Goal: Task Accomplishment & Management: Use online tool/utility

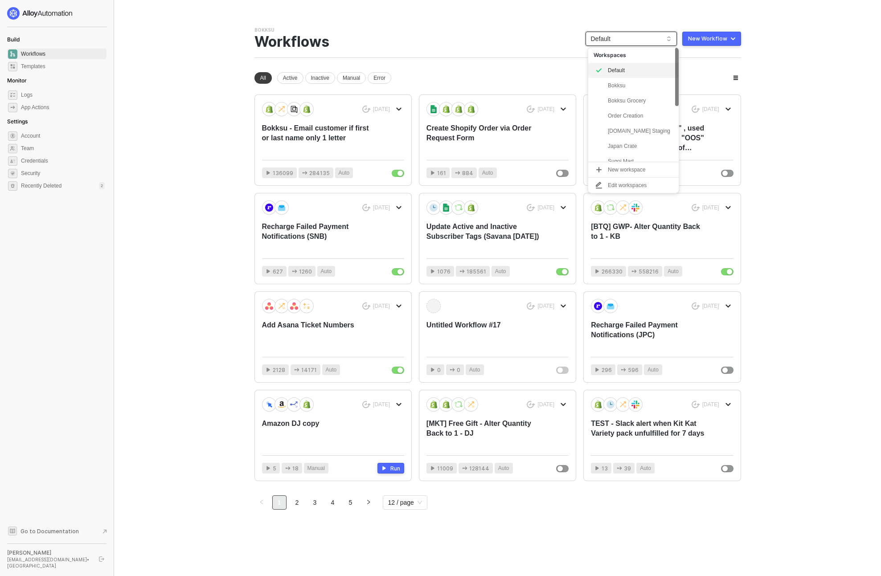
click at [616, 37] on span "Default" at bounding box center [631, 38] width 81 height 13
click at [628, 152] on div "snb-hashii" at bounding box center [641, 154] width 66 height 11
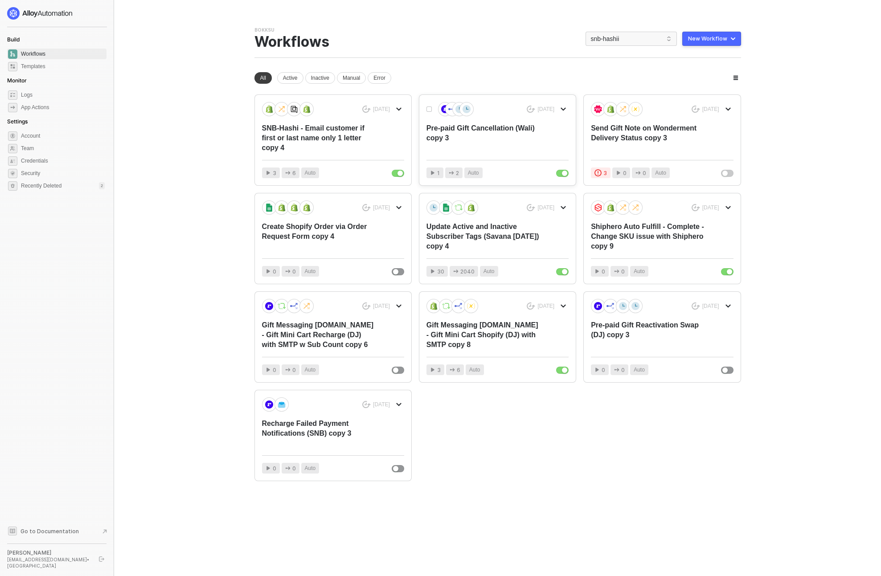
click at [465, 131] on div "Pre-paid Gift Cancellation (Wali) copy 3" at bounding box center [483, 137] width 114 height 29
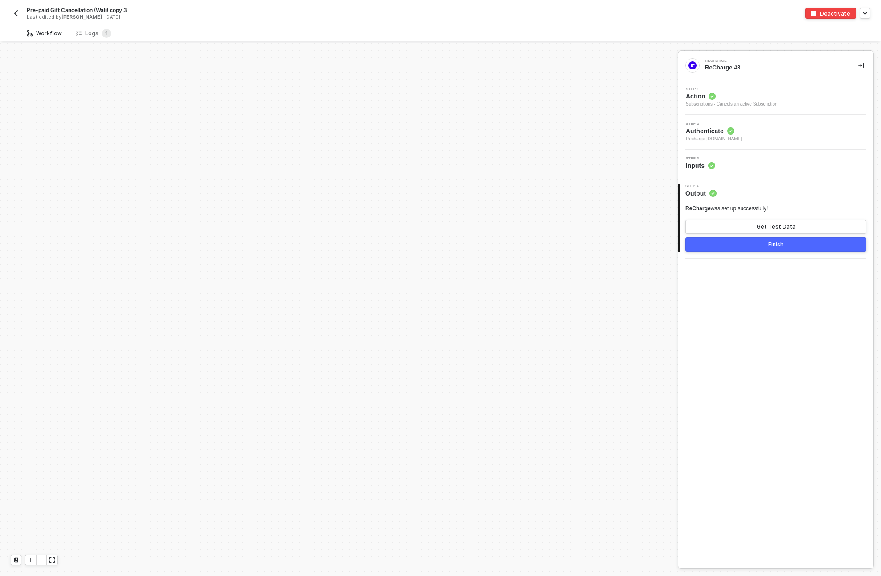
scroll to position [367, 0]
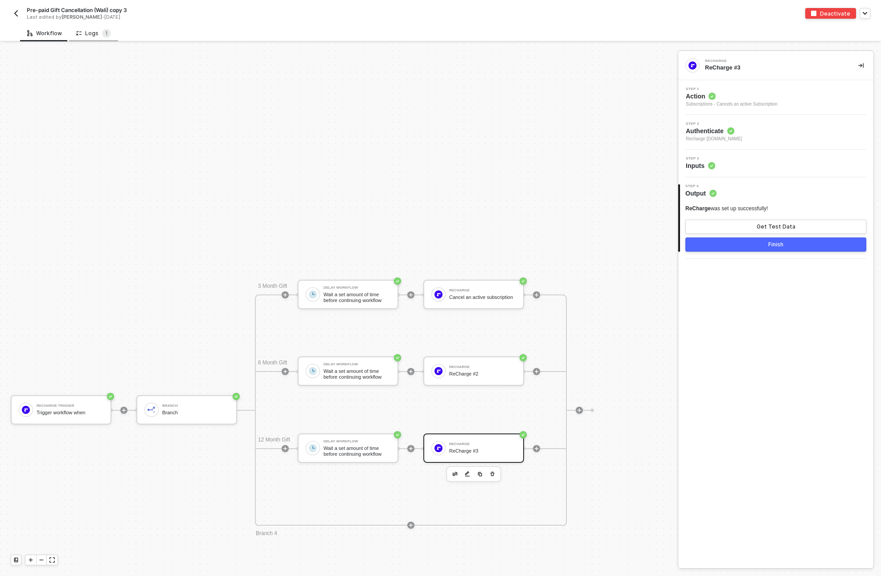
click at [93, 40] on div "Logs 1" at bounding box center [93, 33] width 49 height 16
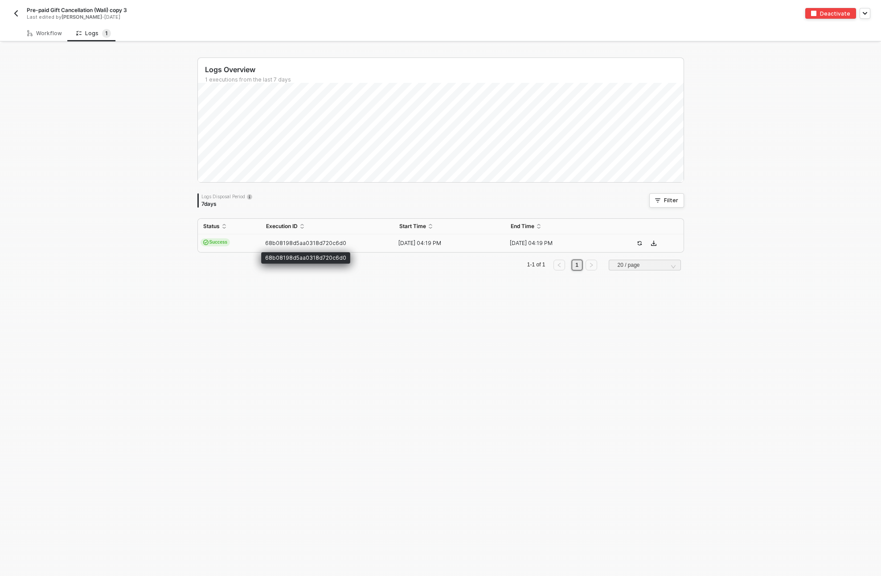
click at [282, 242] on span "68b08198d5aa0318d720c6d0" at bounding box center [305, 243] width 81 height 7
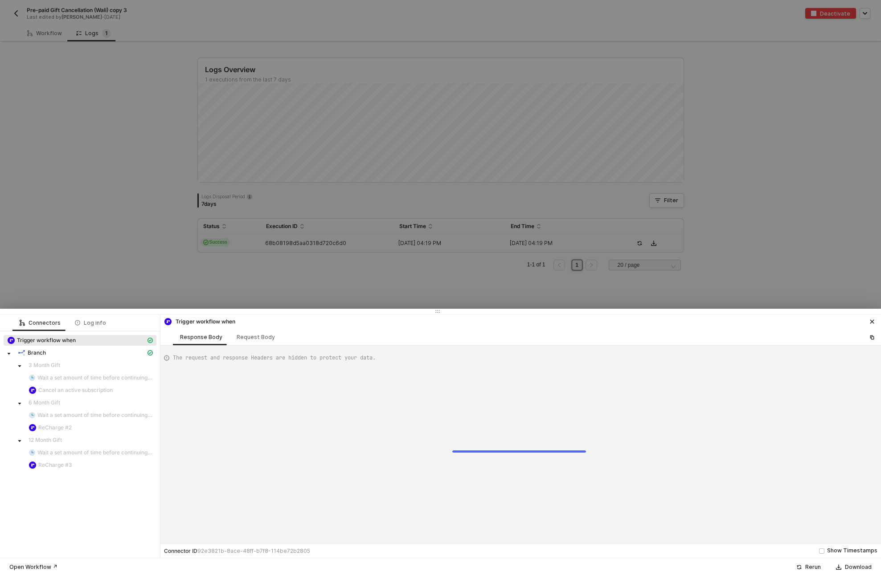
scroll to position [80, 0]
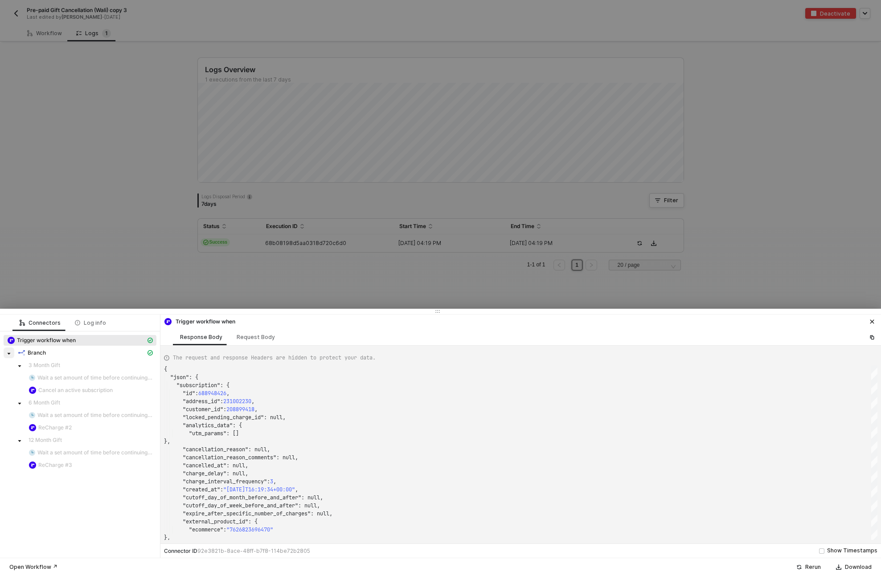
click at [8, 354] on icon "caret-down" at bounding box center [9, 354] width 3 height 2
click at [8, 354] on icon "caret-down" at bounding box center [9, 353] width 2 height 3
click at [262, 336] on div "Request Body" at bounding box center [256, 337] width 38 height 7
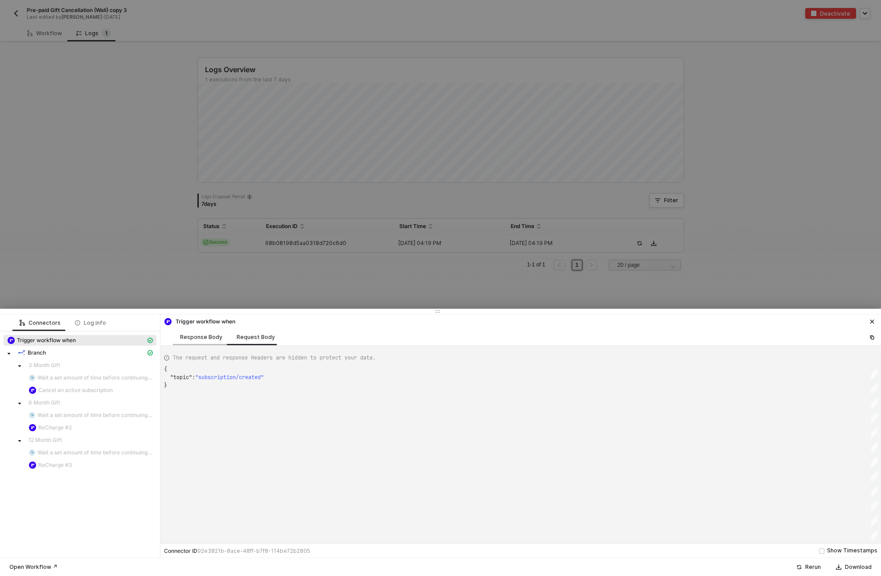
click at [208, 336] on div "Response Body" at bounding box center [201, 337] width 42 height 7
type textarea "{ "json": { "subscription": { "id": 688948426, "address_id": 231002230, "custom…"
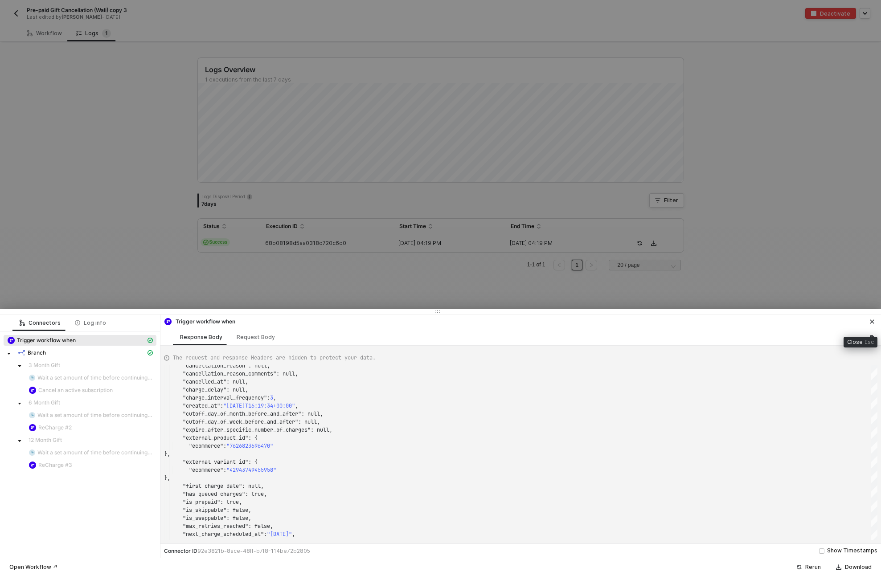
click at [870, 320] on icon "icon-close" at bounding box center [871, 321] width 5 height 5
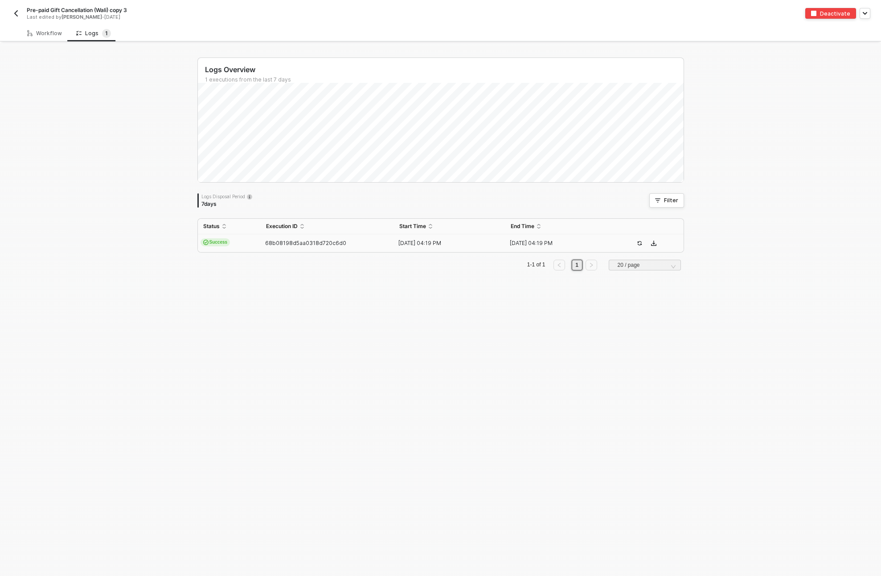
click at [18, 14] on img "button" at bounding box center [15, 13] width 7 height 7
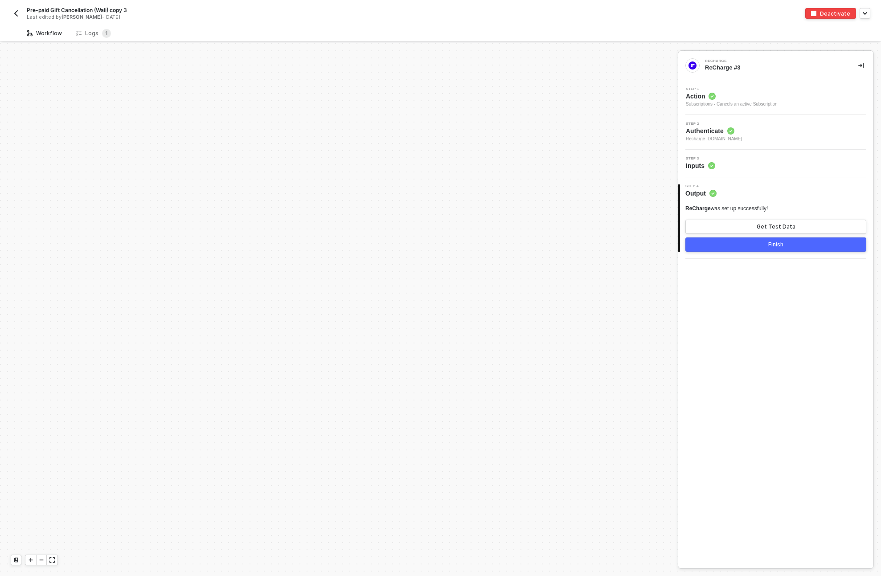
scroll to position [367, 0]
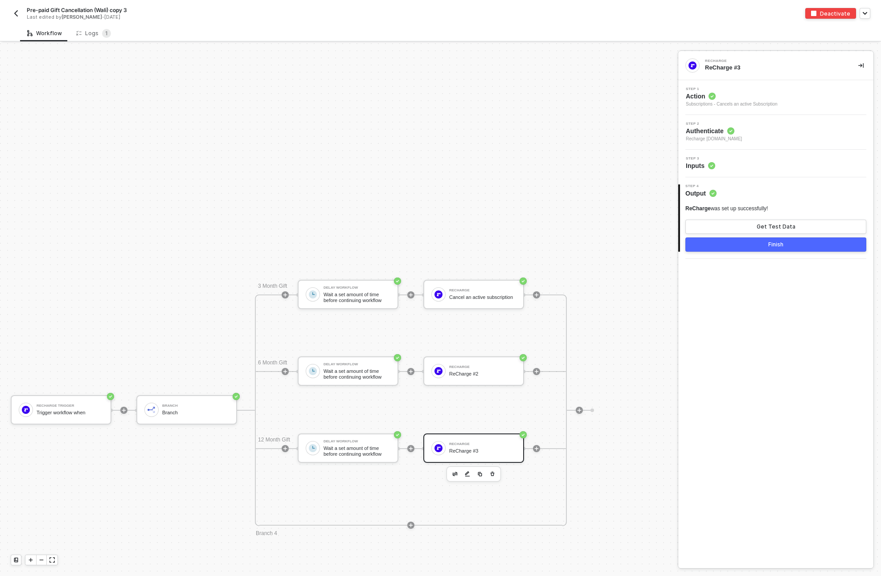
drag, startPoint x: 250, startPoint y: 269, endPoint x: 247, endPoint y: 174, distance: 94.9
click at [247, 174] on div "Recharge Trigger Trigger workflow when Branch Branch 3 Month Gift Delay Workflo…" at bounding box center [336, 410] width 673 height 1467
click at [47, 414] on div "Trigger workflow when" at bounding box center [70, 413] width 67 height 6
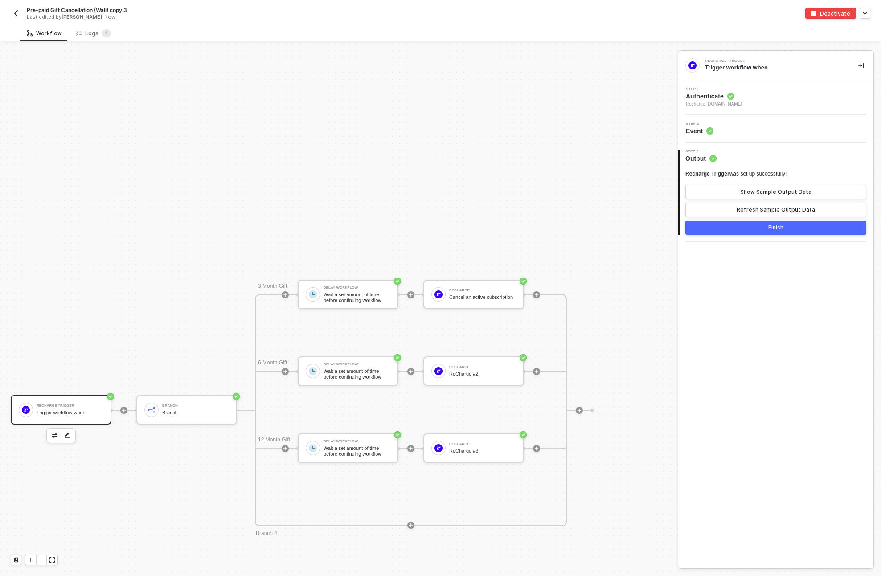
click at [766, 92] on div "Step 1 Authenticate Recharge snb-hashii.myshopify.com" at bounding box center [776, 97] width 193 height 20
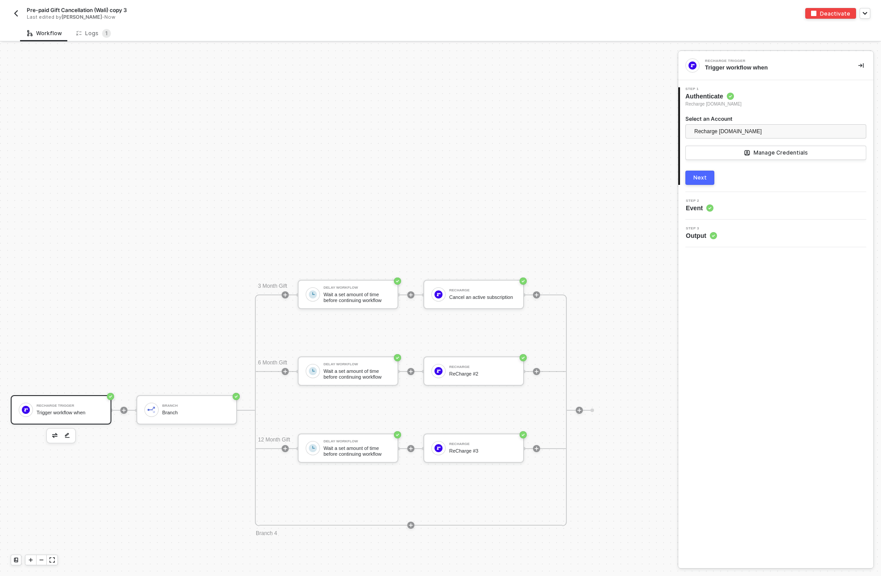
click at [704, 176] on div "Next" at bounding box center [699, 177] width 13 height 7
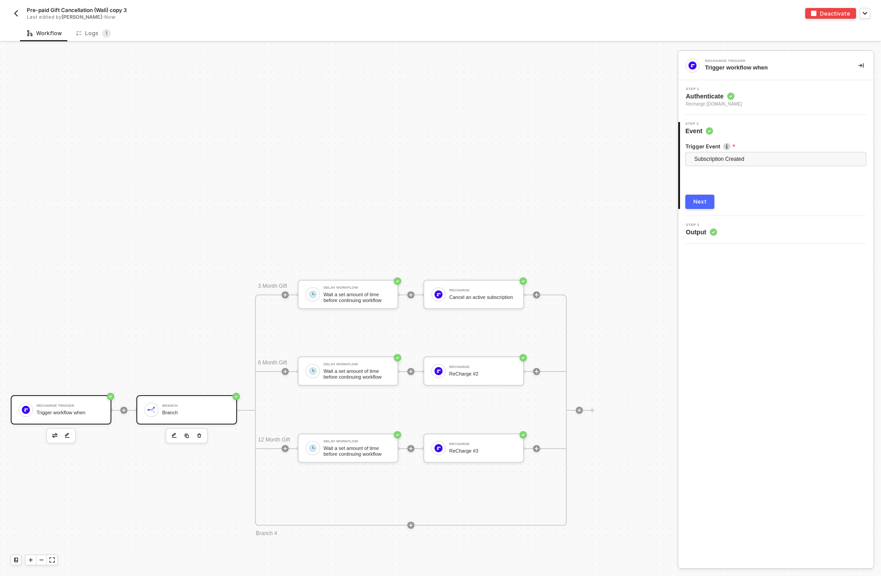
click at [172, 415] on div "Branch Branch" at bounding box center [195, 409] width 67 height 17
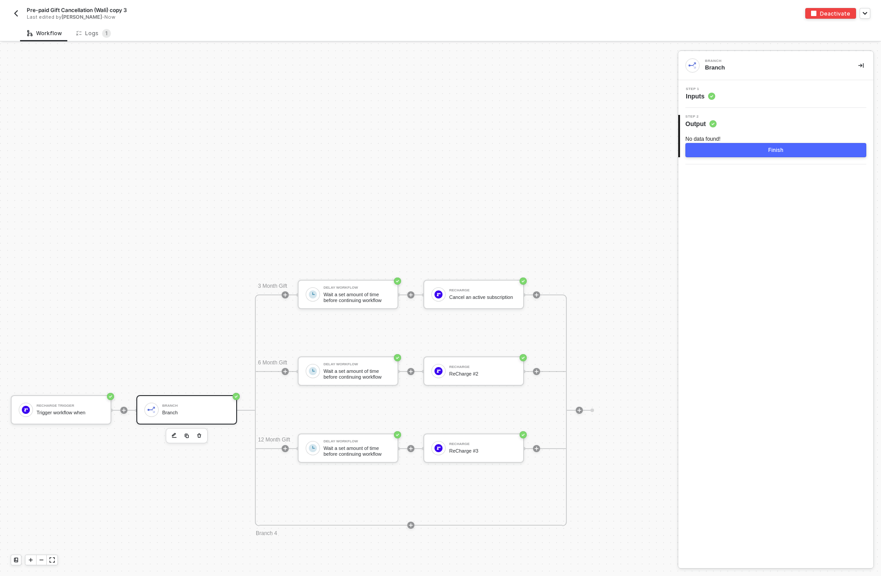
click at [746, 94] on div "Step 1 Inputs" at bounding box center [776, 93] width 193 height 13
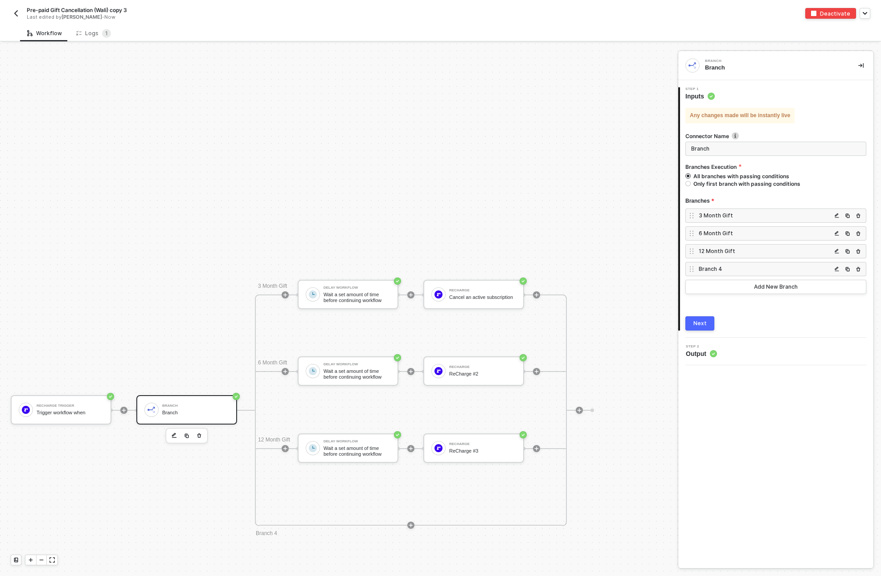
click at [741, 216] on div "3 Month Gift" at bounding box center [765, 216] width 133 height 8
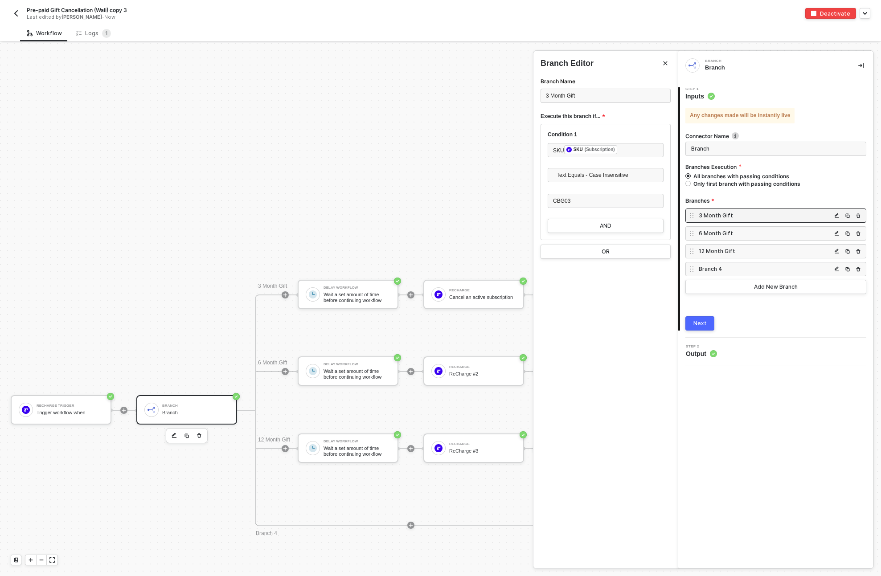
click at [727, 233] on div "6 Month Gift" at bounding box center [765, 233] width 133 height 8
click at [728, 250] on div "12 Month Gift" at bounding box center [765, 251] width 133 height 8
click at [721, 270] on div "Branch 4" at bounding box center [765, 269] width 133 height 8
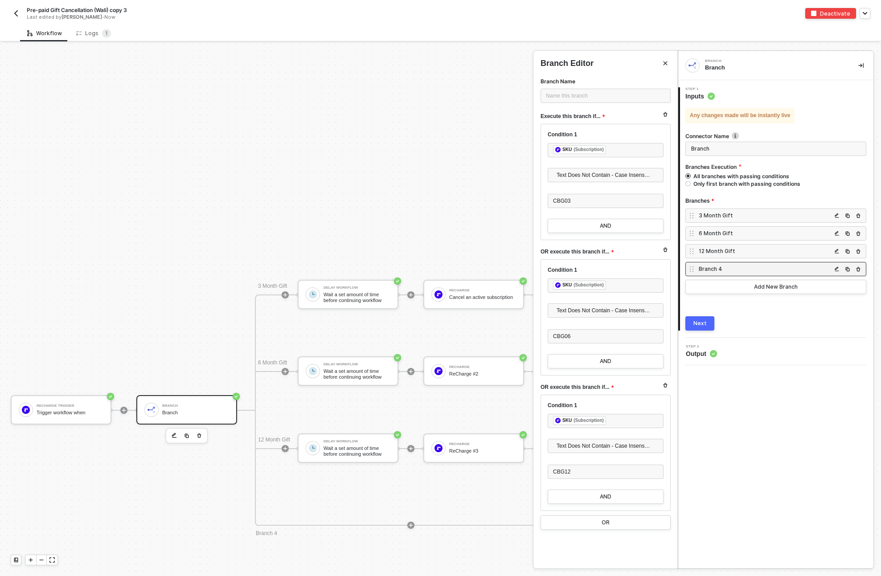
click at [475, 295] on div at bounding box center [440, 309] width 881 height 533
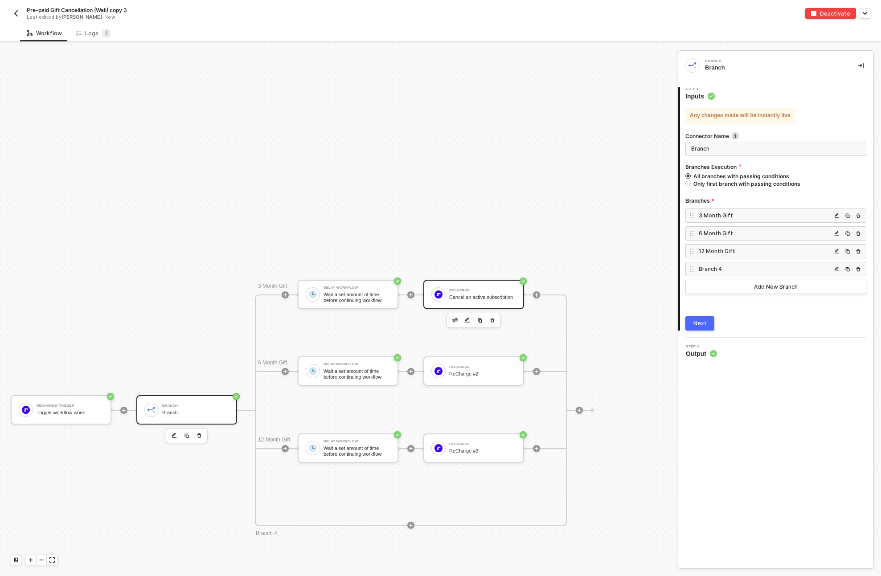
click at [465, 295] on div "Cancel an active subscription" at bounding box center [482, 298] width 67 height 6
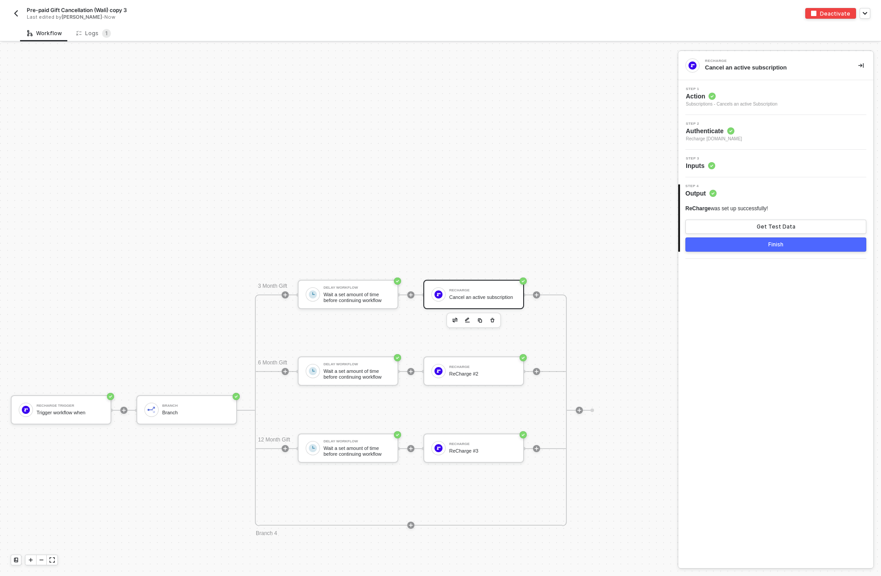
click at [764, 104] on div "Subscriptions - Cancels an active Subscription" at bounding box center [732, 104] width 92 height 7
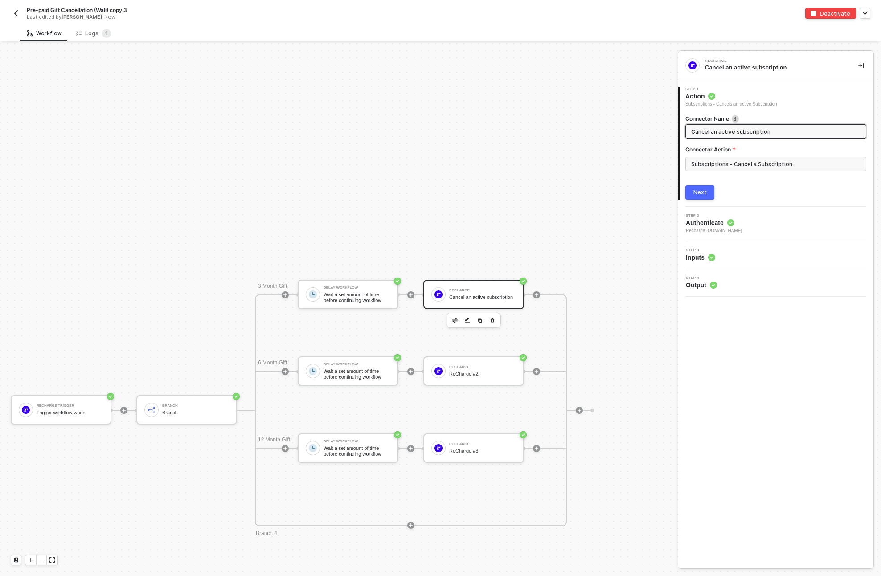
click at [742, 230] on span "Recharge snb-hashii.myshopify.com" at bounding box center [714, 230] width 56 height 7
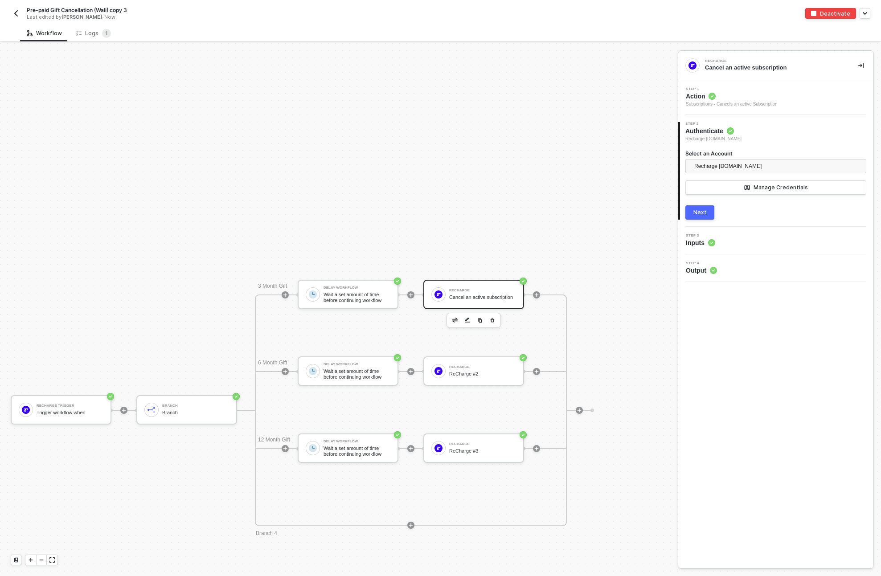
click at [757, 242] on div "Step 3 Inputs" at bounding box center [776, 240] width 193 height 13
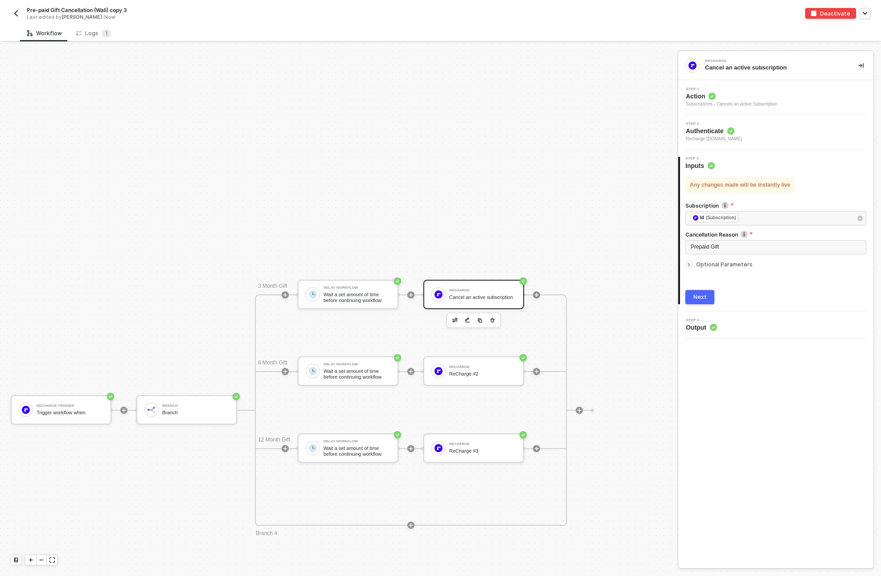
click at [688, 263] on icon "icon-arrow-right-small" at bounding box center [688, 264] width 5 height 5
click at [728, 394] on div "Step 4 Output" at bounding box center [776, 390] width 193 height 13
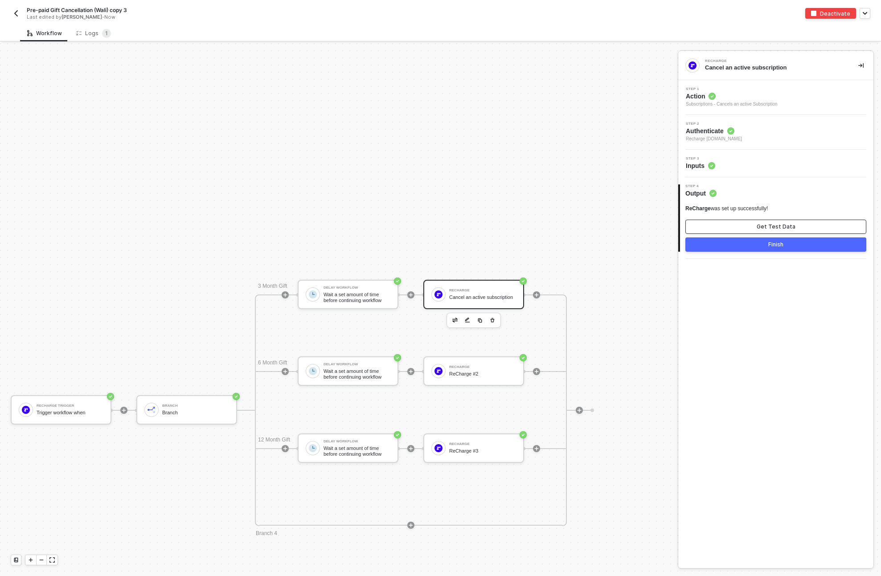
click at [777, 225] on div "Get Test Data" at bounding box center [776, 226] width 39 height 7
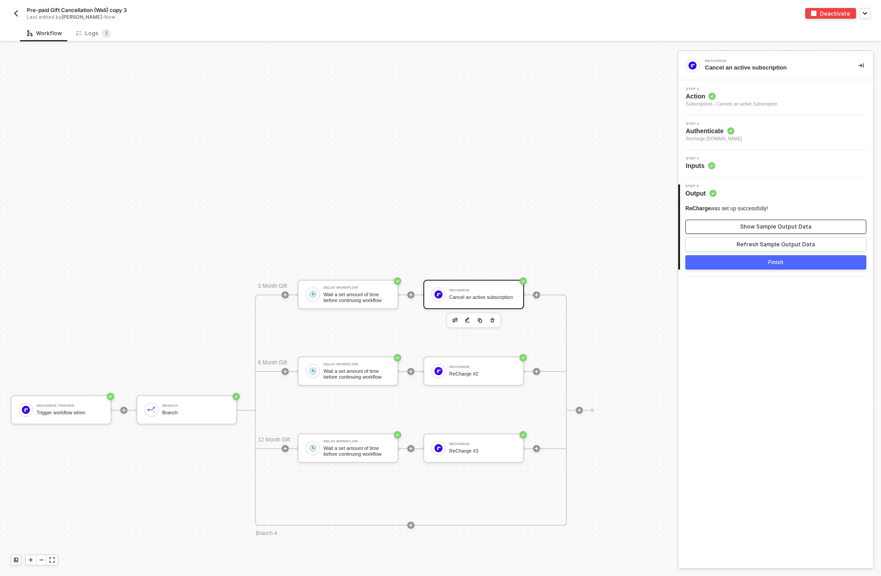
click at [757, 227] on div "Show Sample Output Data" at bounding box center [775, 226] width 71 height 7
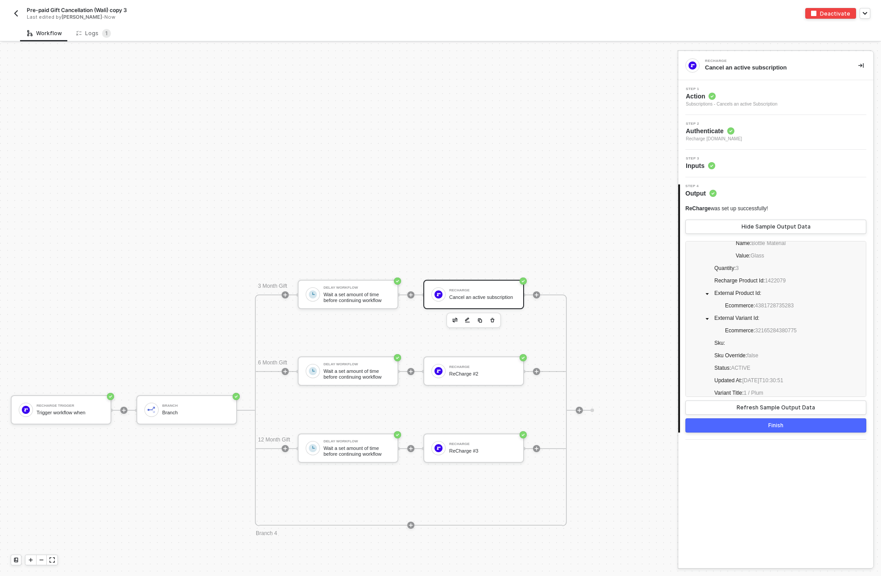
scroll to position [231, 0]
click at [719, 338] on span "Sku :" at bounding box center [719, 338] width 11 height 6
click at [746, 406] on div "Refresh Sample Output Data" at bounding box center [776, 407] width 78 height 7
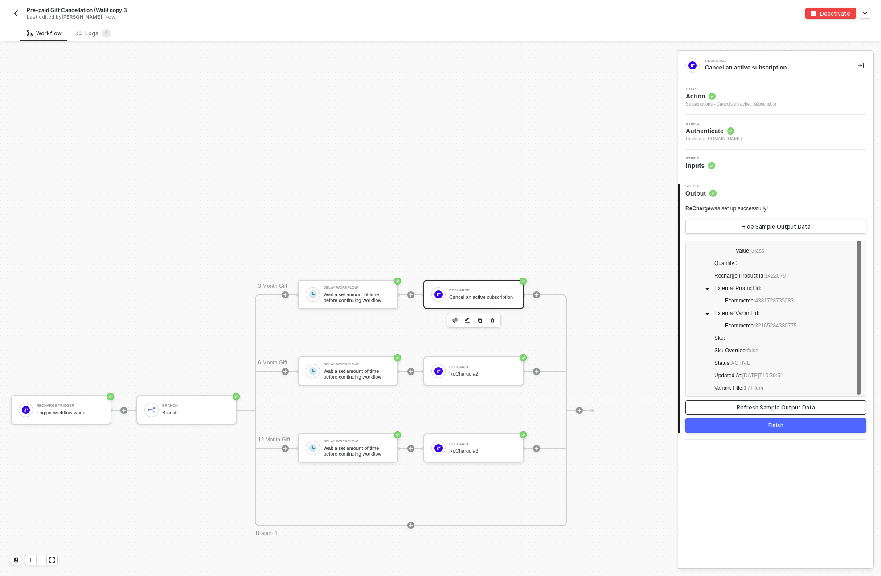
click at [710, 405] on button "Refresh Sample Output Data" at bounding box center [775, 408] width 181 height 14
click at [710, 422] on button "Finish" at bounding box center [775, 425] width 181 height 14
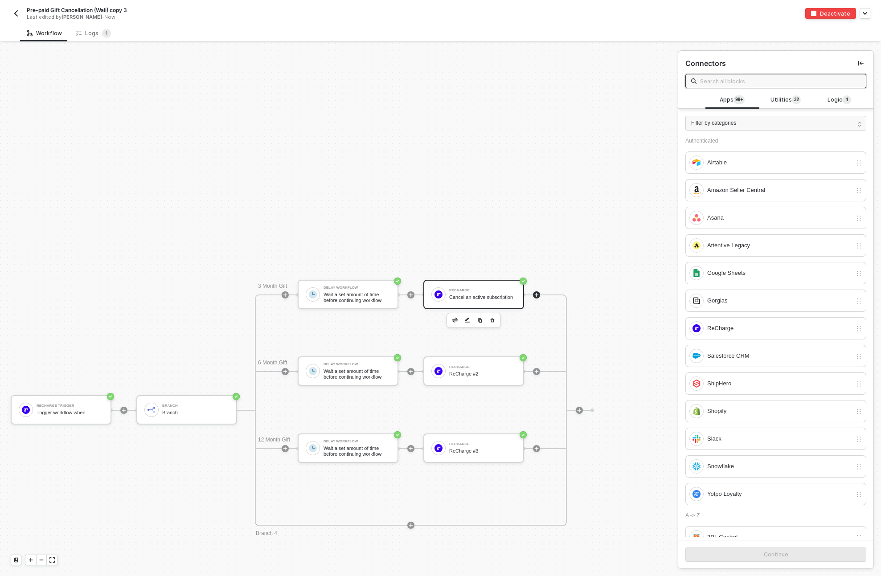
click at [474, 295] on div "Cancel an active subscription" at bounding box center [482, 298] width 67 height 6
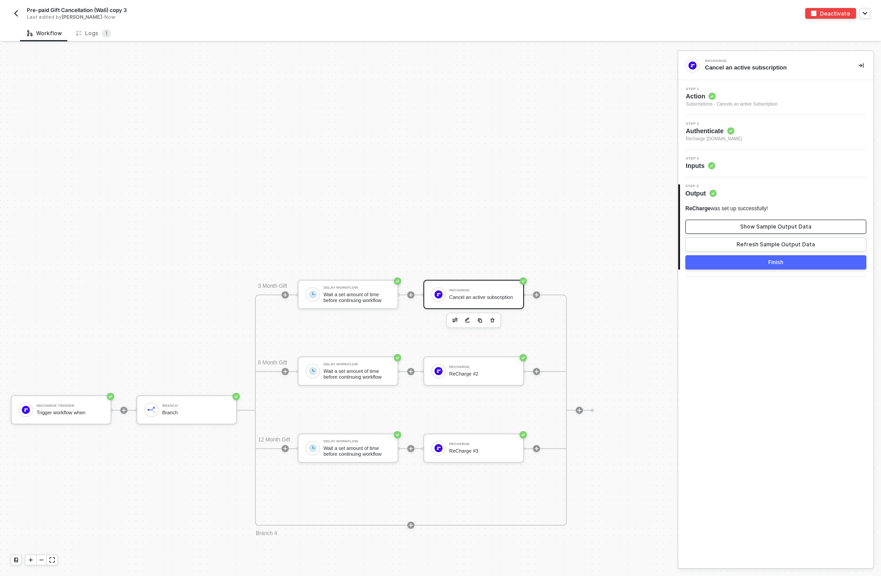
click at [786, 223] on div "Show Sample Output Data" at bounding box center [775, 226] width 71 height 7
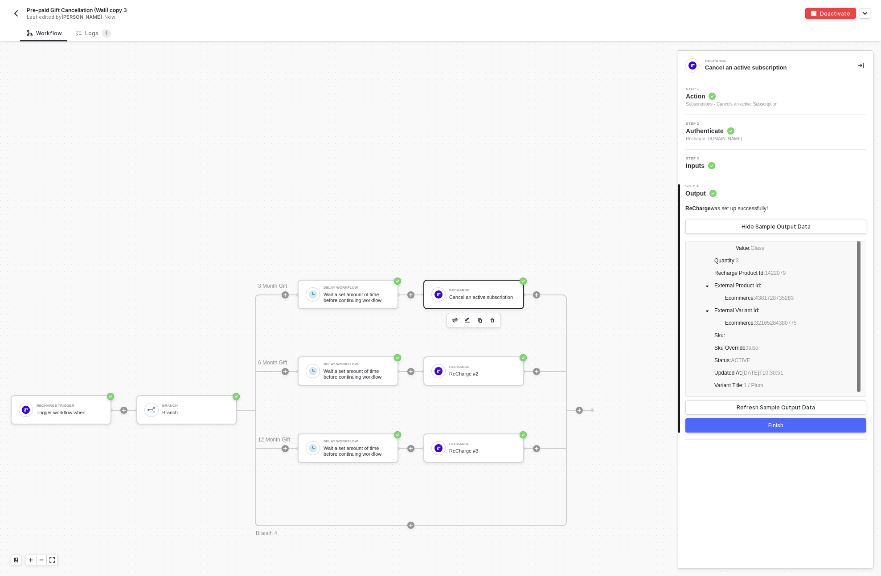
scroll to position [179, 0]
click at [747, 429] on button "Finish" at bounding box center [775, 425] width 181 height 14
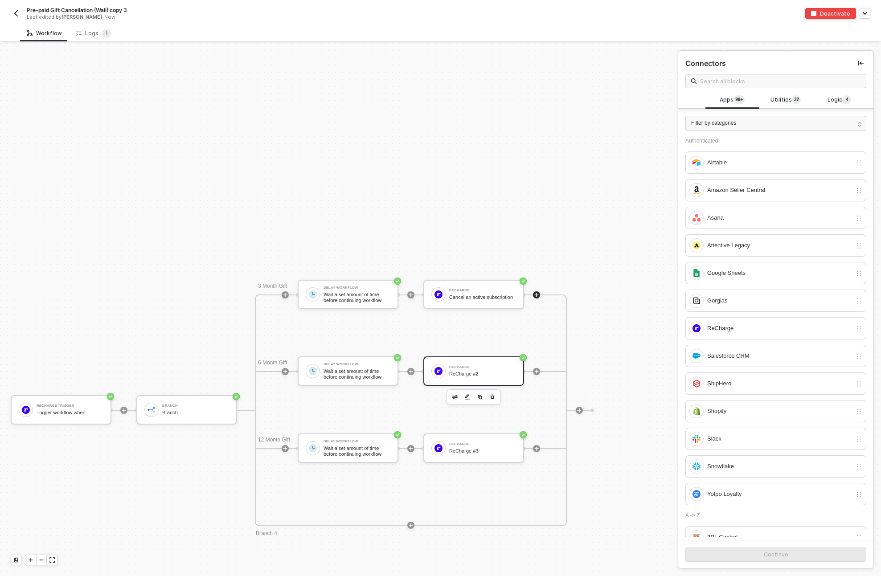
click at [482, 375] on div "ReCharge #2" at bounding box center [482, 374] width 67 height 6
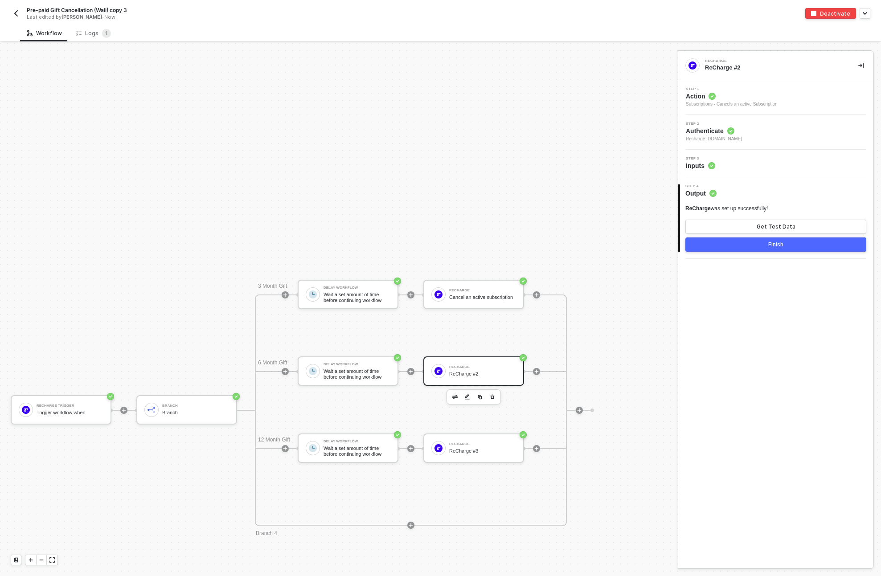
click at [765, 164] on div "Step 3 Inputs" at bounding box center [776, 163] width 193 height 13
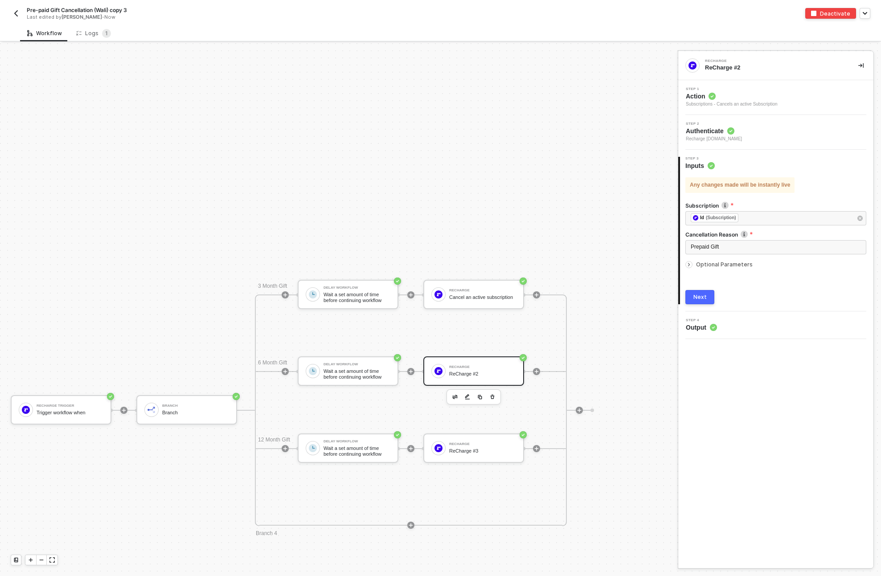
click at [727, 326] on div "Step 4 Output" at bounding box center [776, 325] width 193 height 13
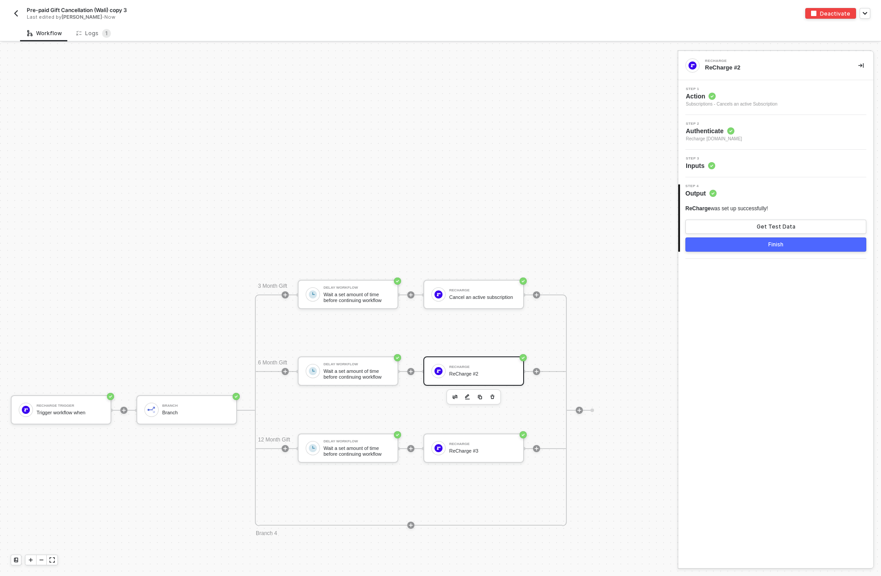
click at [789, 97] on div "Step 1 Action Subscriptions - Cancels an active Subscription" at bounding box center [776, 97] width 193 height 20
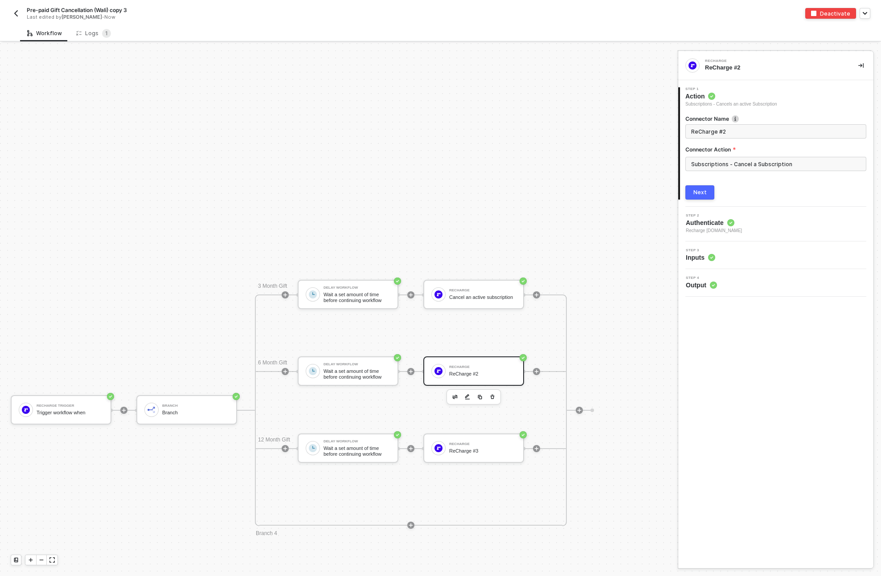
click at [815, 186] on div "Next" at bounding box center [775, 192] width 181 height 14
click at [51, 419] on div "Recharge Trigger Trigger workflow when" at bounding box center [61, 409] width 101 height 29
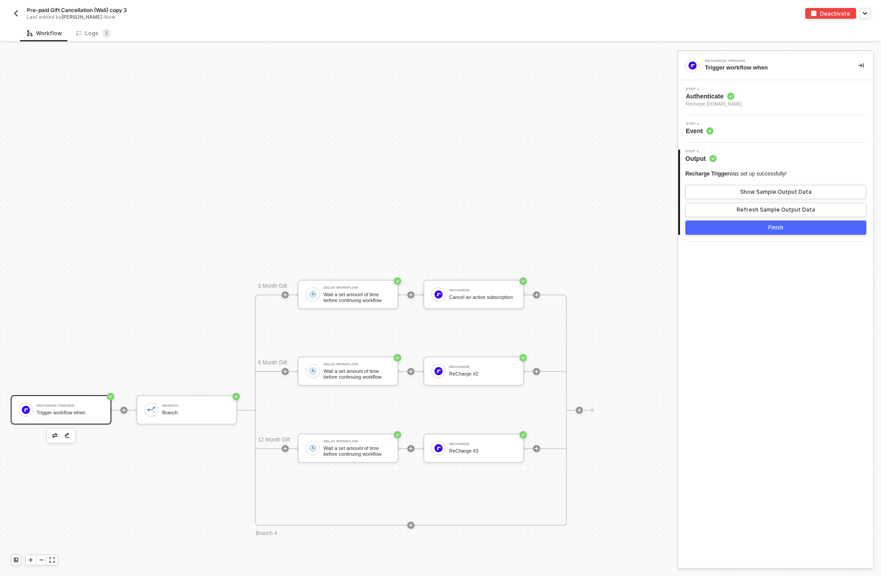
click at [791, 100] on div "Step 1 Authenticate Recharge snb-hashii.myshopify.com" at bounding box center [776, 97] width 193 height 20
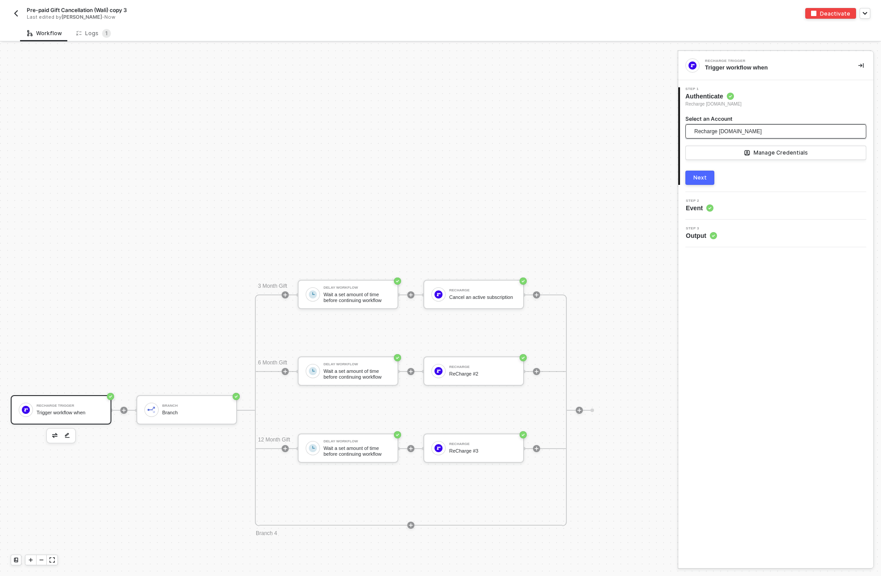
click at [745, 134] on span "Recharge [DOMAIN_NAME]" at bounding box center [727, 131] width 67 height 13
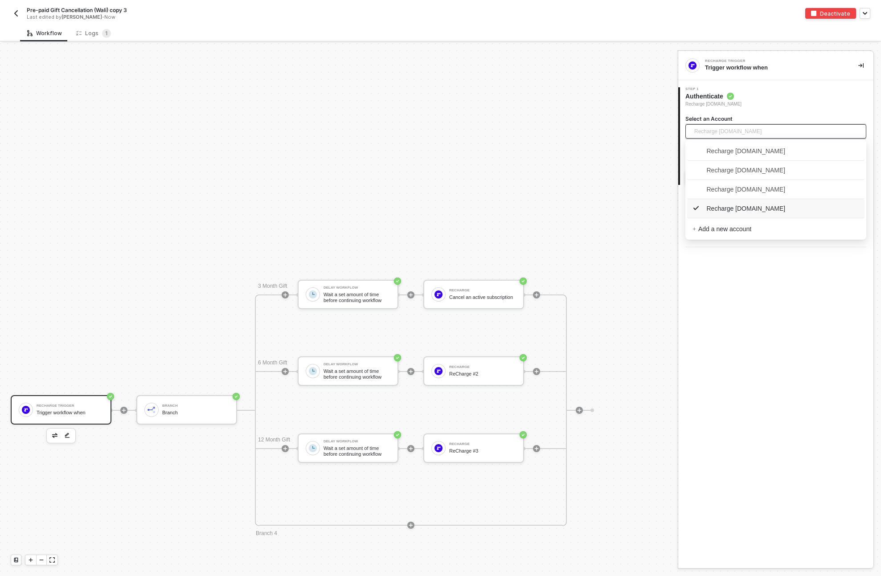
click at [742, 213] on span "Recharge [DOMAIN_NAME]" at bounding box center [738, 209] width 93 height 10
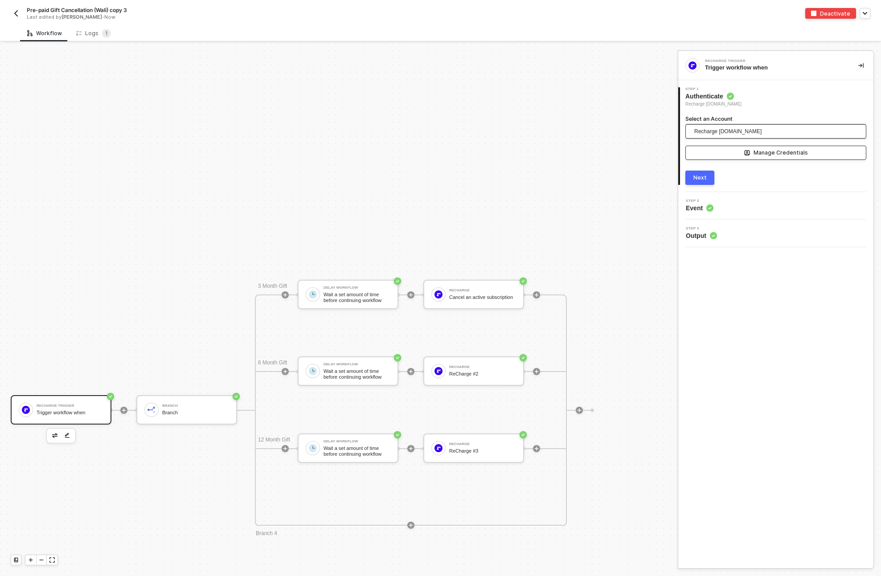
click at [746, 154] on icon "icon-manage-credentials" at bounding box center [746, 152] width 5 height 5
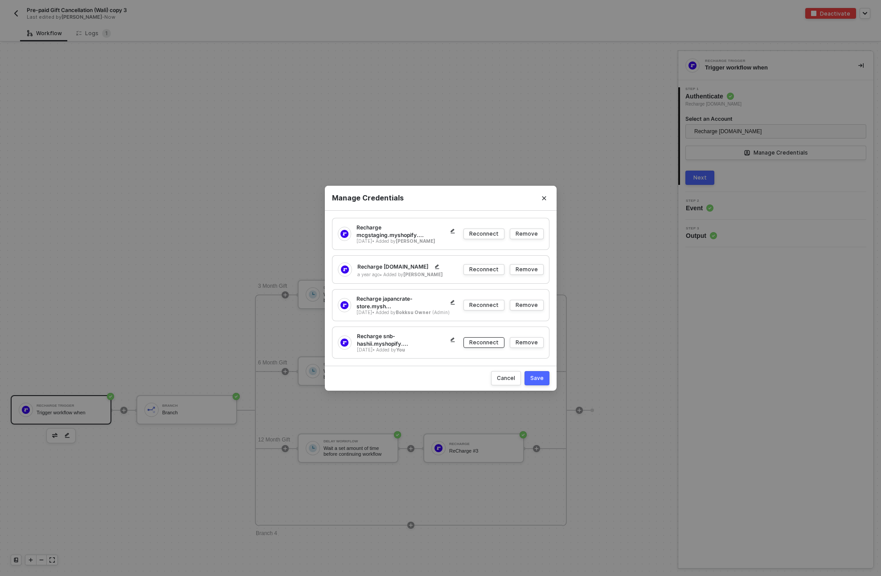
click at [482, 339] on div "Reconnect" at bounding box center [483, 343] width 29 height 8
click at [485, 339] on div "Reconnect" at bounding box center [483, 343] width 29 height 8
click at [482, 341] on div "Reconnect" at bounding box center [483, 343] width 29 height 8
click at [532, 374] on div "Save" at bounding box center [536, 378] width 13 height 8
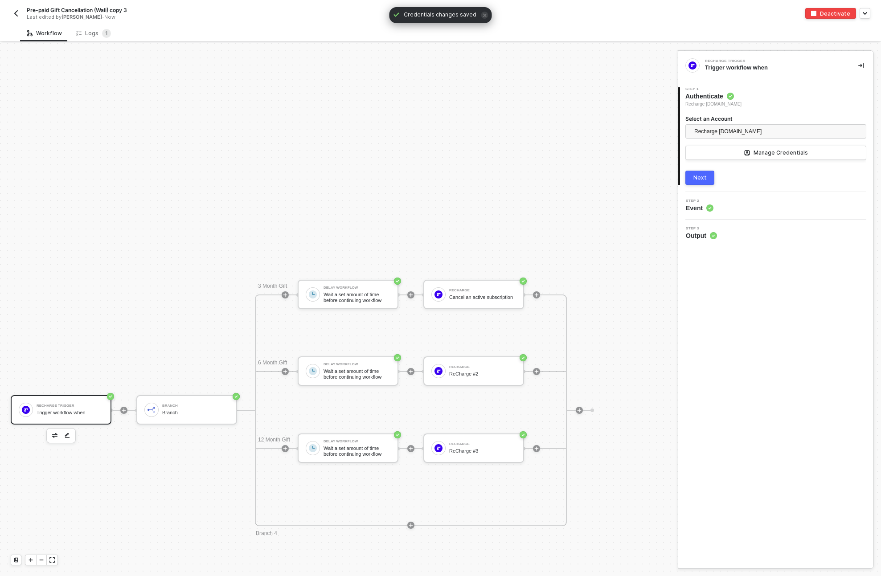
click at [13, 15] on img "button" at bounding box center [15, 13] width 7 height 7
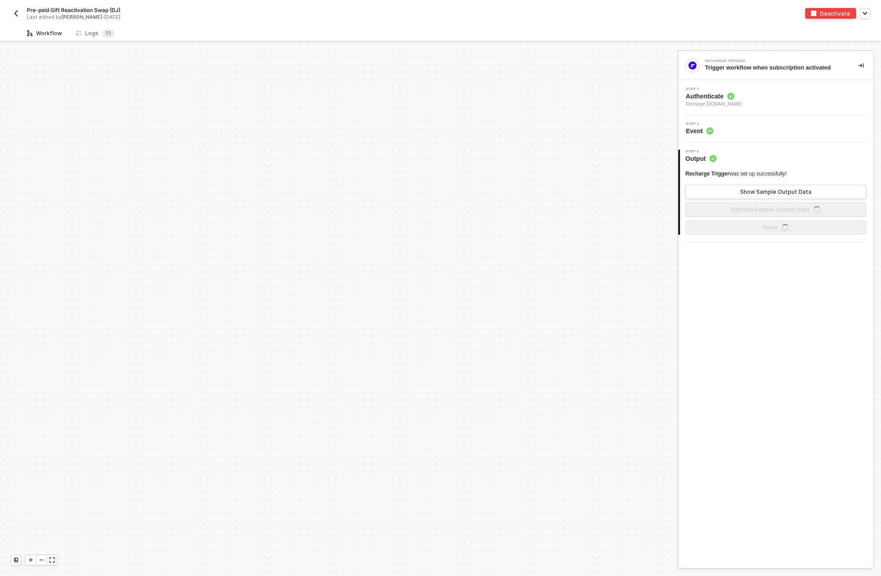
scroll to position [422, 0]
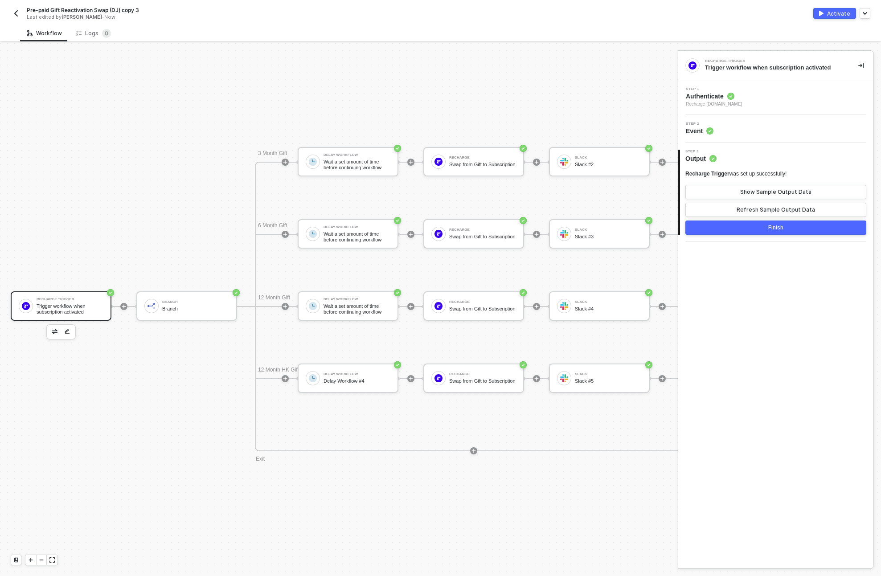
scroll to position [582, 3]
click at [61, 311] on div "Trigger workflow when subscription activated" at bounding box center [66, 308] width 67 height 11
click at [55, 310] on div "Trigger workflow when subscription activated" at bounding box center [66, 308] width 67 height 11
click at [776, 102] on div "Step 1 Authenticate Recharge [DOMAIN_NAME]" at bounding box center [776, 97] width 193 height 20
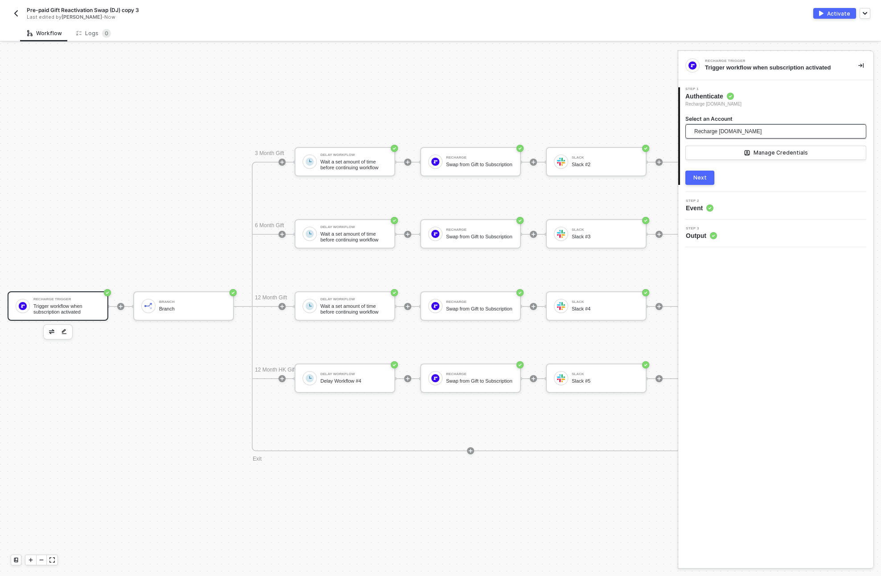
click at [745, 126] on span "Recharge [DOMAIN_NAME]" at bounding box center [727, 131] width 67 height 13
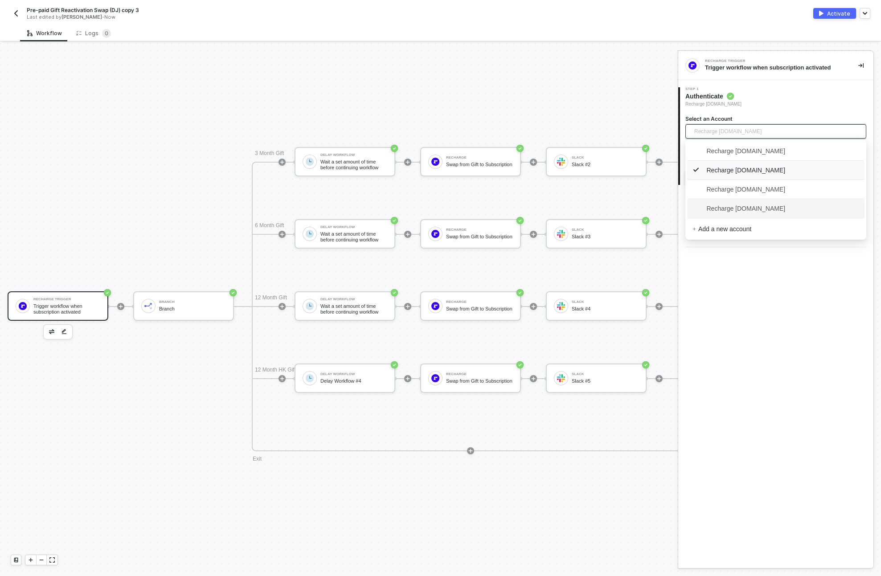
click at [784, 213] on span "Recharge [DOMAIN_NAME]" at bounding box center [738, 209] width 93 height 10
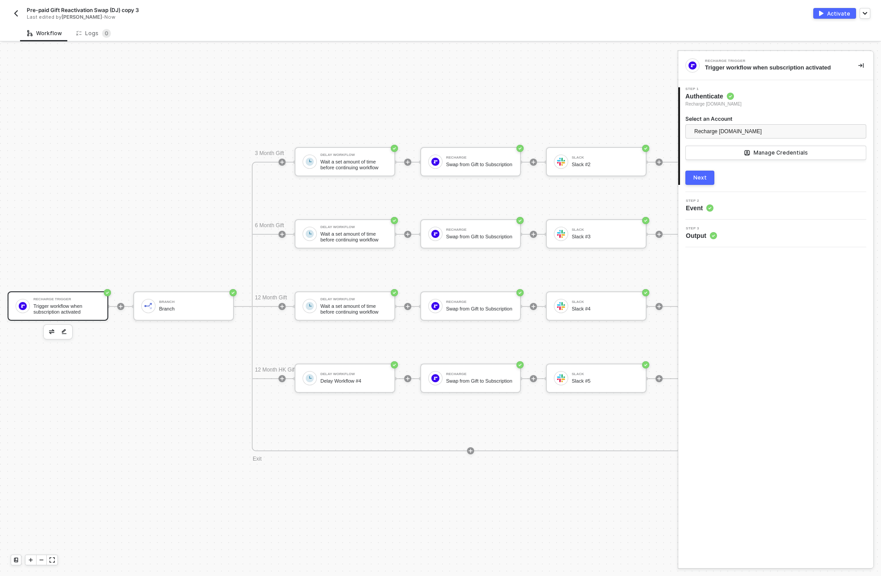
click at [697, 182] on button "Next" at bounding box center [699, 178] width 29 height 14
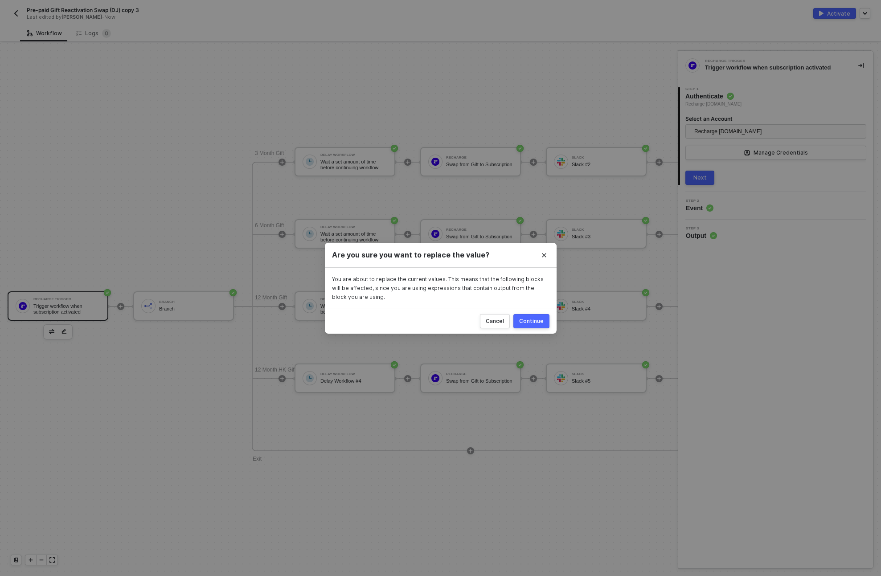
click at [529, 322] on div "Continue" at bounding box center [531, 321] width 25 height 7
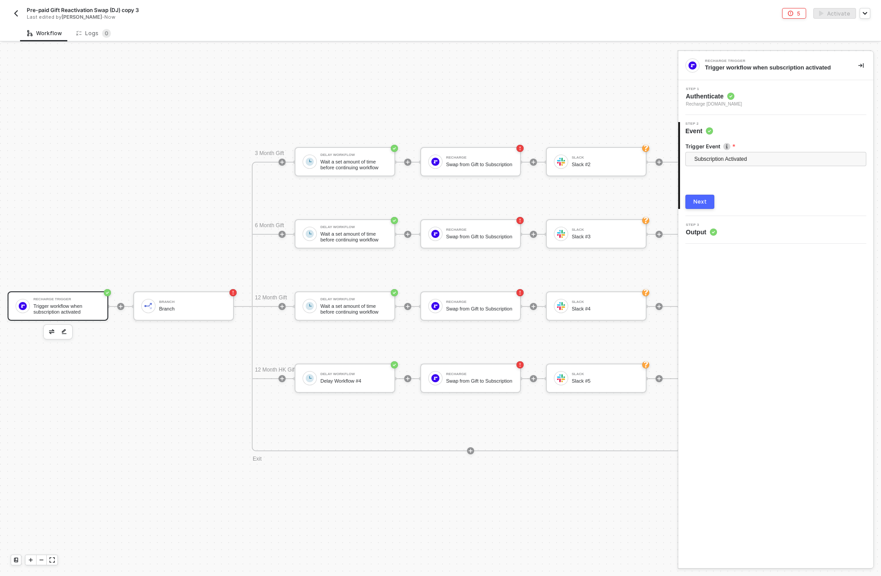
click at [683, 203] on div "Trigger Event Subscription Activated Next" at bounding box center [776, 172] width 193 height 74
click at [703, 201] on div "Next" at bounding box center [699, 201] width 13 height 7
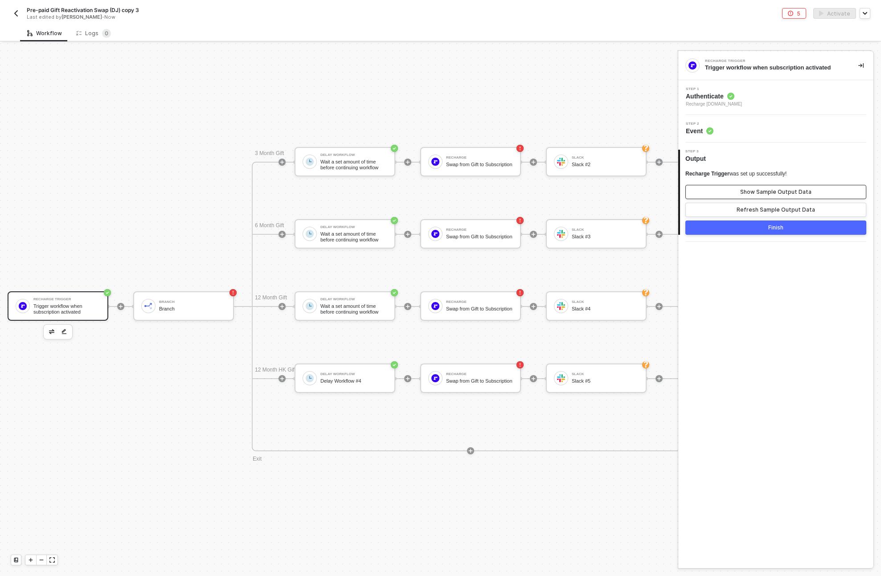
click at [756, 192] on div "Show Sample Output Data" at bounding box center [775, 191] width 71 height 7
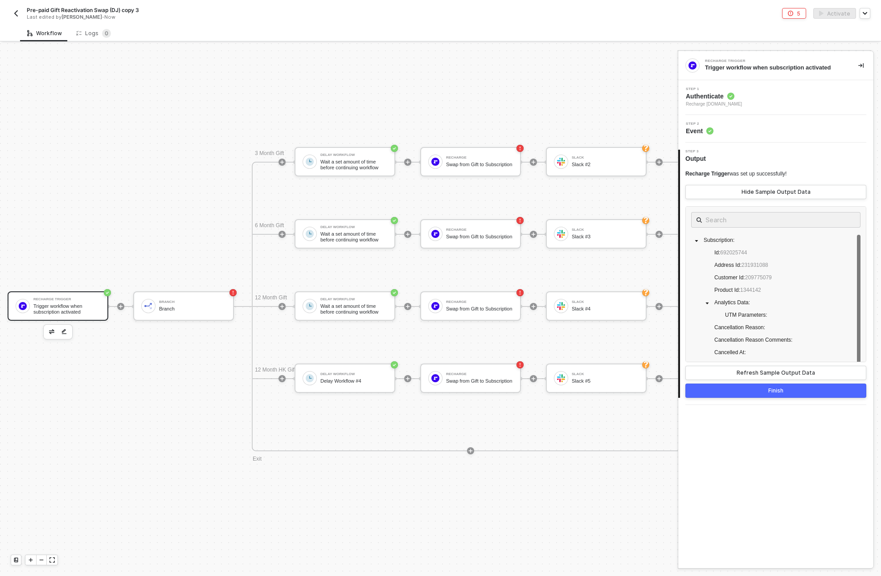
click at [745, 386] on button "Finish" at bounding box center [775, 391] width 181 height 14
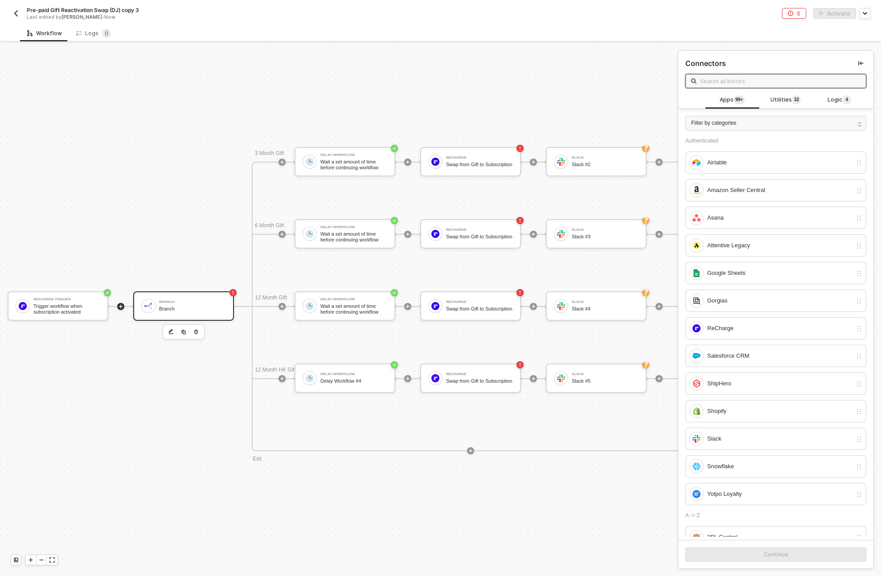
click at [179, 307] on div "Branch" at bounding box center [192, 309] width 67 height 6
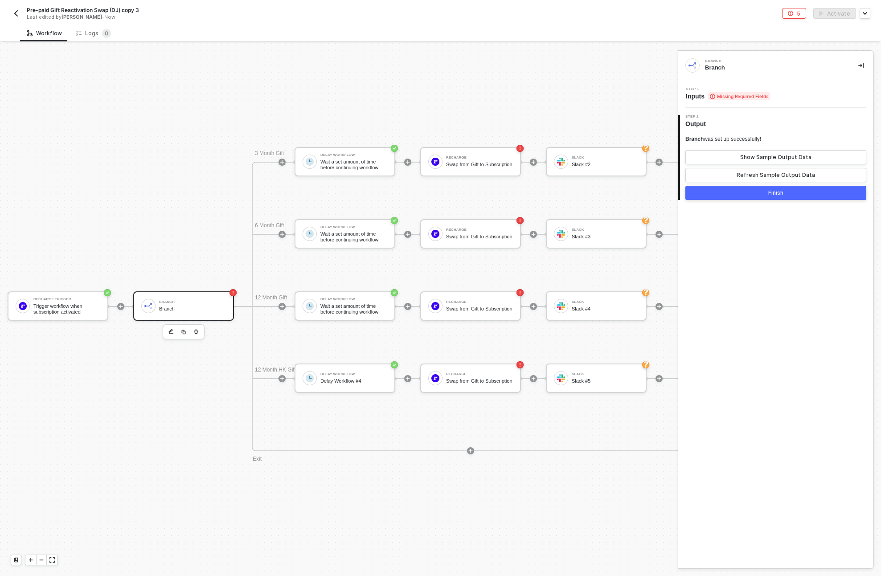
click at [700, 93] on span "Inputs Missing Required Fields" at bounding box center [728, 96] width 84 height 9
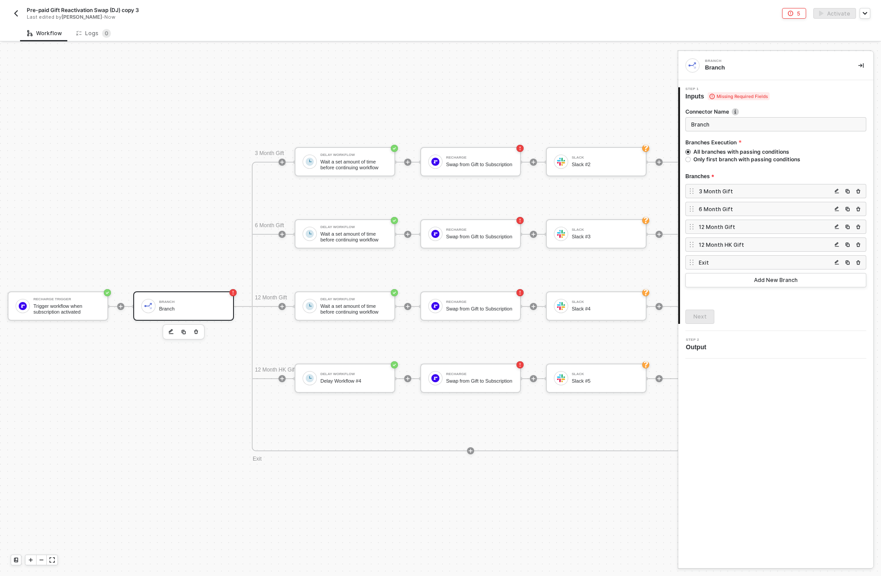
click at [720, 189] on div "3 Month Gift" at bounding box center [765, 192] width 133 height 8
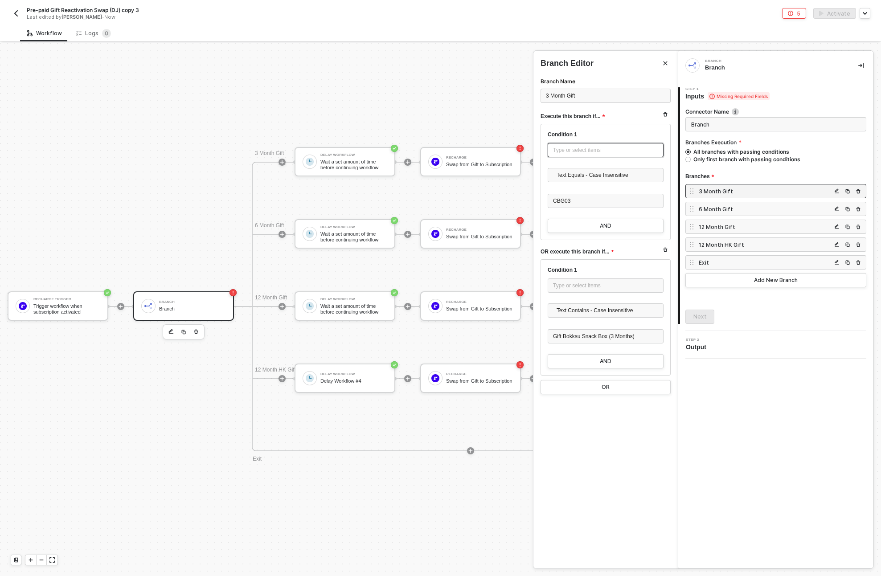
click at [585, 150] on div "Type or select items ﻿" at bounding box center [605, 150] width 105 height 8
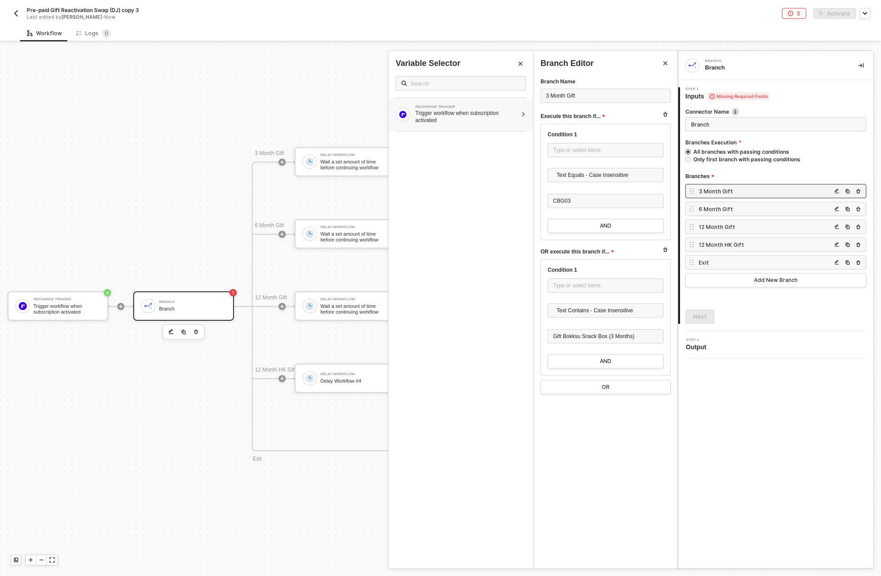
click at [484, 119] on div "Trigger workflow when subscription activated" at bounding box center [466, 117] width 102 height 14
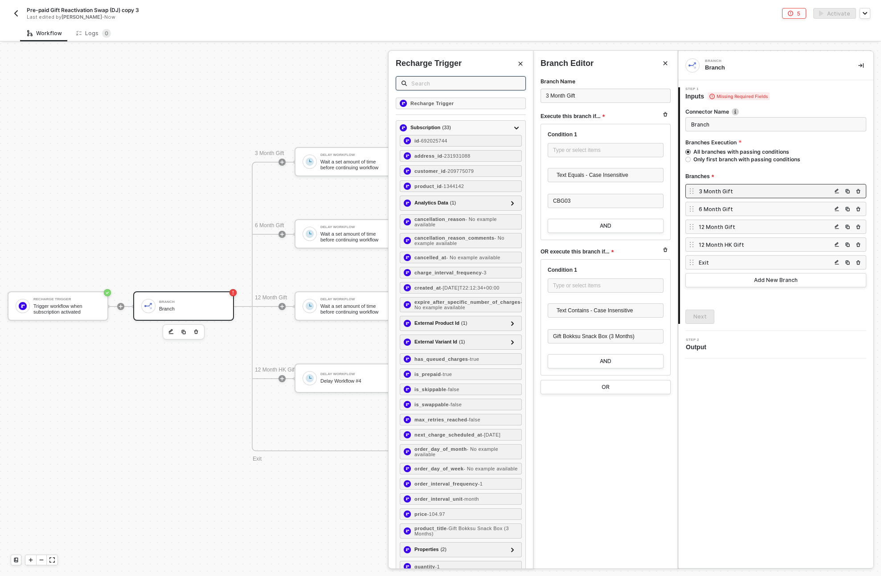
click at [429, 86] on input "text" at bounding box center [465, 83] width 109 height 10
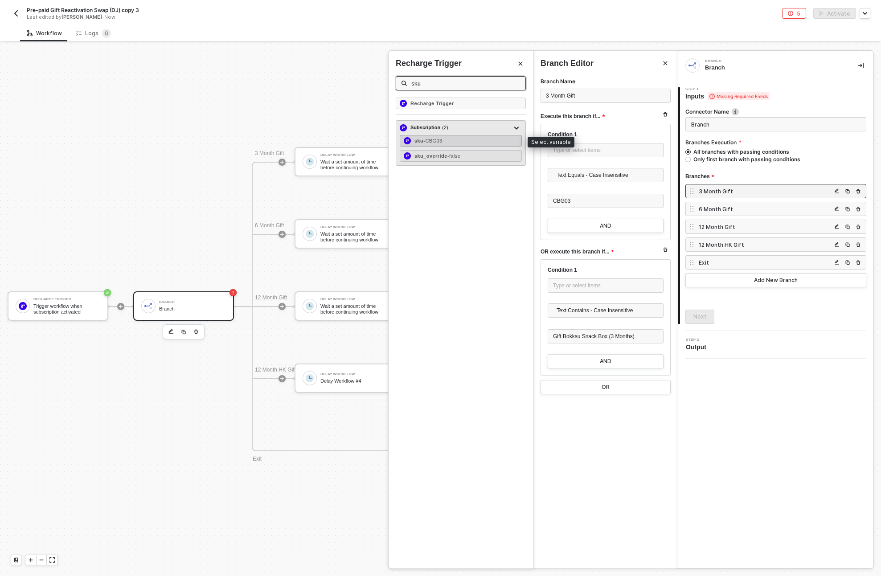
type input "sku"
click at [434, 140] on span "- CBG03" at bounding box center [432, 140] width 19 height 5
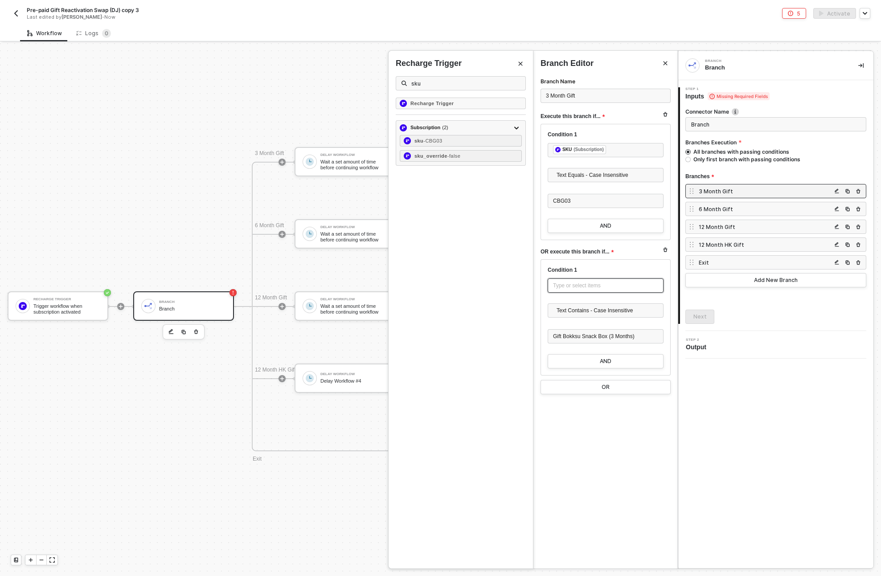
click at [567, 286] on div "Type or select items ﻿" at bounding box center [605, 286] width 105 height 8
click at [478, 118] on div "Trigger workflow when subscription activated" at bounding box center [466, 117] width 102 height 14
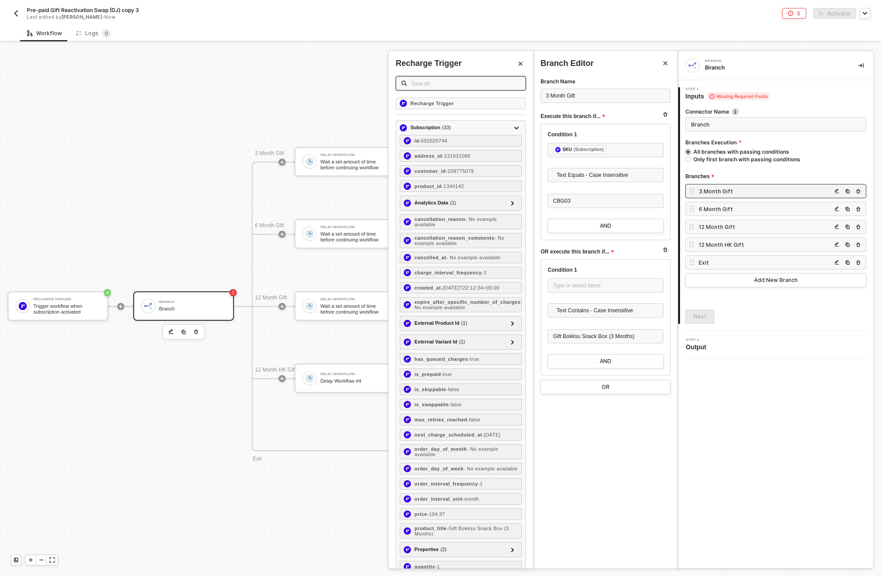
click at [443, 86] on input "text" at bounding box center [465, 83] width 109 height 10
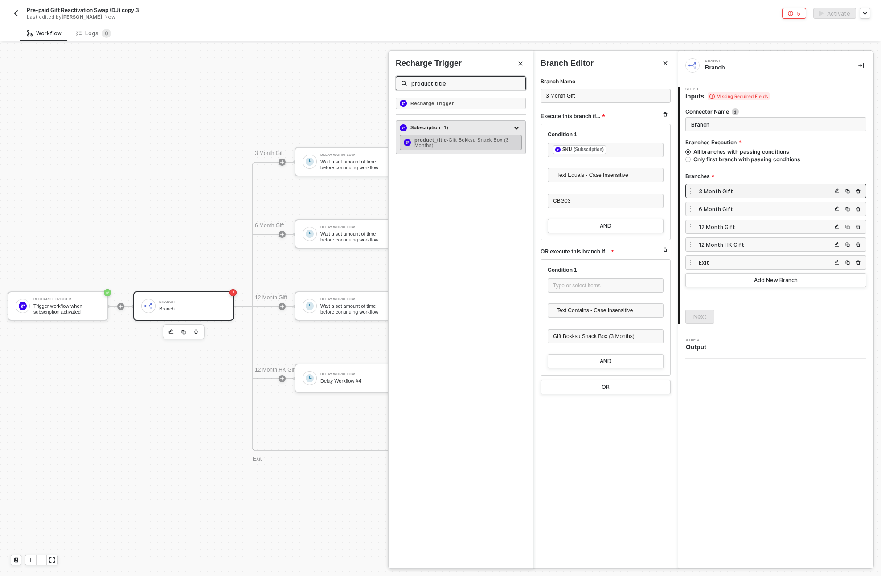
type input "product title"
click at [450, 143] on div "product_title - Gift Bokksu Snack Box (3 Months)" at bounding box center [465, 142] width 103 height 11
click at [733, 207] on div "6 Month Gift" at bounding box center [765, 209] width 133 height 8
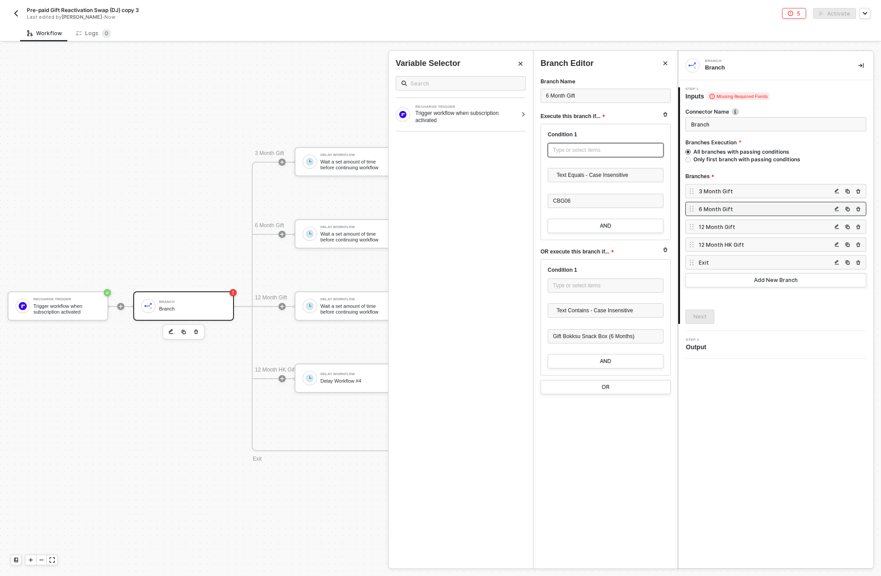
click at [579, 149] on div "Type or select items ﻿" at bounding box center [605, 150] width 105 height 8
click at [438, 85] on input "text" at bounding box center [465, 83] width 110 height 10
type input "sku"
click at [441, 86] on input "sku" at bounding box center [458, 83] width 97 height 10
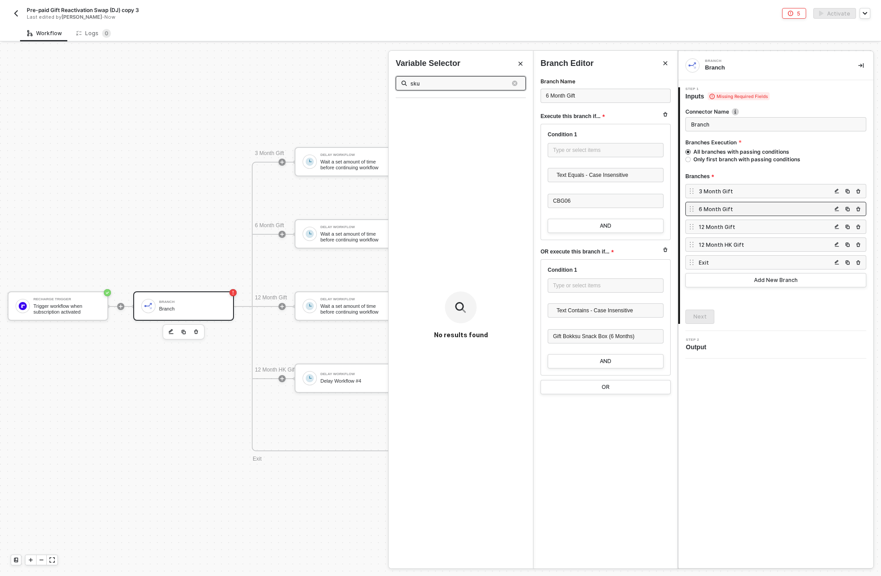
click at [441, 86] on input "sku" at bounding box center [458, 83] width 97 height 10
click at [457, 119] on div "Trigger workflow when subscription activated" at bounding box center [466, 117] width 102 height 14
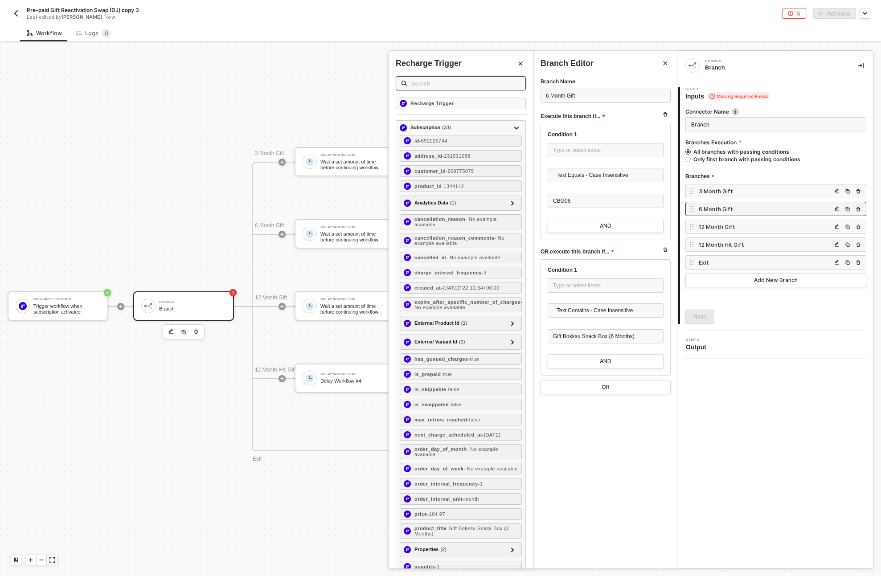
click at [442, 83] on input "text" at bounding box center [465, 83] width 109 height 10
paste input "sku"
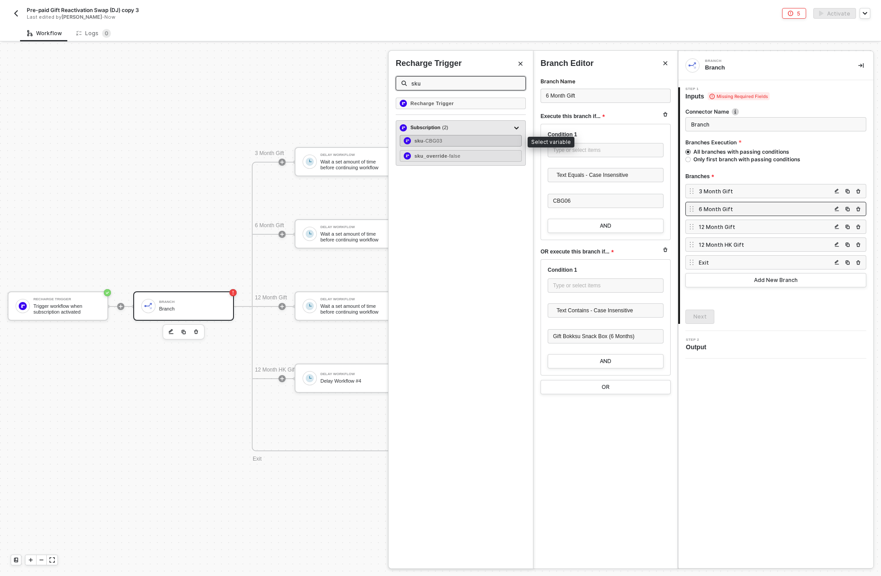
type input "sku"
click at [431, 140] on span "- CBG03" at bounding box center [432, 140] width 19 height 5
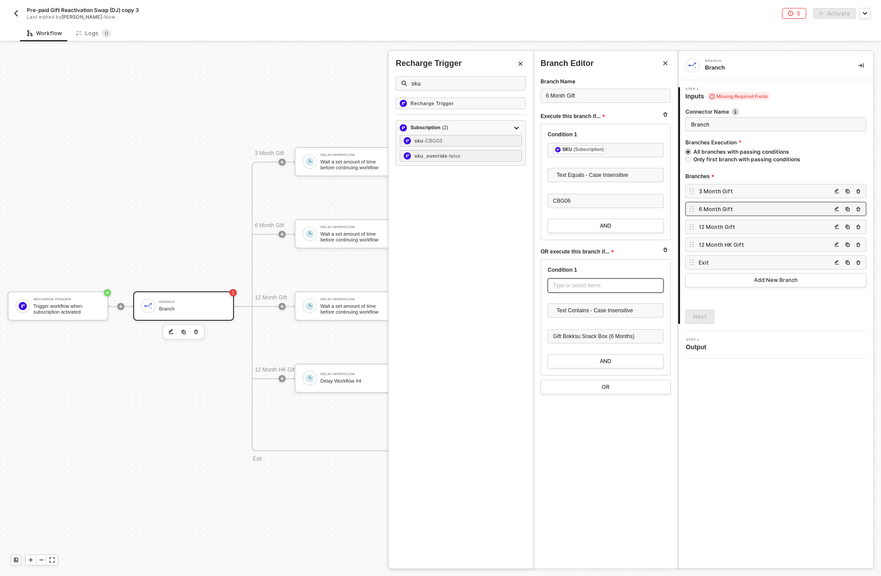
click at [585, 287] on div "Type or select items ﻿" at bounding box center [605, 286] width 105 height 8
click at [444, 118] on div "Trigger workflow when subscription activated" at bounding box center [466, 117] width 102 height 14
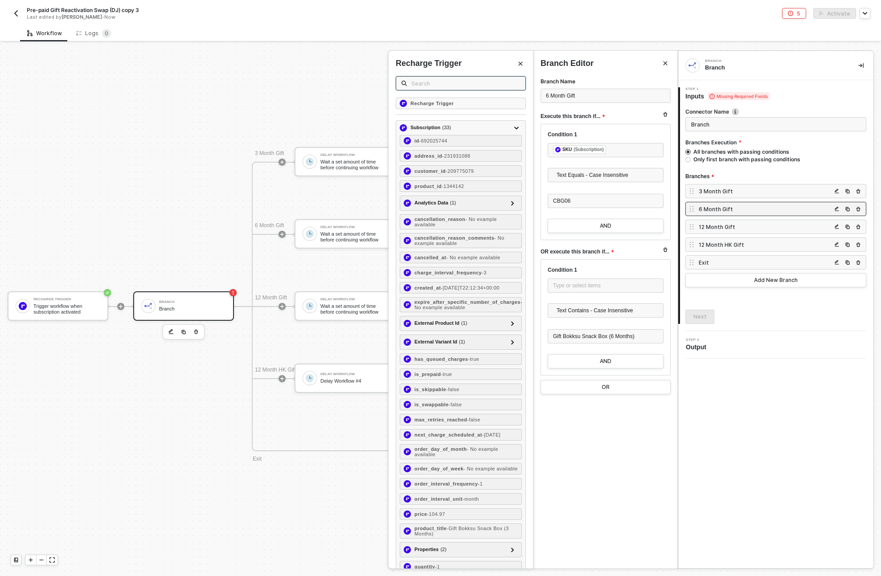
click at [425, 83] on input "text" at bounding box center [465, 83] width 109 height 10
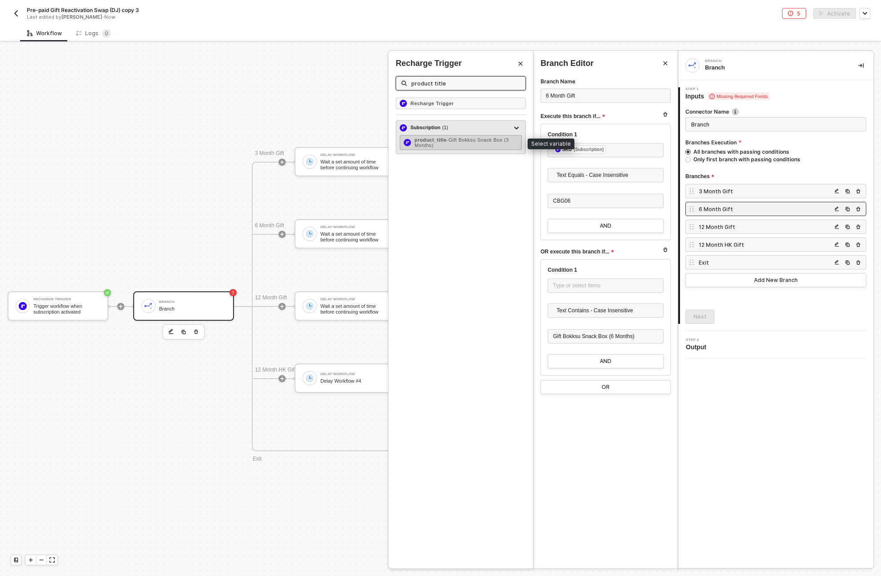
type input "product title"
click at [446, 144] on div "product_title - Gift Bokksu Snack Box (3 Months)" at bounding box center [465, 142] width 103 height 11
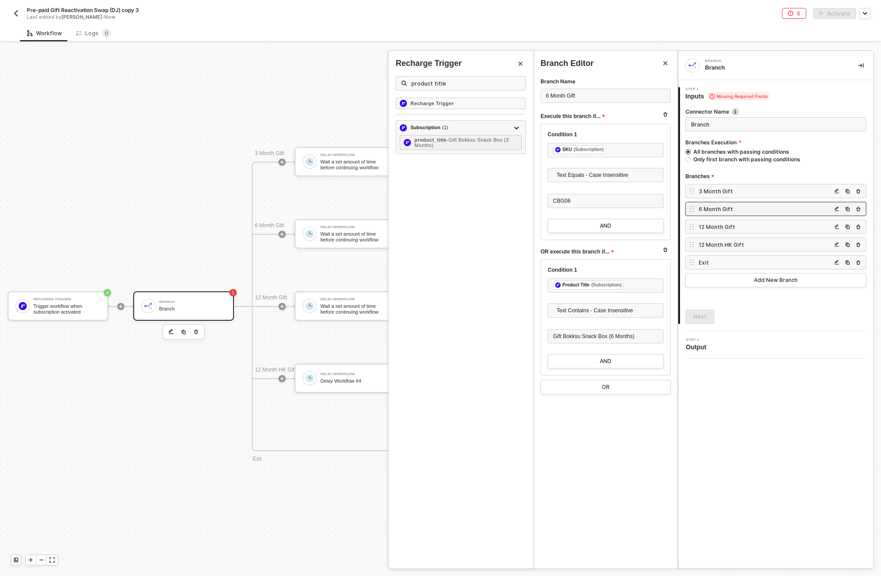
click at [734, 229] on div "12 Month Gift" at bounding box center [765, 227] width 133 height 8
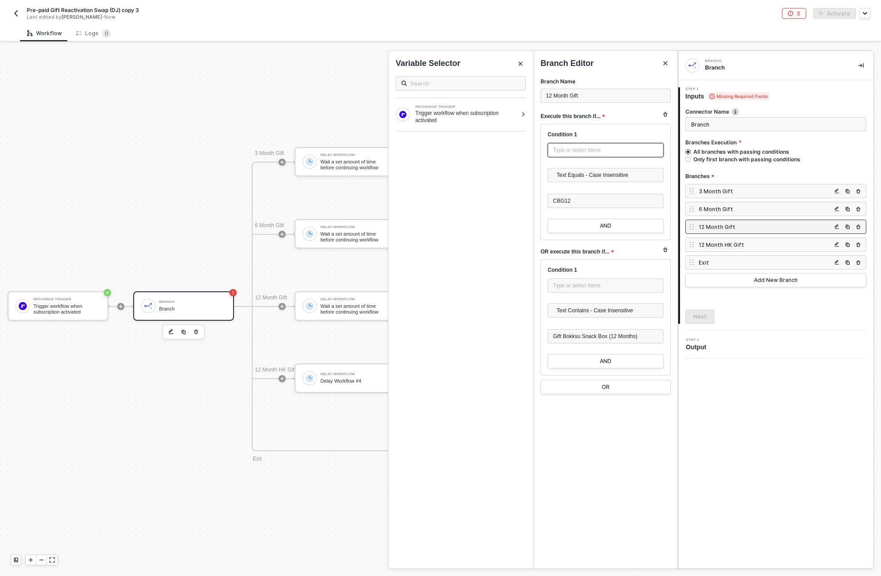
click at [598, 148] on div "Type or select items ﻿" at bounding box center [605, 150] width 105 height 8
click at [474, 113] on div "Trigger workflow when subscription activated" at bounding box center [466, 117] width 102 height 14
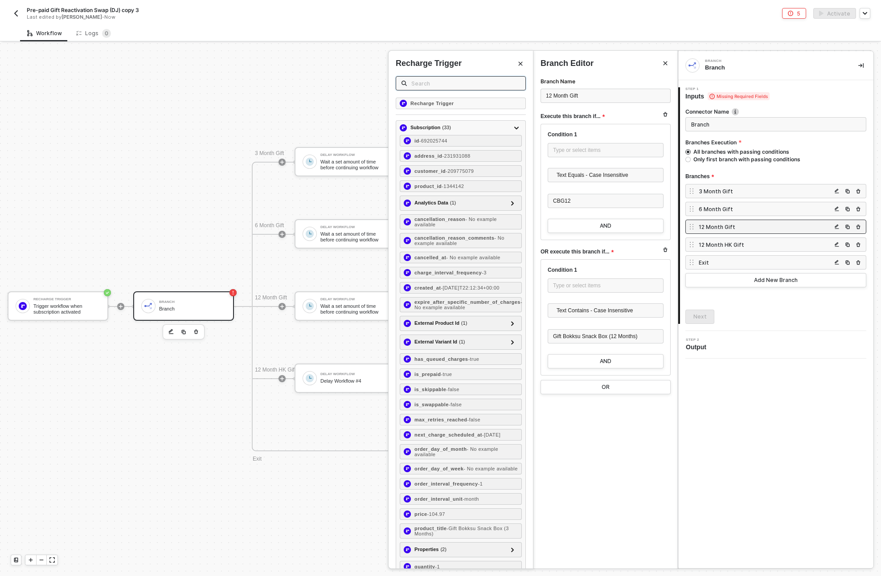
click at [431, 84] on input "text" at bounding box center [465, 83] width 109 height 10
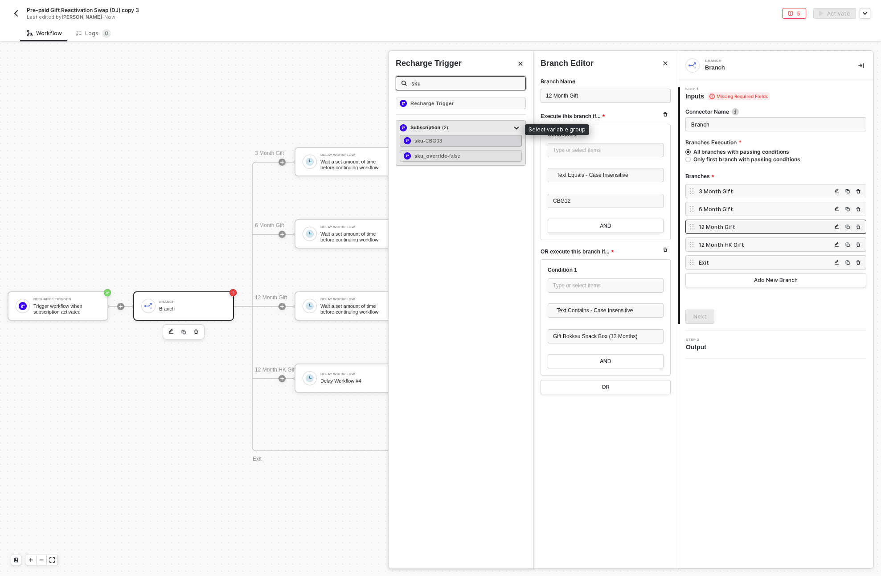
type input "sku"
click at [438, 139] on span "- CBG03" at bounding box center [432, 140] width 19 height 5
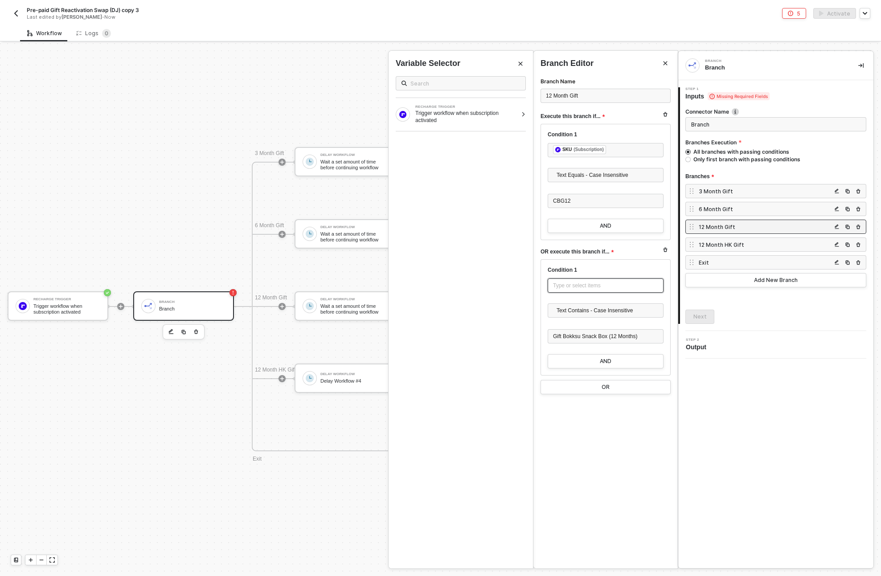
click at [569, 286] on div "Type or select items ﻿" at bounding box center [605, 286] width 105 height 8
click at [435, 131] on div at bounding box center [461, 131] width 130 height 0
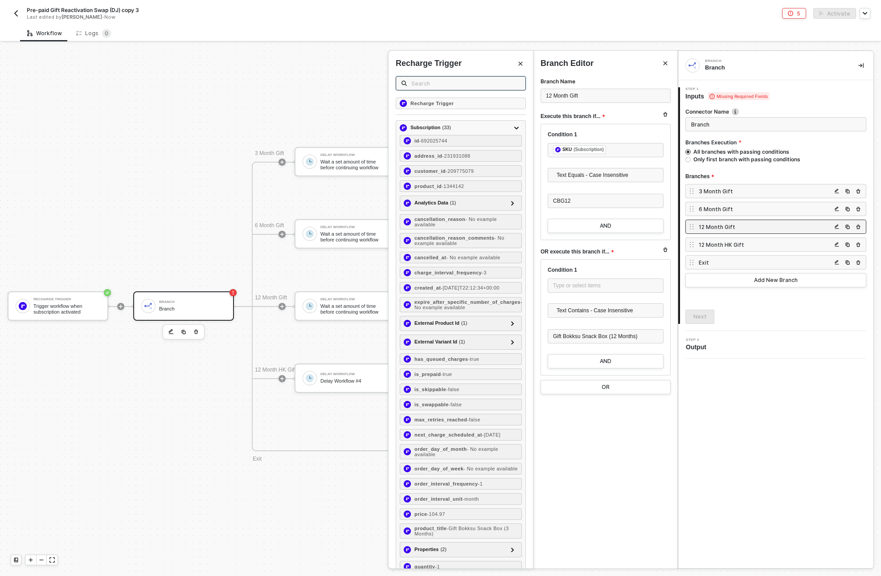
click at [427, 84] on input "text" at bounding box center [465, 83] width 109 height 10
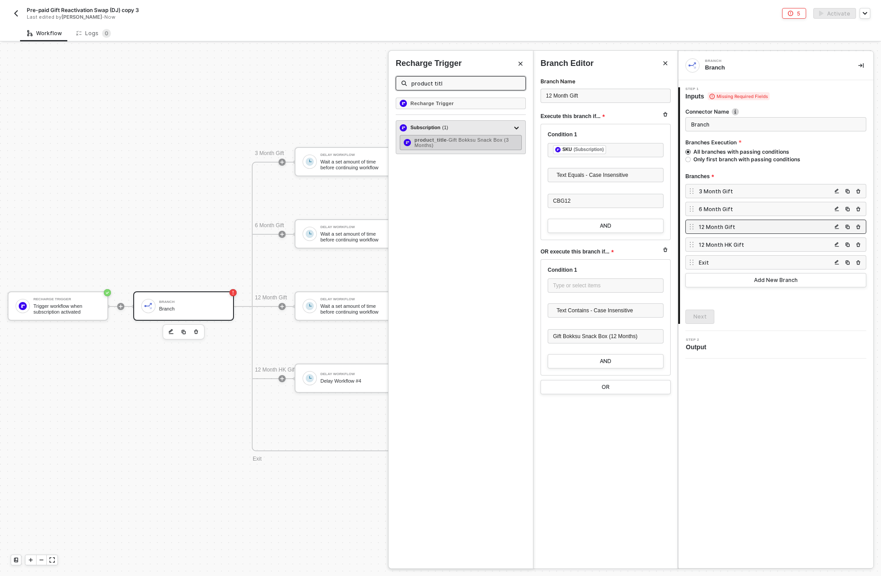
type input "product titl"
click at [470, 143] on div "product_title - Gift Bokksu Snack Box (3 Months)" at bounding box center [465, 142] width 103 height 11
click at [723, 242] on div "12 Month HK Gift" at bounding box center [765, 245] width 133 height 8
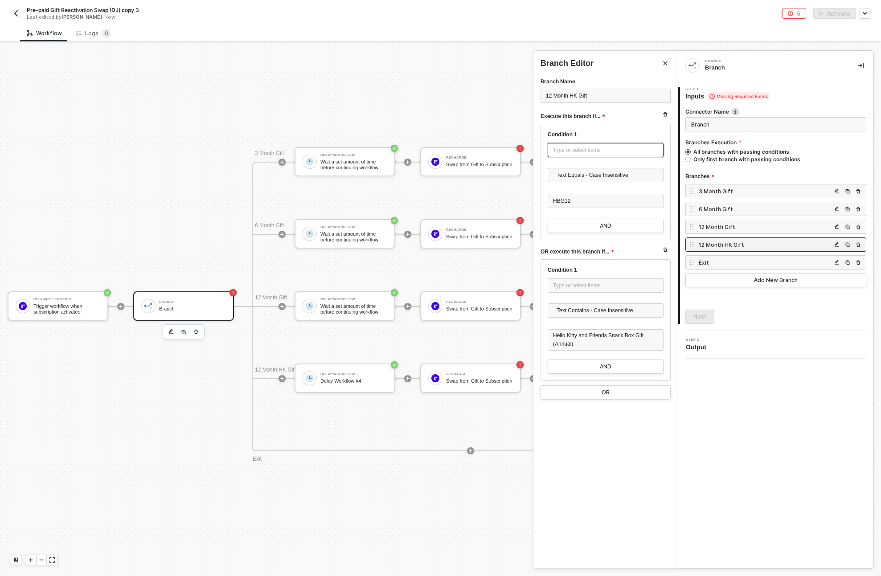
click at [574, 151] on div "Type or select items ﻿" at bounding box center [605, 150] width 105 height 8
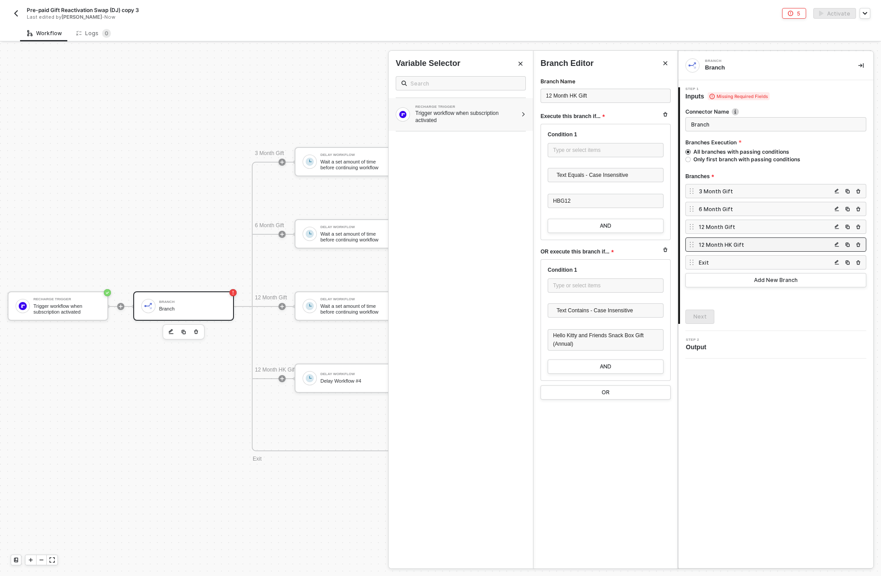
click at [453, 121] on div "Trigger workflow when subscription activated" at bounding box center [466, 117] width 102 height 14
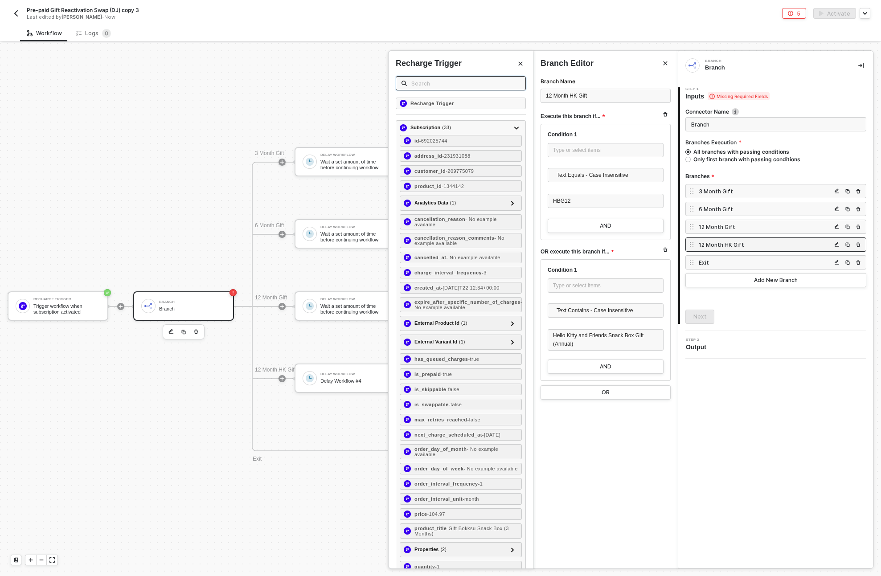
click at [428, 81] on input "text" at bounding box center [465, 83] width 109 height 10
paste input "sku"
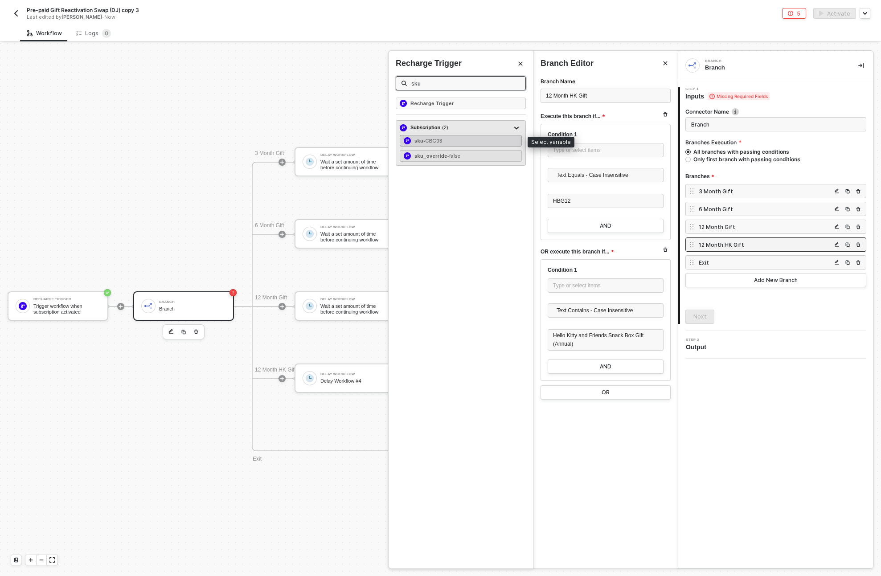
type input "sku"
click at [438, 140] on span "- CBG03" at bounding box center [432, 140] width 19 height 5
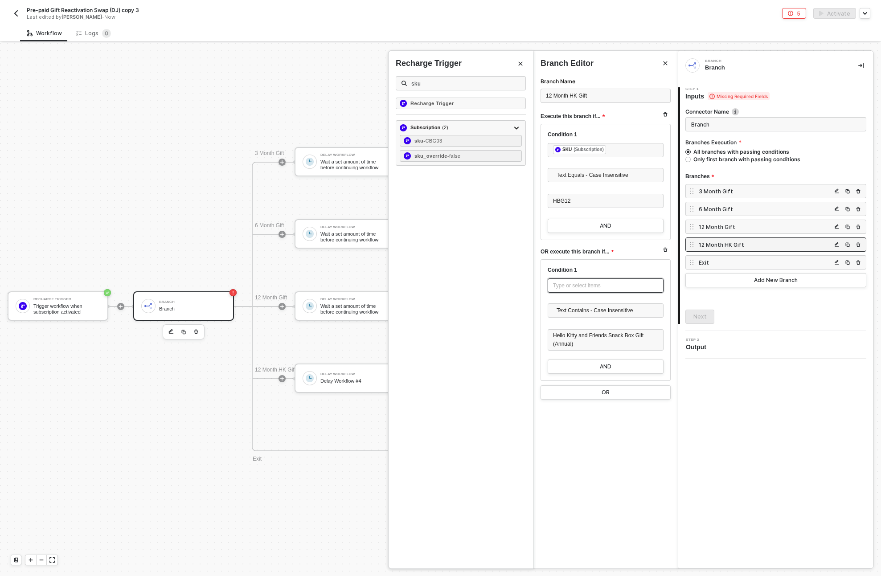
click at [594, 284] on div "Type or select items ﻿" at bounding box center [605, 286] width 105 height 8
click at [460, 123] on div "RECHARGE TRIGGER Trigger workflow when subscription activated" at bounding box center [461, 114] width 144 height 33
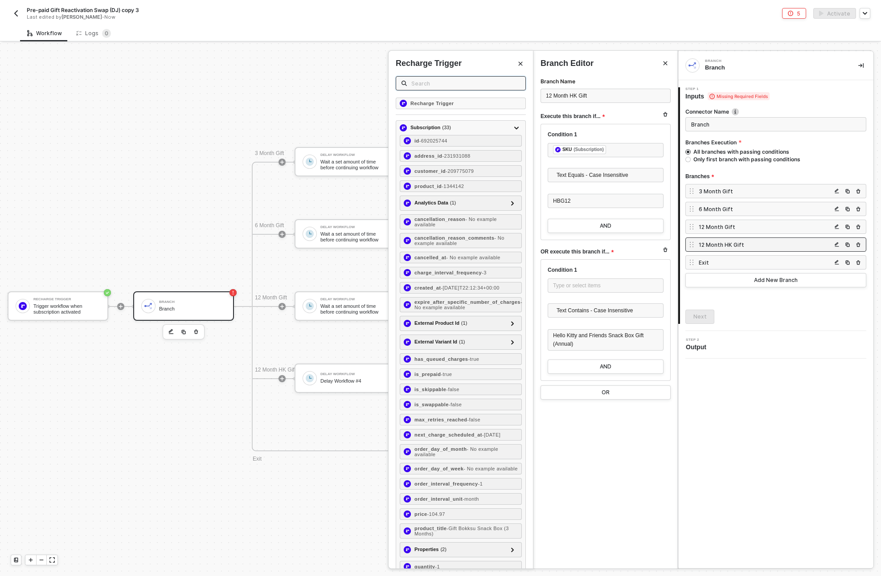
click at [433, 83] on input "text" at bounding box center [465, 83] width 109 height 10
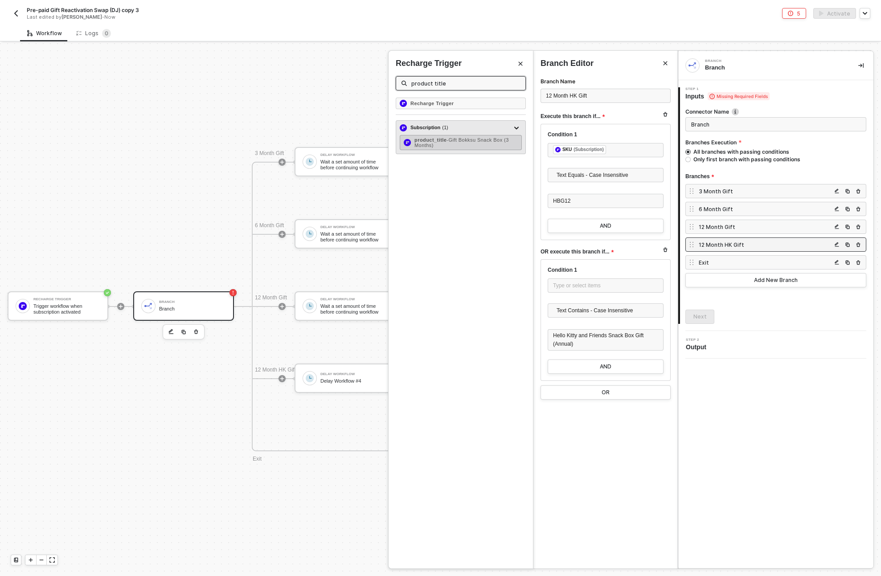
type input "product title"
click at [470, 144] on div "product_title - Gift Bokksu Snack Box (3 Months)" at bounding box center [465, 142] width 103 height 11
click at [705, 259] on div "Exit" at bounding box center [765, 263] width 133 height 8
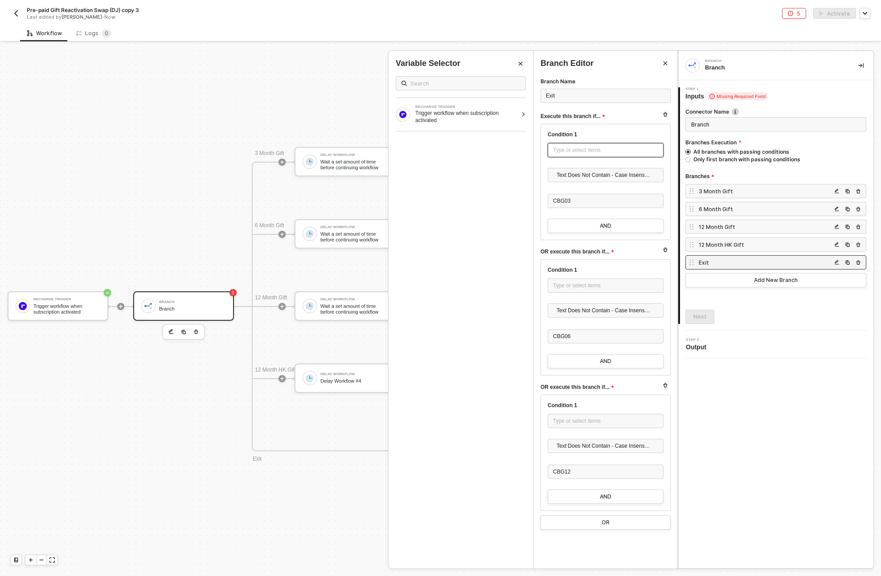
click at [585, 149] on div "Type or select items ﻿" at bounding box center [605, 150] width 105 height 8
click at [436, 117] on div "Trigger workflow when subscription activated" at bounding box center [466, 117] width 102 height 14
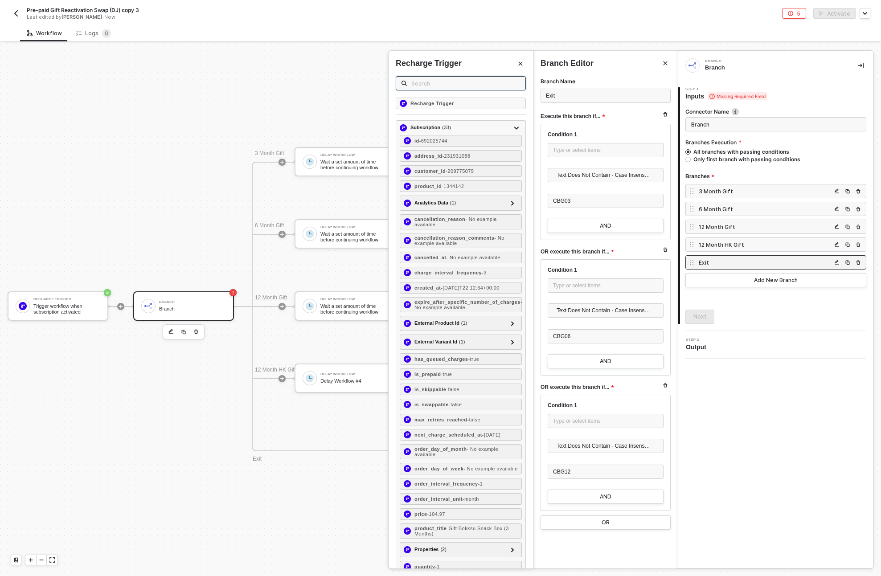
click at [431, 82] on input "text" at bounding box center [465, 83] width 109 height 10
paste input "sku"
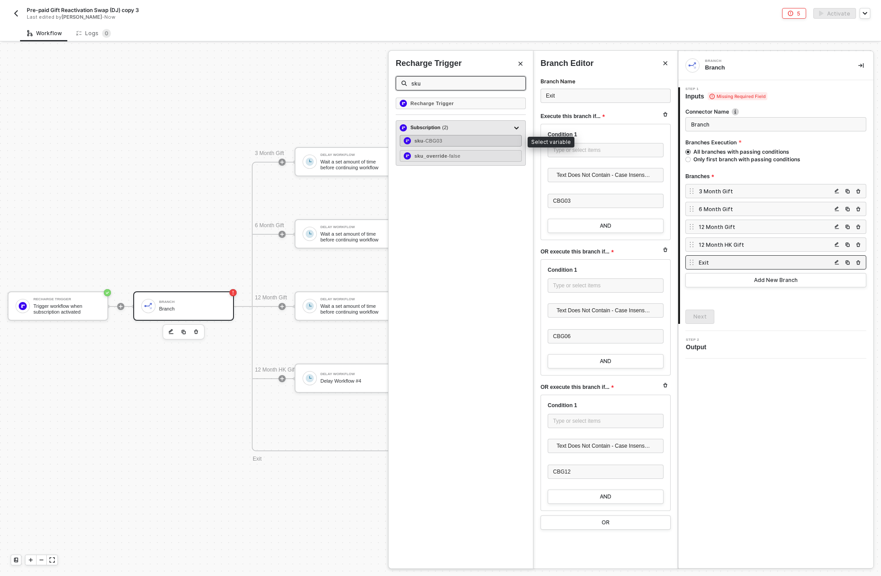
type input "sku"
click at [454, 142] on div "sku - CBG03" at bounding box center [461, 141] width 122 height 12
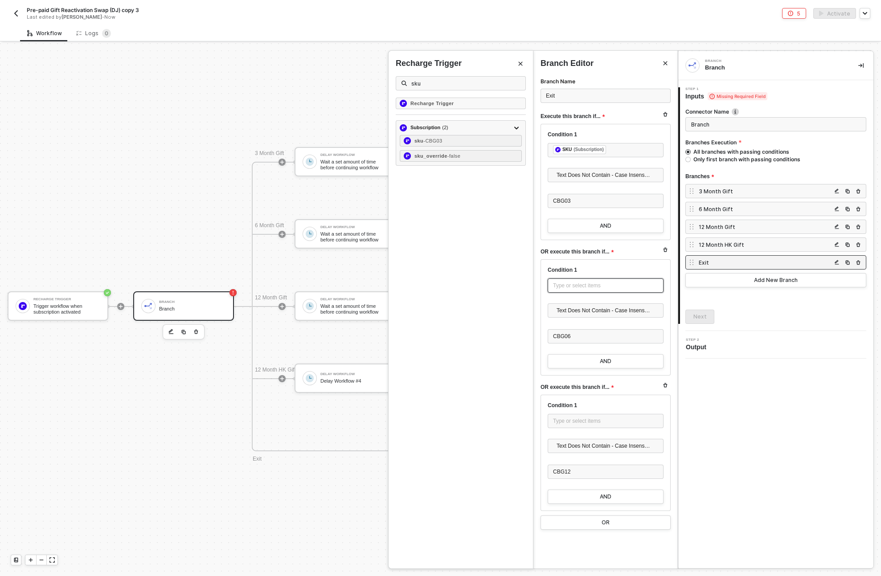
click at [594, 282] on div "Type or select items ﻿" at bounding box center [605, 286] width 105 height 8
click at [430, 127] on div "RECHARGE TRIGGER Trigger workflow when subscription activated" at bounding box center [461, 114] width 144 height 33
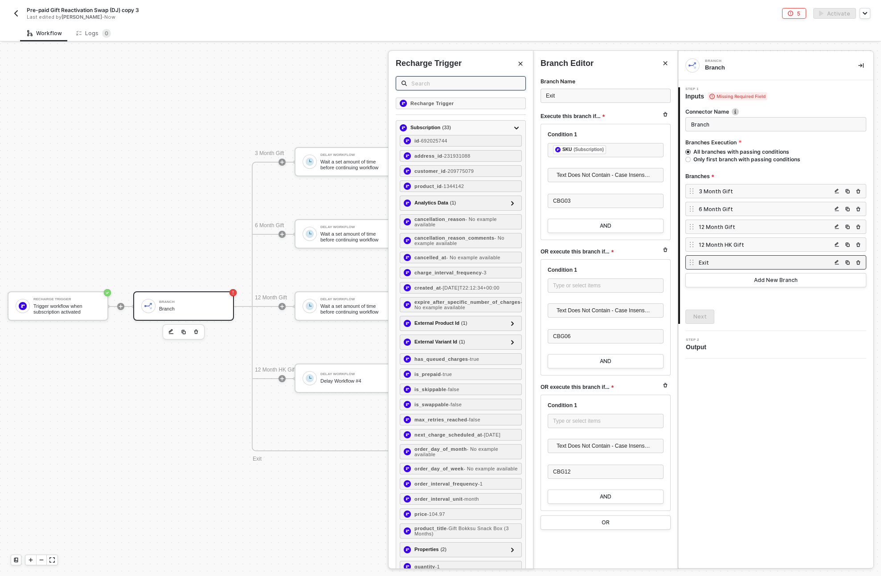
click at [426, 87] on input "text" at bounding box center [465, 83] width 109 height 10
paste input "sku"
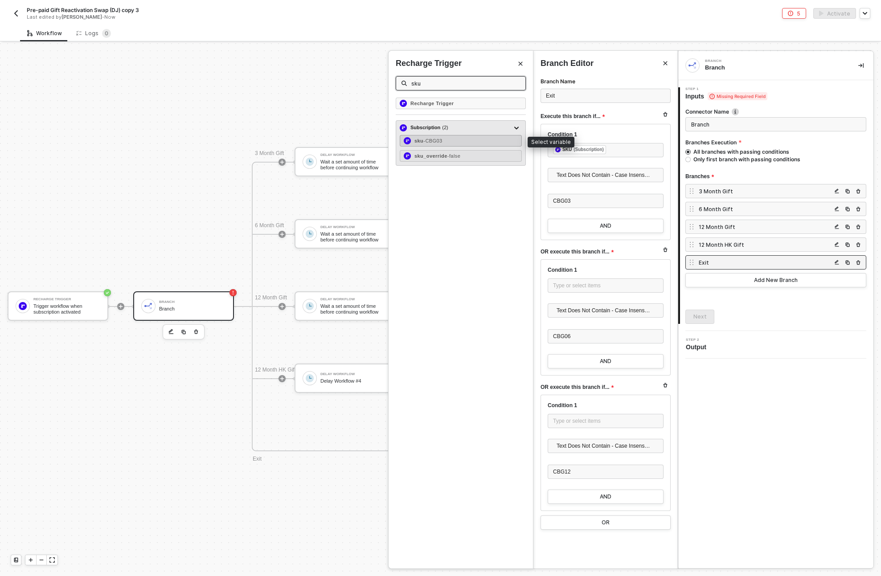
type input "sku"
click at [432, 138] on span "- CBG03" at bounding box center [432, 140] width 19 height 5
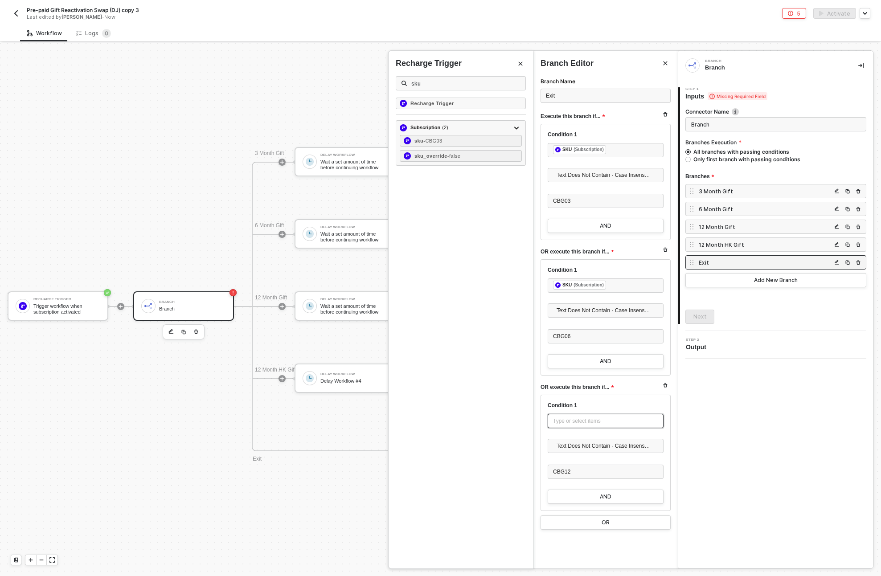
click at [573, 426] on div "Type or select items ﻿" at bounding box center [606, 421] width 116 height 14
click at [441, 113] on div "Trigger workflow when subscription activated" at bounding box center [466, 117] width 102 height 14
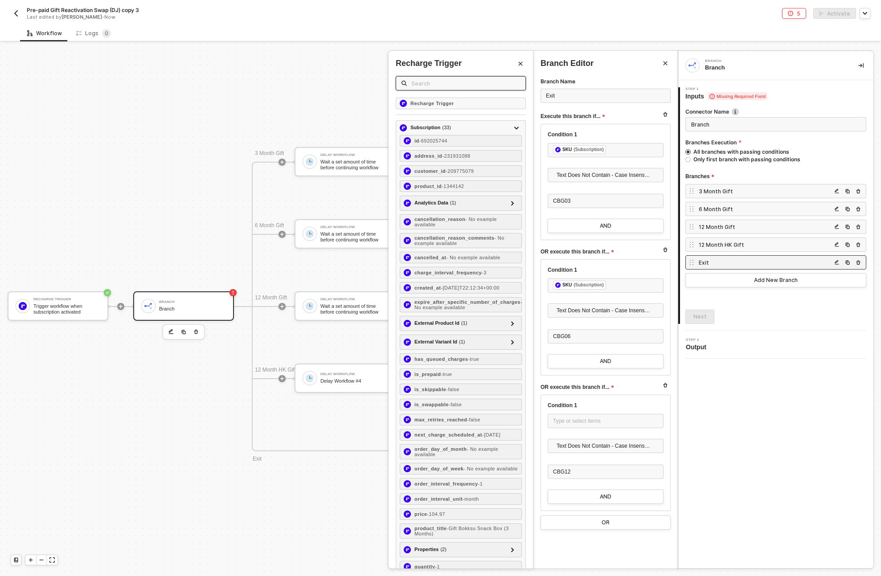
click at [432, 84] on input "text" at bounding box center [465, 83] width 109 height 10
paste input "sku"
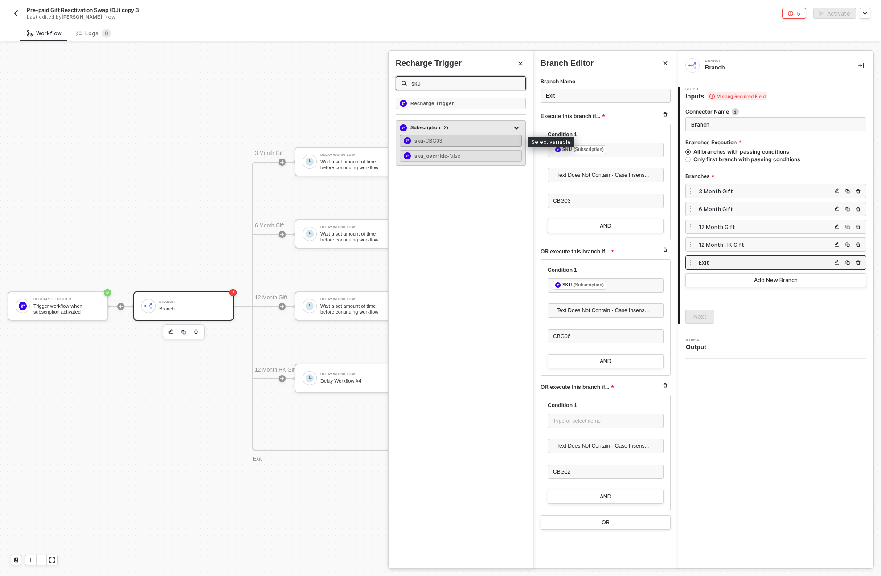
type input "sku"
click at [430, 136] on div "sku - CBG03" at bounding box center [461, 141] width 122 height 12
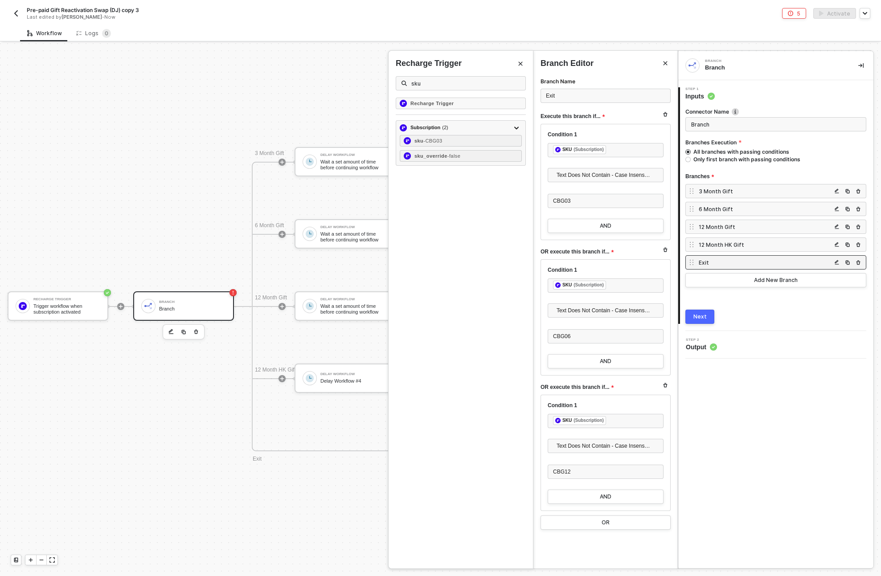
click at [701, 311] on button "Next" at bounding box center [699, 317] width 29 height 14
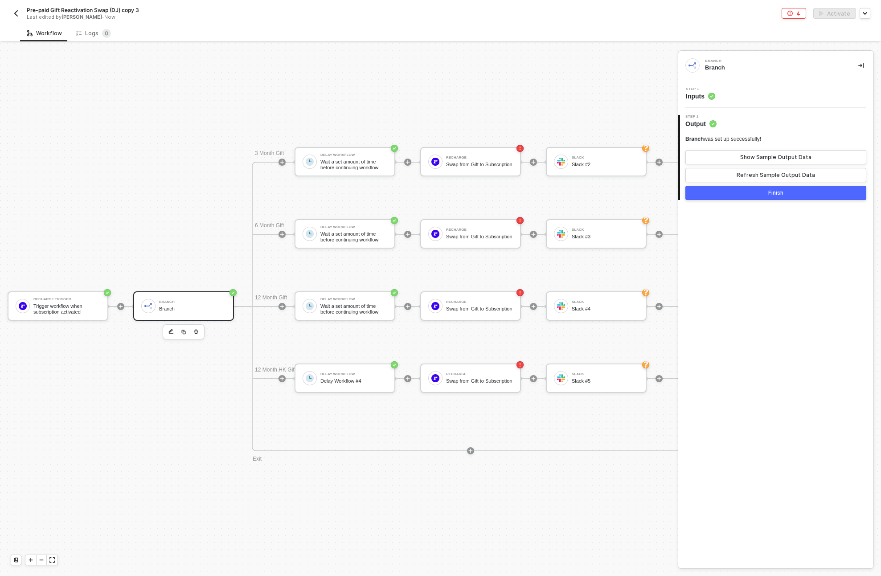
click at [762, 191] on button "Finish" at bounding box center [775, 193] width 181 height 14
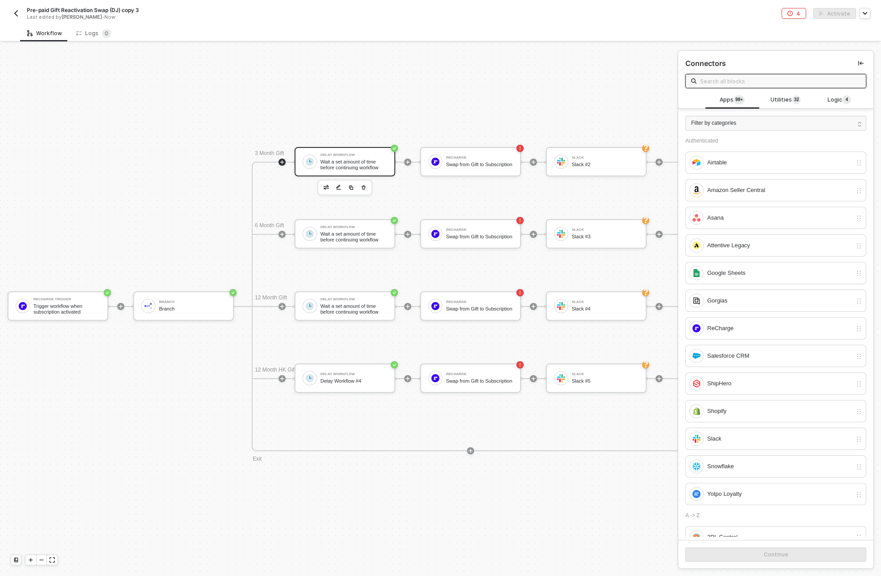
click at [337, 160] on div "Wait a set amount of time before continuing workflow" at bounding box center [353, 164] width 67 height 11
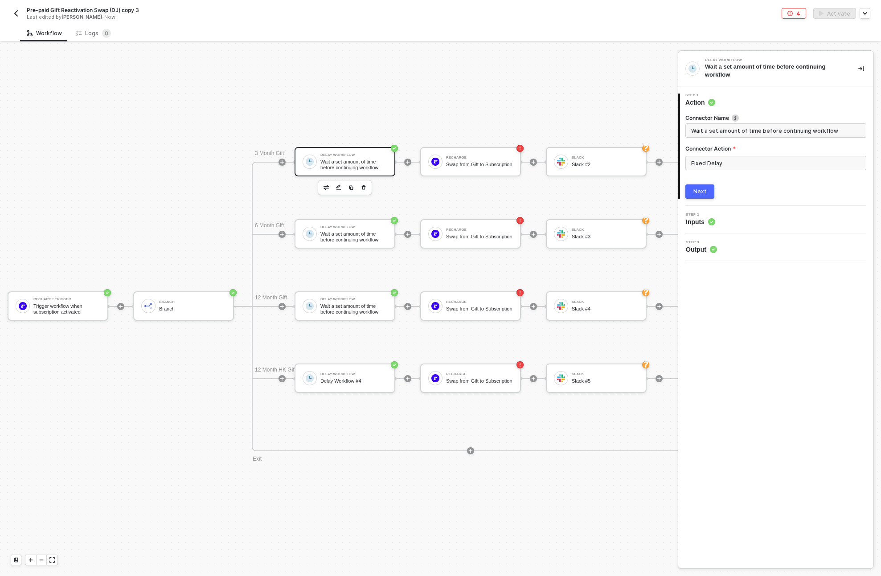
click at [700, 190] on div "Next" at bounding box center [699, 191] width 13 height 7
click at [701, 197] on div "Next" at bounding box center [699, 198] width 13 height 7
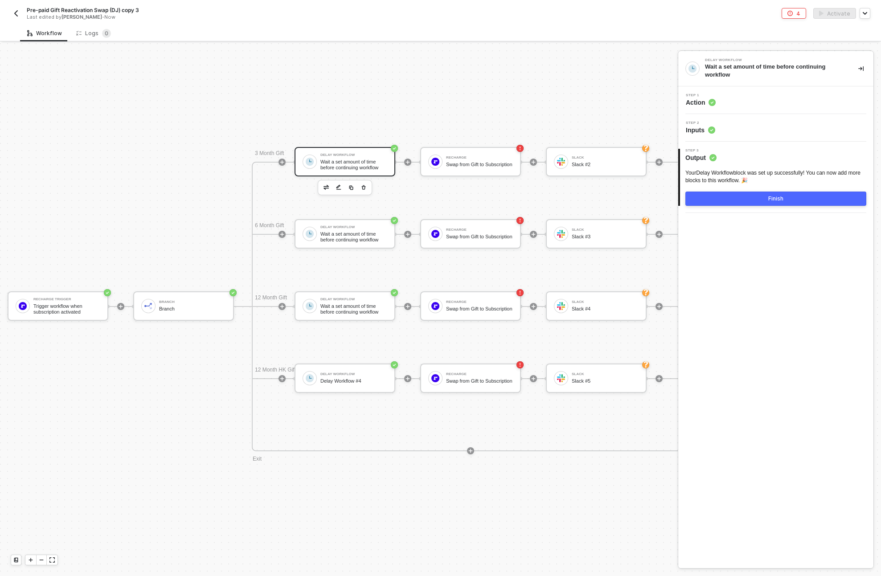
click at [744, 198] on button "Finish" at bounding box center [775, 199] width 181 height 14
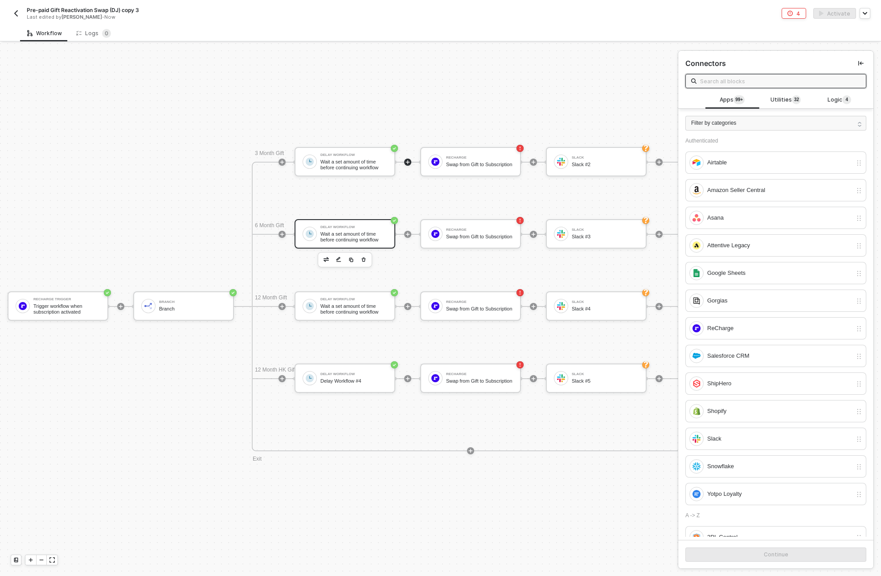
click at [330, 229] on div "Delay Workflow Wait a set amount of time before continuing workflow" at bounding box center [353, 233] width 67 height 17
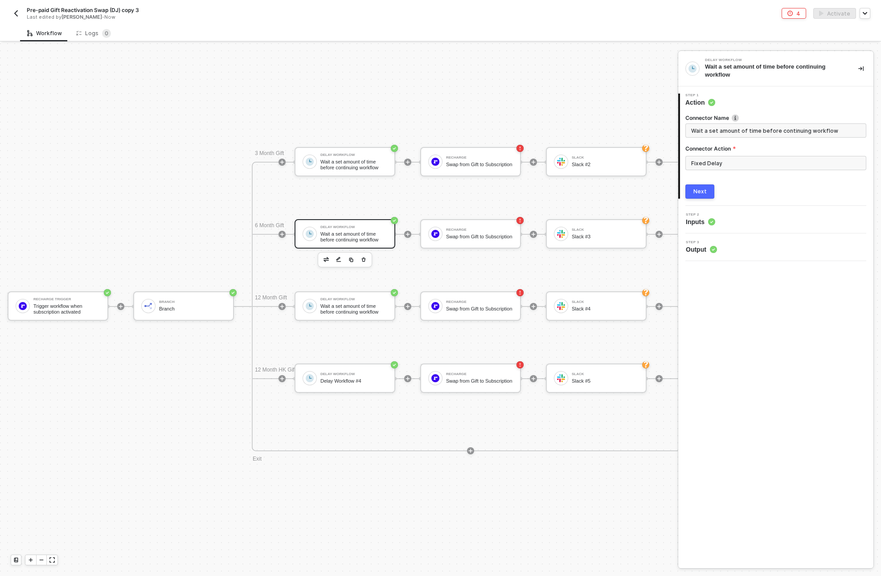
click at [700, 187] on button "Next" at bounding box center [699, 191] width 29 height 14
click at [700, 197] on div "Next" at bounding box center [699, 198] width 13 height 7
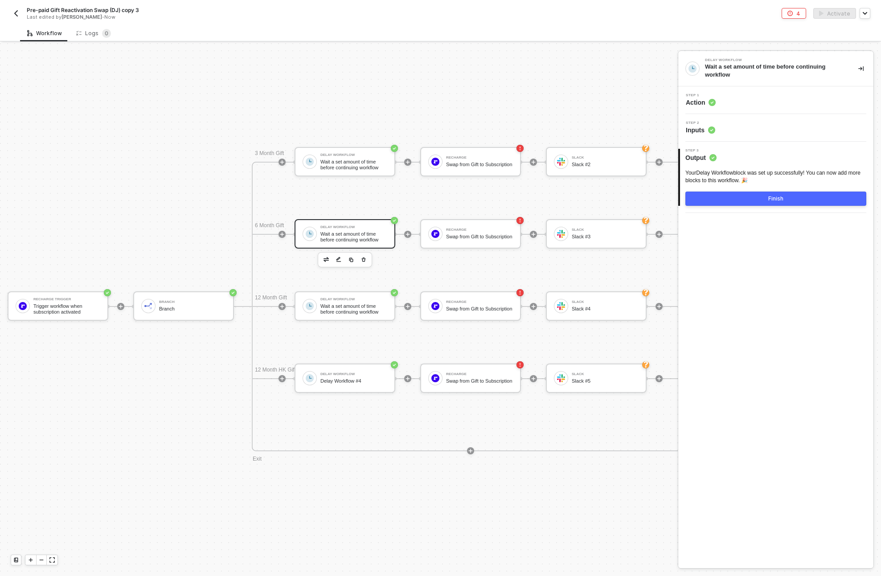
click at [778, 195] on div "Finish" at bounding box center [775, 198] width 15 height 7
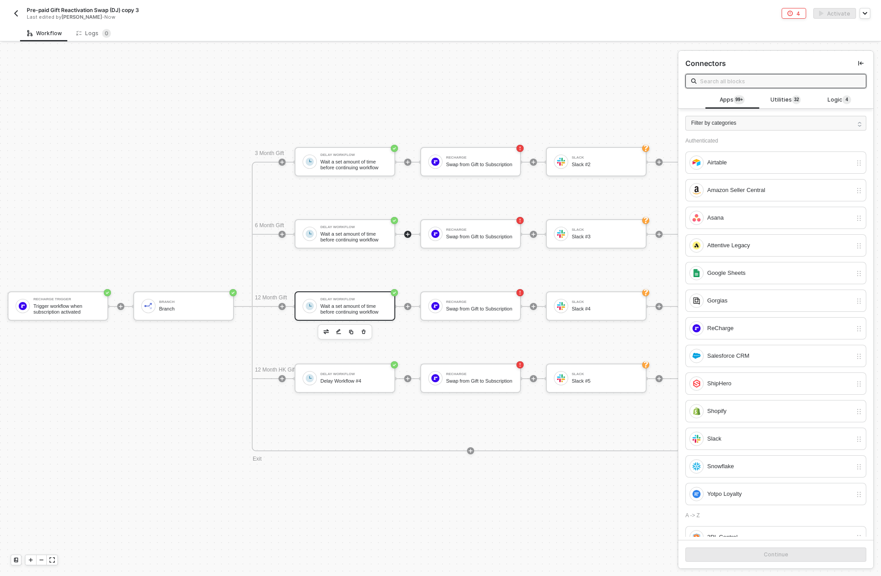
click at [360, 308] on div "Wait a set amount of time before continuing workflow" at bounding box center [353, 308] width 67 height 11
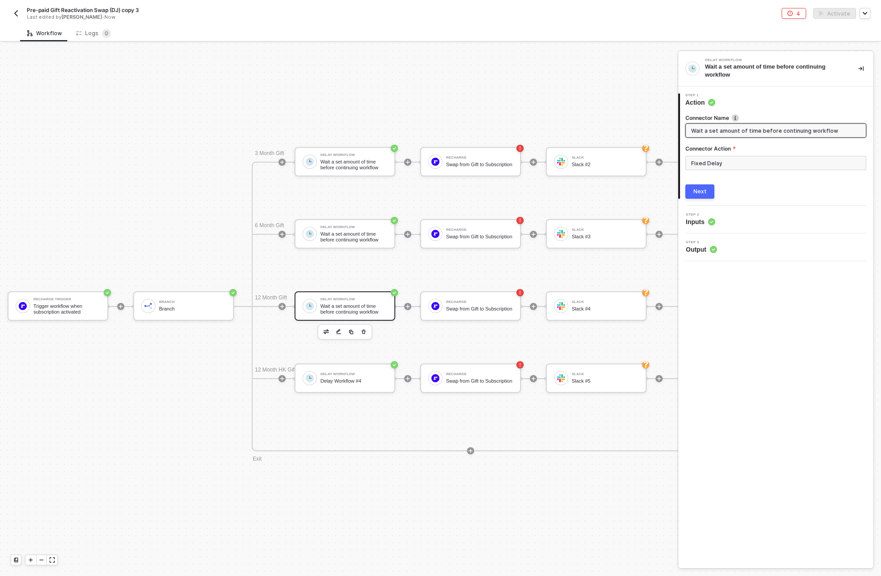
click at [696, 189] on div "Next" at bounding box center [699, 191] width 13 height 7
click at [701, 201] on div "Next" at bounding box center [699, 198] width 13 height 7
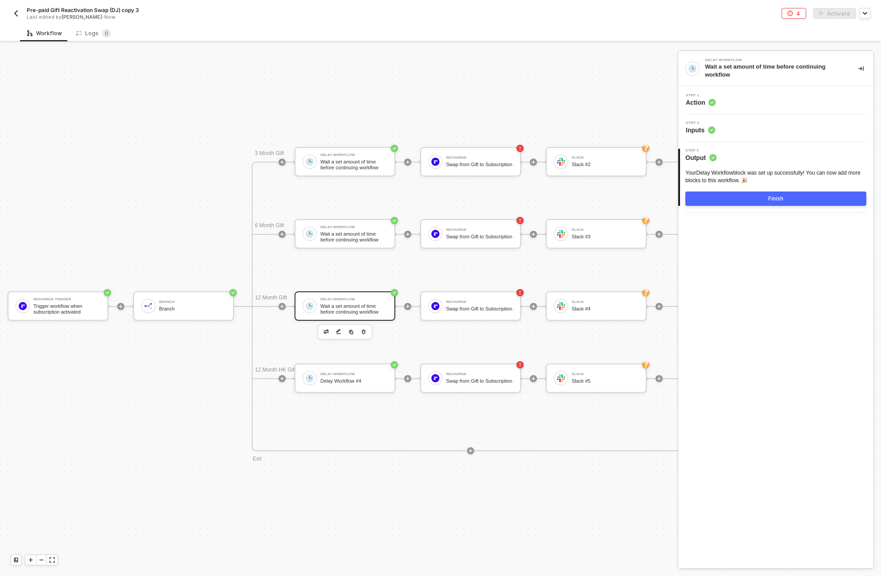
click at [712, 197] on button "Finish" at bounding box center [775, 199] width 181 height 14
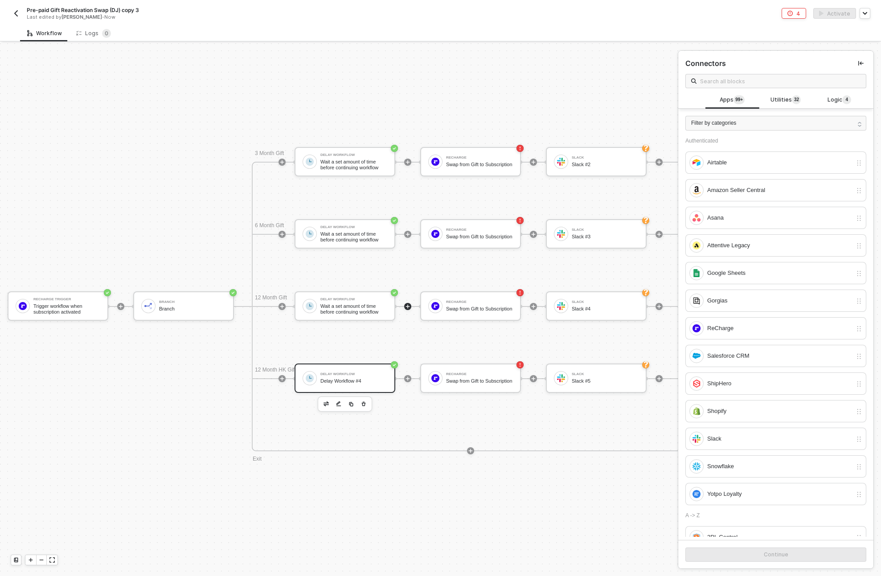
click at [336, 375] on div "Delay Workflow" at bounding box center [353, 375] width 67 height 4
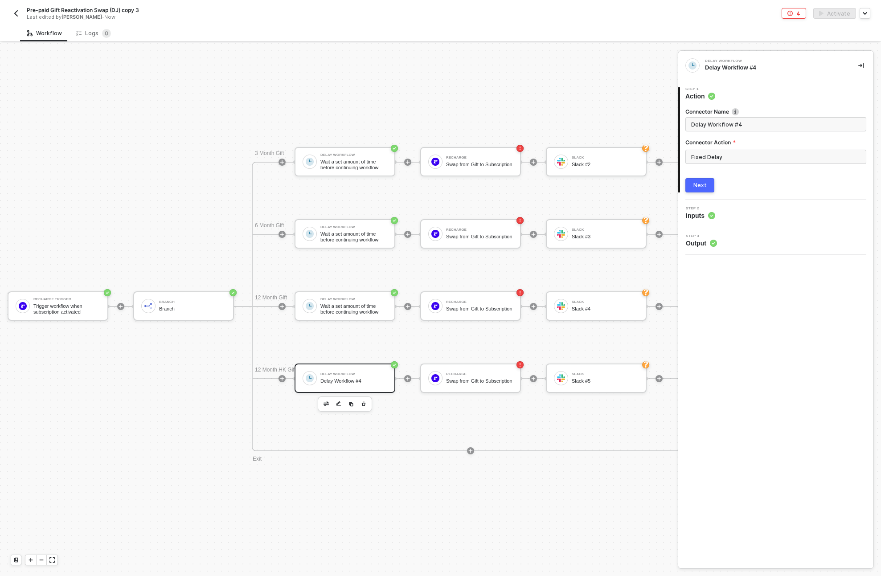
click at [700, 187] on div "Next" at bounding box center [699, 185] width 13 height 7
click at [697, 188] on div "Next" at bounding box center [699, 191] width 13 height 7
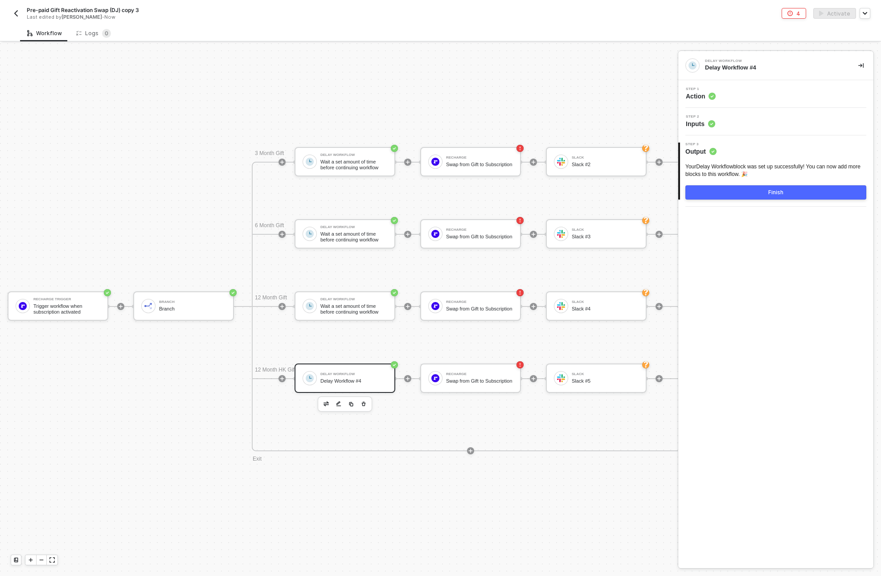
click at [704, 192] on button "Finish" at bounding box center [775, 192] width 181 height 14
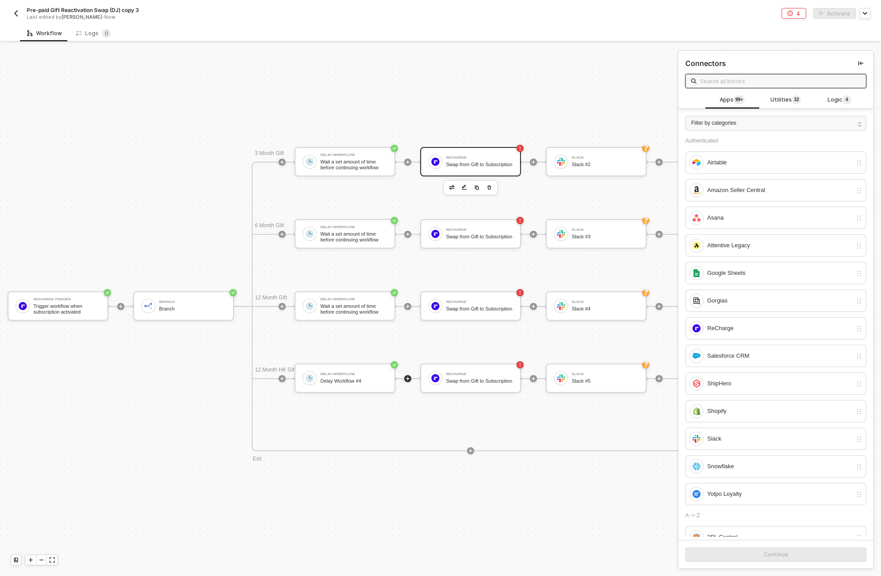
click at [466, 164] on div "Swap from Gift to Subscription" at bounding box center [479, 165] width 67 height 6
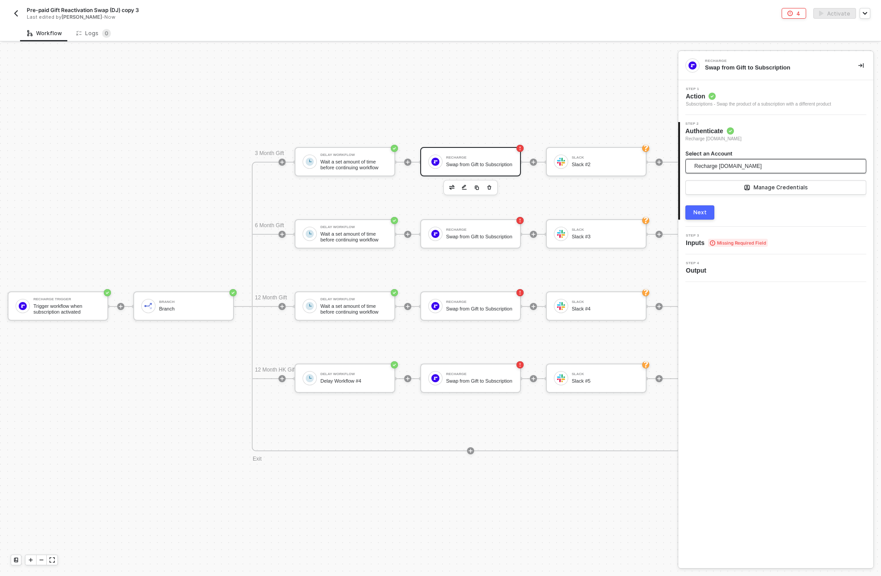
click at [744, 165] on span "Recharge bokksu.myshopify.com" at bounding box center [727, 166] width 67 height 13
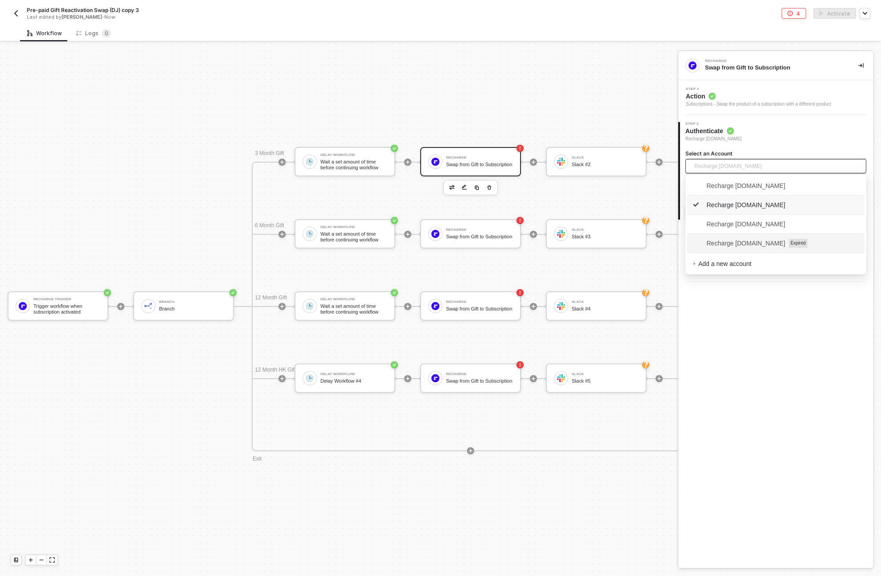
click at [737, 245] on span "Recharge [DOMAIN_NAME]" at bounding box center [738, 243] width 93 height 10
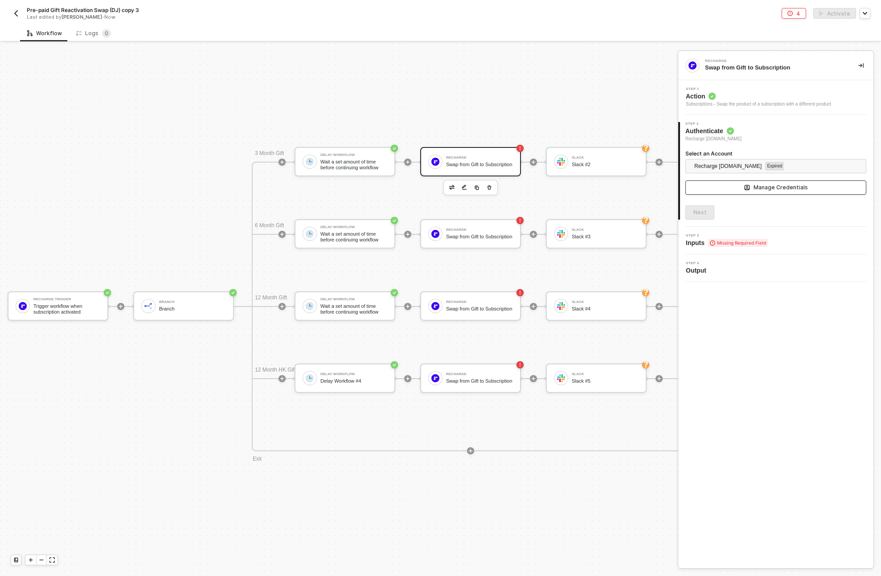
click at [753, 181] on button "Manage Credentials" at bounding box center [775, 187] width 181 height 14
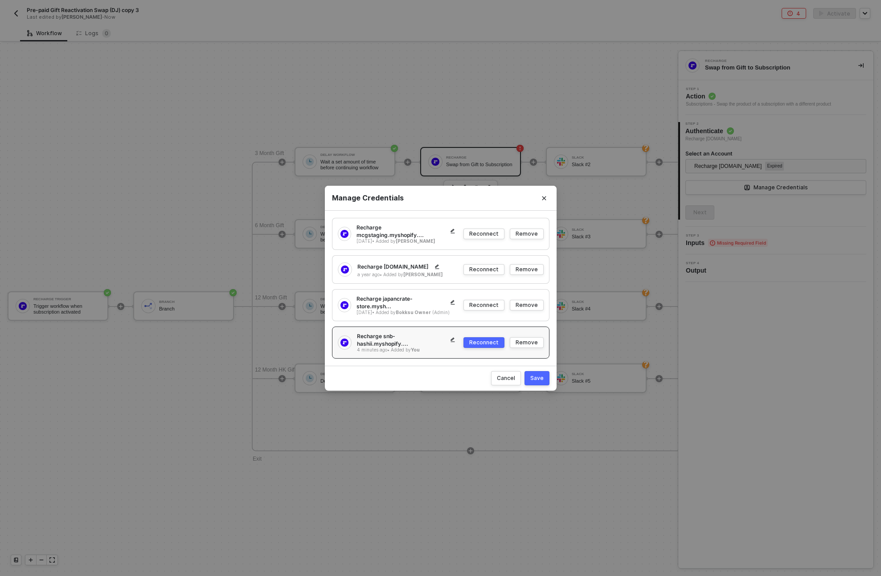
click at [481, 342] on div "Reconnect" at bounding box center [483, 343] width 29 height 8
click at [479, 342] on div "Reconnect" at bounding box center [483, 343] width 29 height 8
click at [534, 374] on div "Save" at bounding box center [536, 378] width 13 height 8
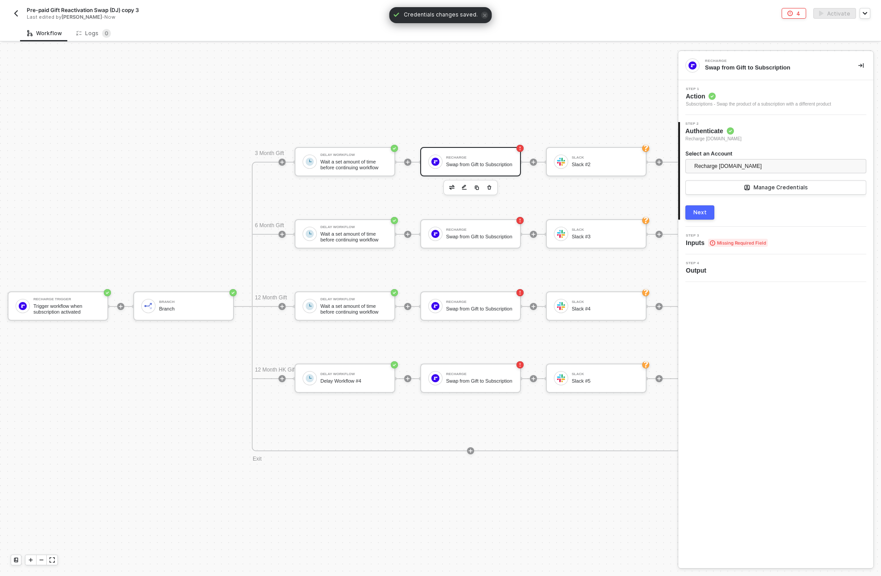
click at [697, 216] on div "Next" at bounding box center [699, 212] width 13 height 7
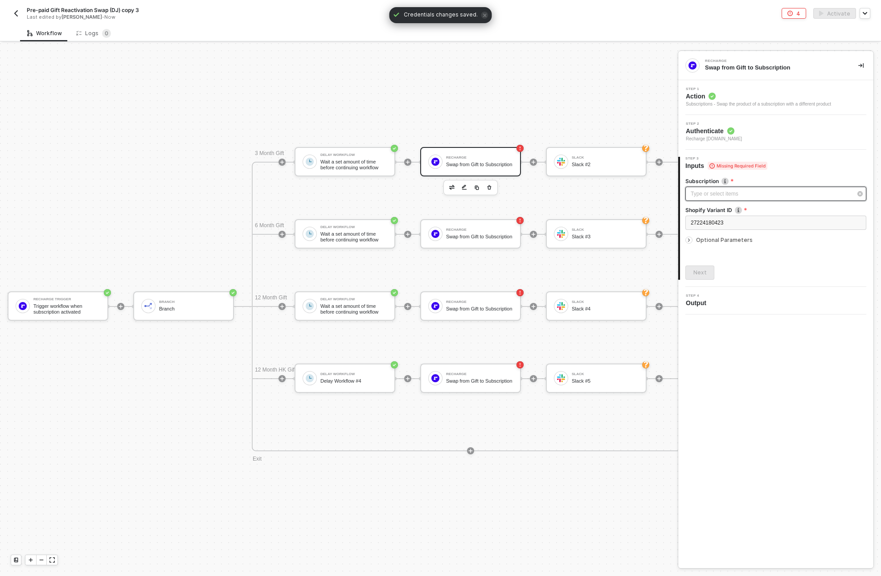
click at [721, 191] on div "Type or select items ﻿" at bounding box center [771, 194] width 161 height 8
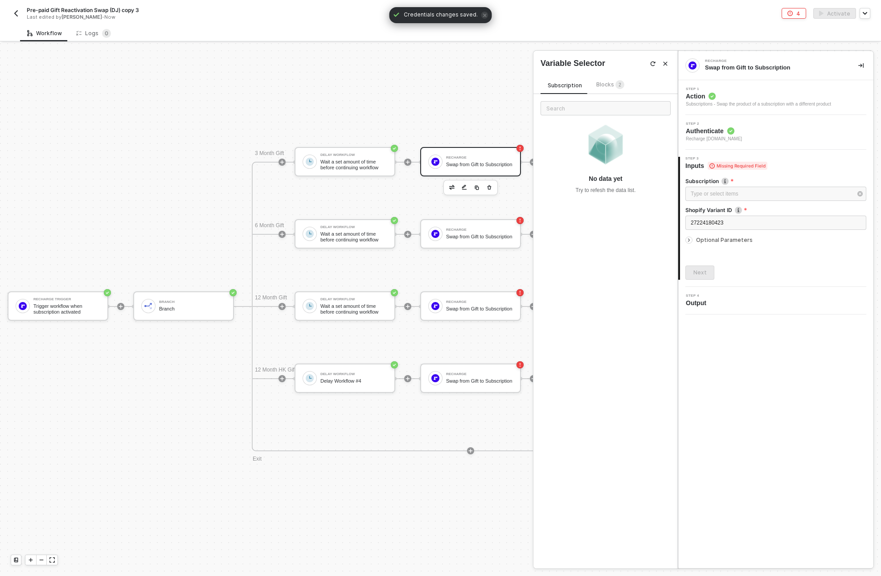
click at [615, 86] on sup "2" at bounding box center [619, 84] width 9 height 9
click at [587, 166] on div "Trigger workflow when subscription activated" at bounding box center [611, 171] width 102 height 14
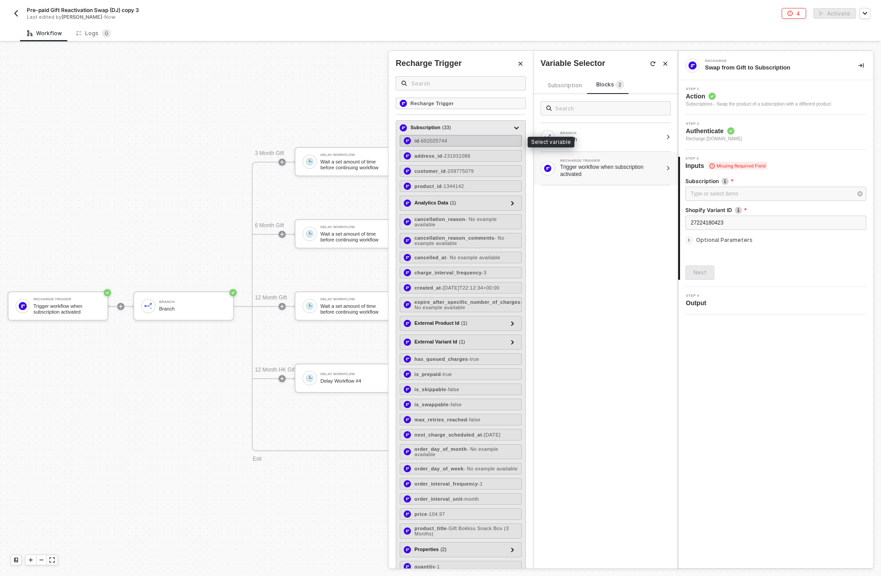
click at [439, 141] on span "- 692025744" at bounding box center [433, 140] width 28 height 5
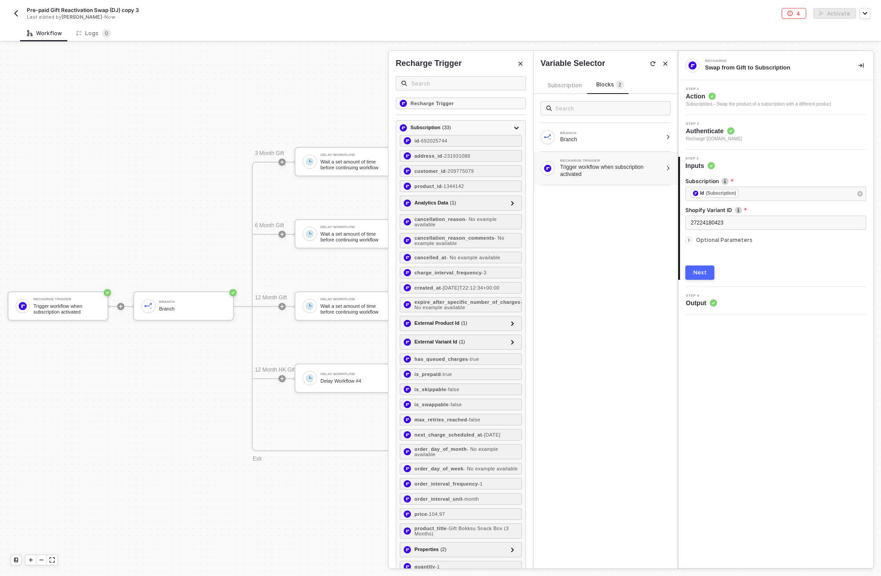
click at [698, 269] on div "Next" at bounding box center [699, 272] width 13 height 7
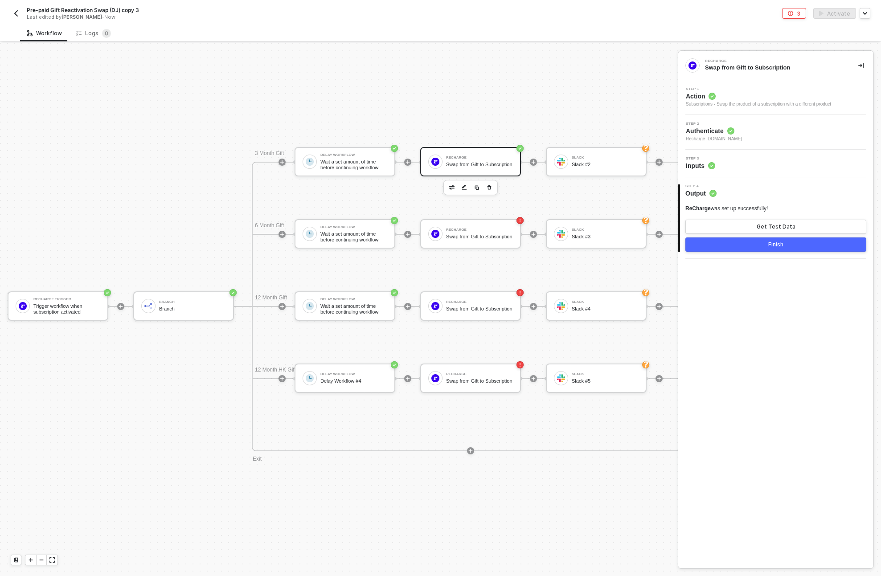
click at [769, 244] on div "Finish" at bounding box center [775, 244] width 15 height 7
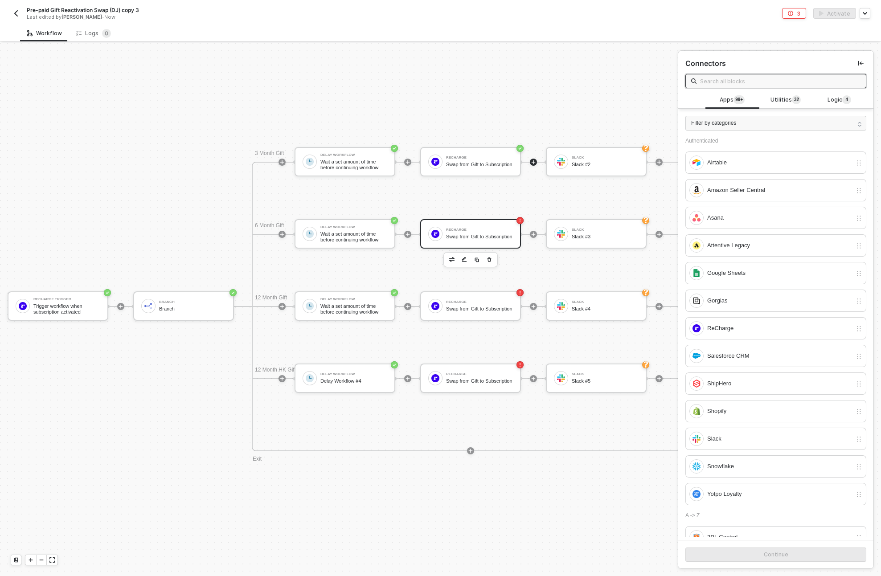
click at [450, 234] on div "Swap from Gift to Subscription" at bounding box center [479, 237] width 67 height 6
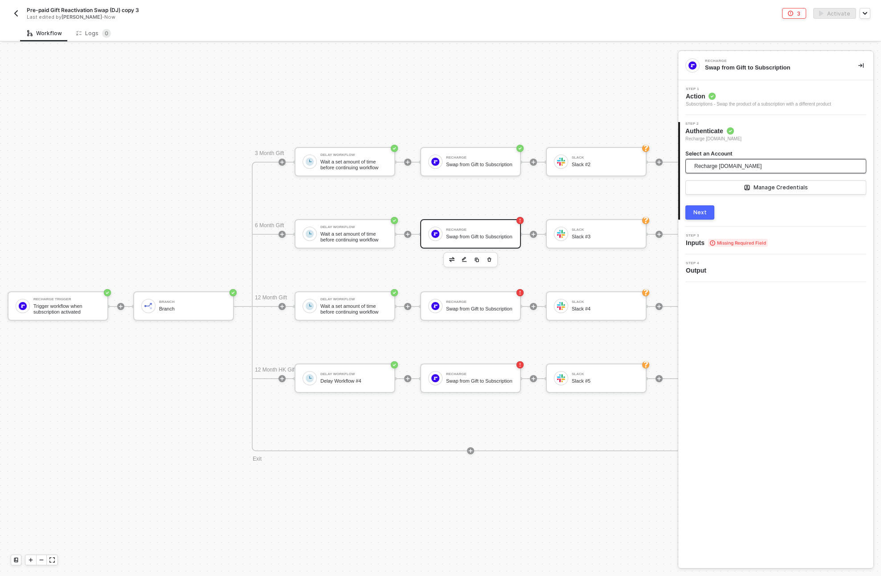
click at [751, 165] on span "Recharge bokksu.myshopify.com" at bounding box center [727, 166] width 67 height 13
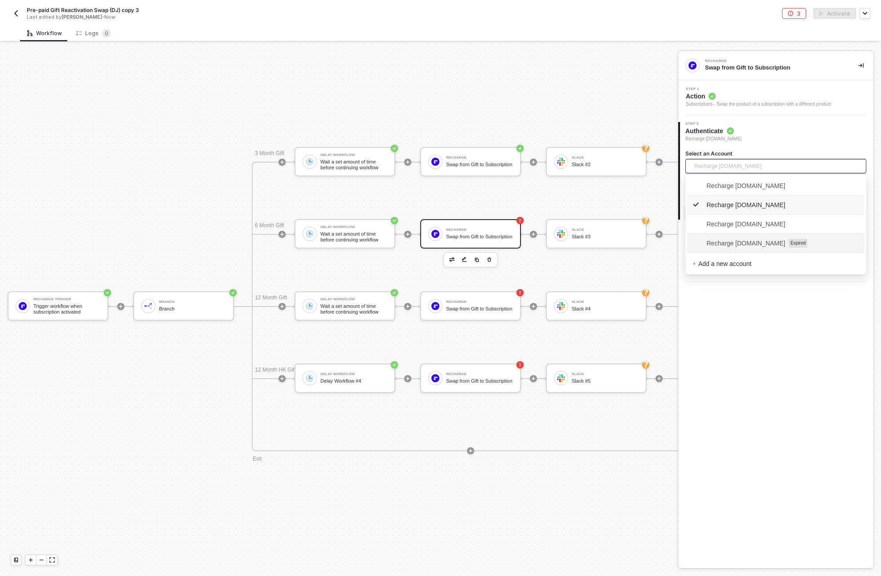
click at [765, 244] on span "Recharge [DOMAIN_NAME]" at bounding box center [738, 243] width 93 height 10
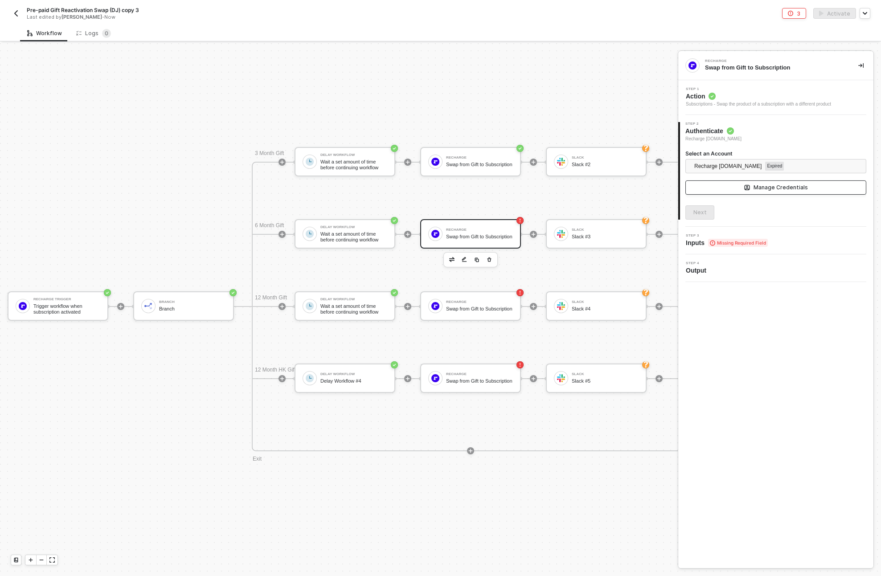
click at [772, 188] on div "Manage Credentials" at bounding box center [780, 187] width 54 height 7
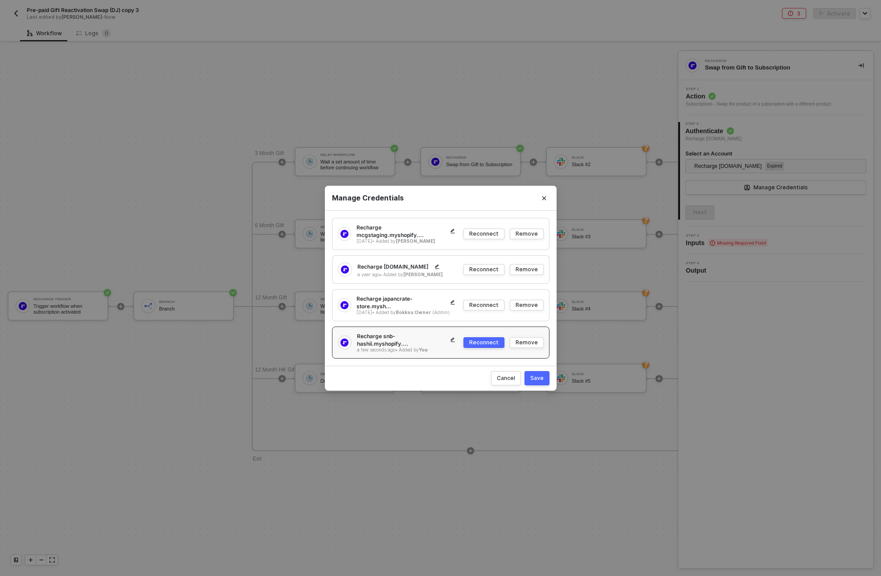
click at [479, 339] on div "Reconnect" at bounding box center [483, 343] width 29 height 8
click at [540, 377] on div "Save" at bounding box center [536, 378] width 13 height 8
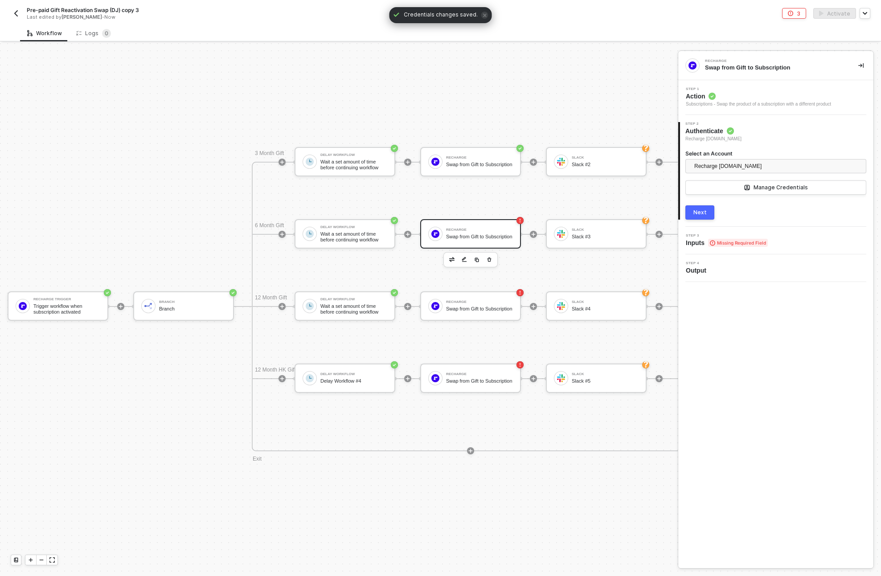
click at [701, 210] on div "Next" at bounding box center [699, 212] width 13 height 7
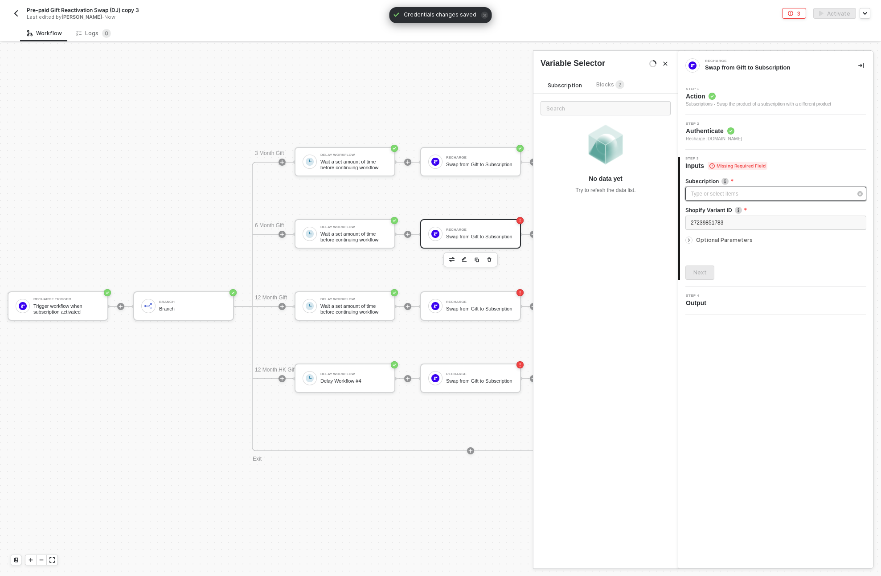
click at [721, 196] on div "Type or select items ﻿" at bounding box center [771, 194] width 161 height 8
click at [593, 81] on div "Blocks 2" at bounding box center [610, 85] width 42 height 11
click at [577, 166] on div "Trigger workflow when subscription activated" at bounding box center [611, 171] width 102 height 14
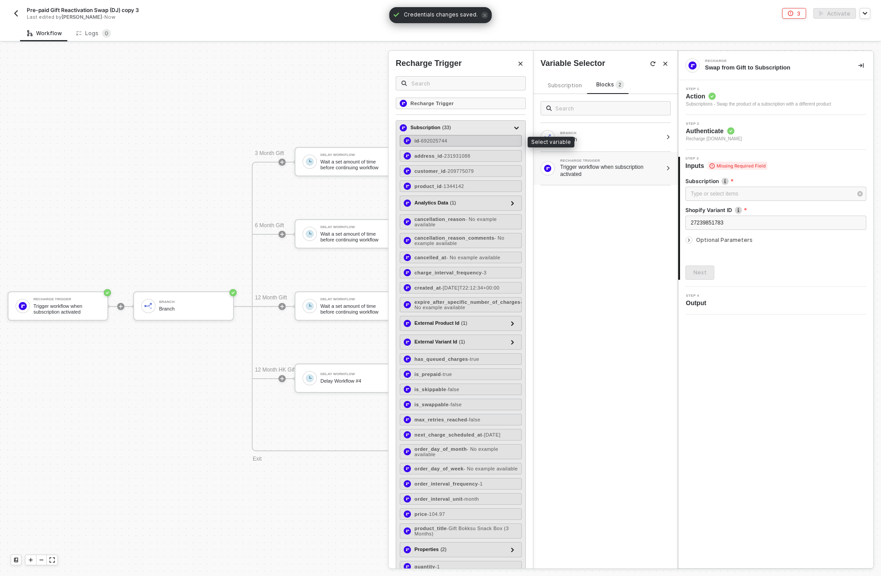
click at [463, 138] on div "id - 692025744" at bounding box center [461, 141] width 122 height 12
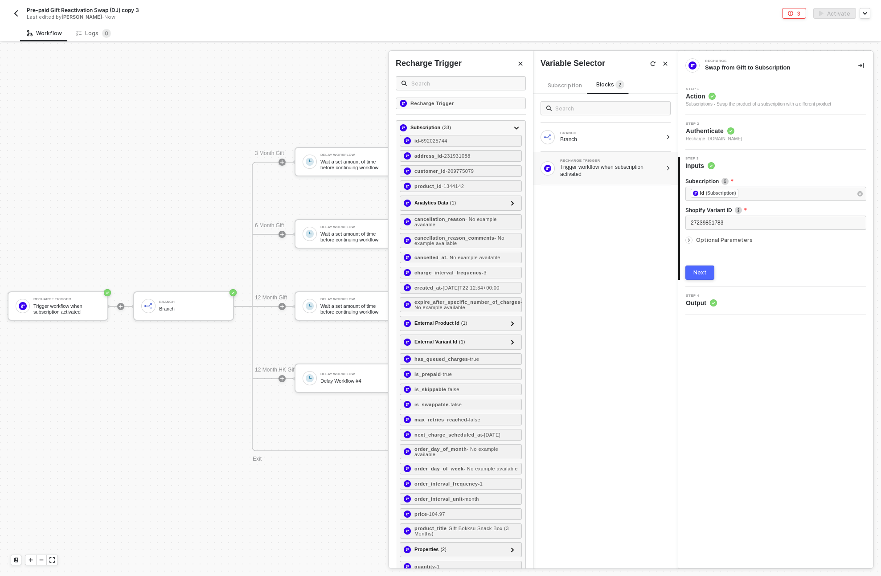
click at [698, 270] on div "Next" at bounding box center [699, 272] width 13 height 7
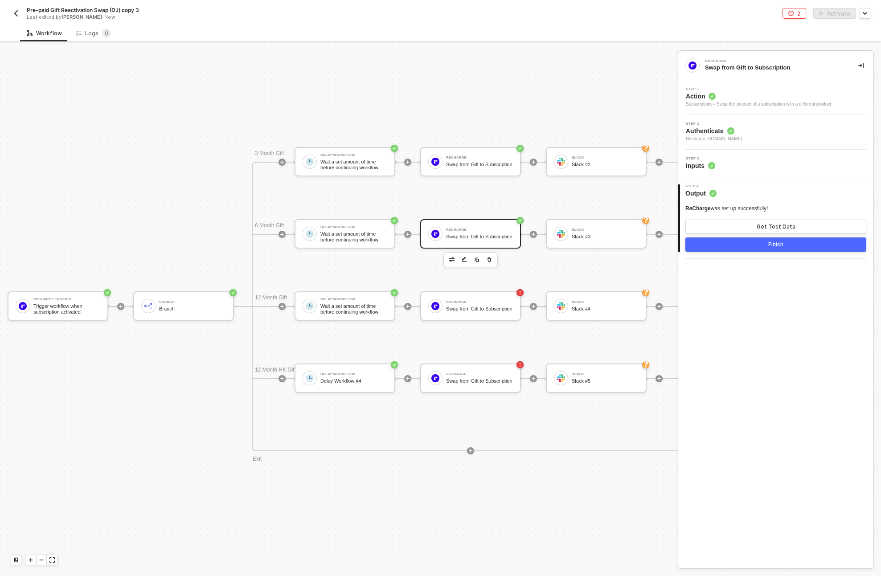
click at [764, 245] on button "Finish" at bounding box center [775, 244] width 181 height 14
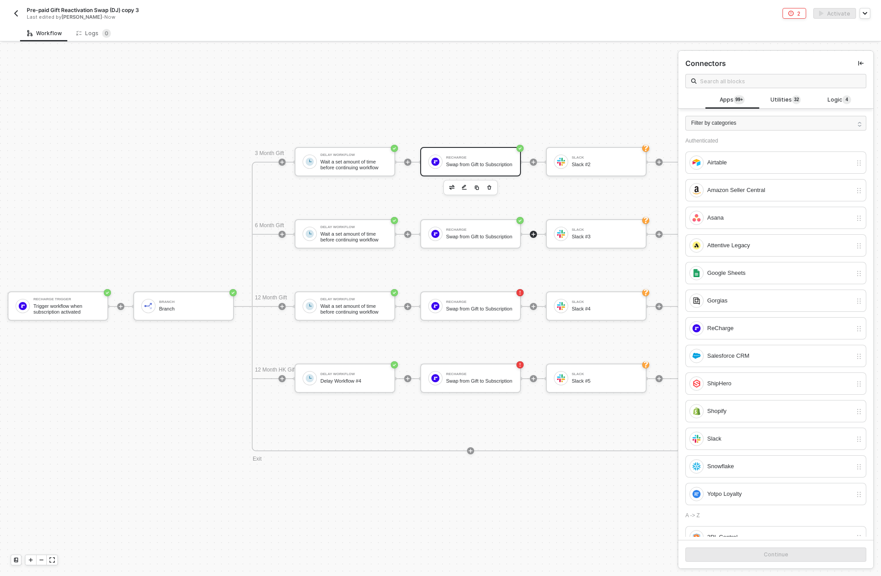
click at [472, 174] on div "ReCharge Swap from Gift to Subscription" at bounding box center [470, 161] width 101 height 29
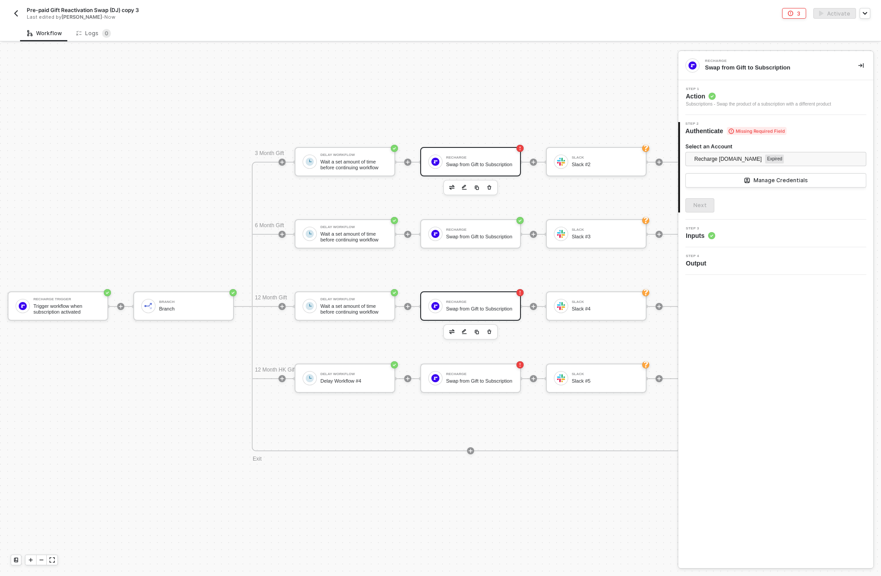
click at [477, 306] on div "Swap from Gift to Subscription" at bounding box center [479, 309] width 67 height 6
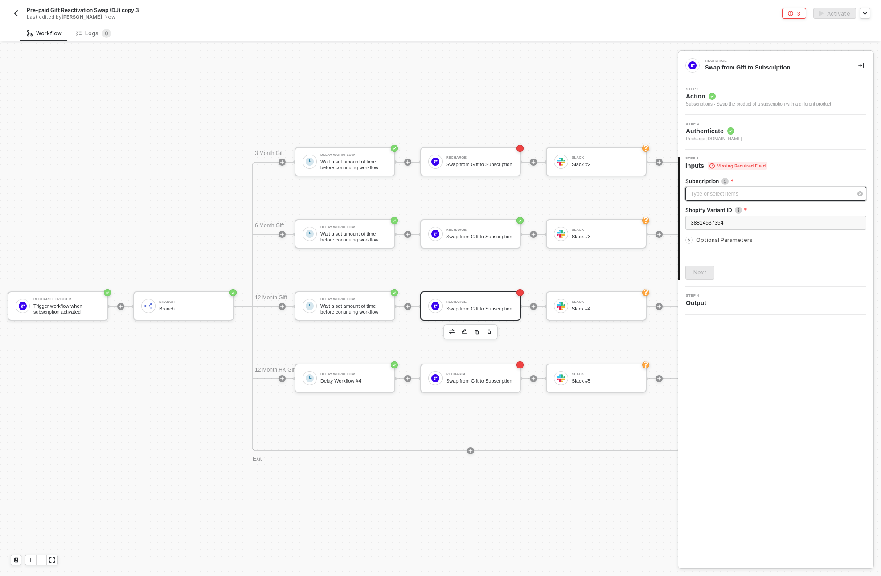
click at [714, 193] on div "Type or select items ﻿" at bounding box center [771, 194] width 161 height 8
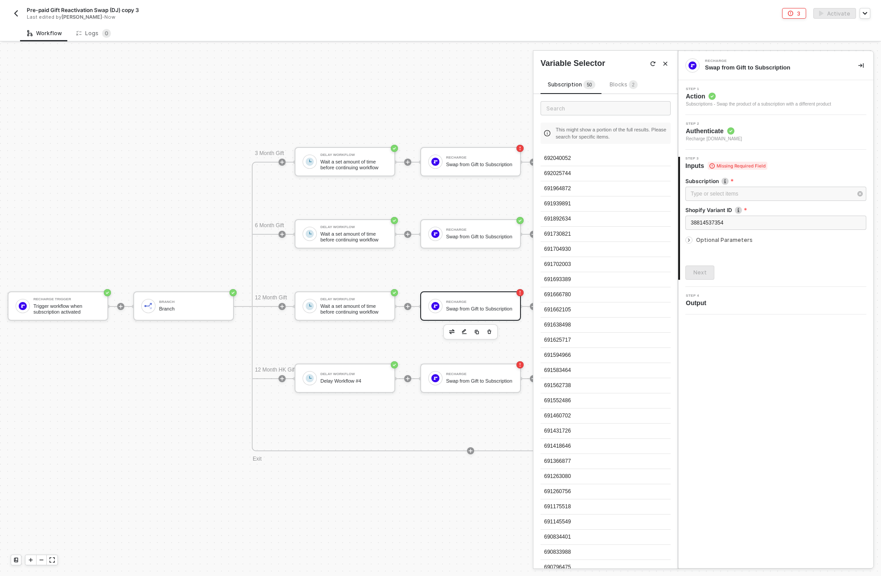
click at [615, 80] on div "Blocks 2" at bounding box center [624, 85] width 28 height 10
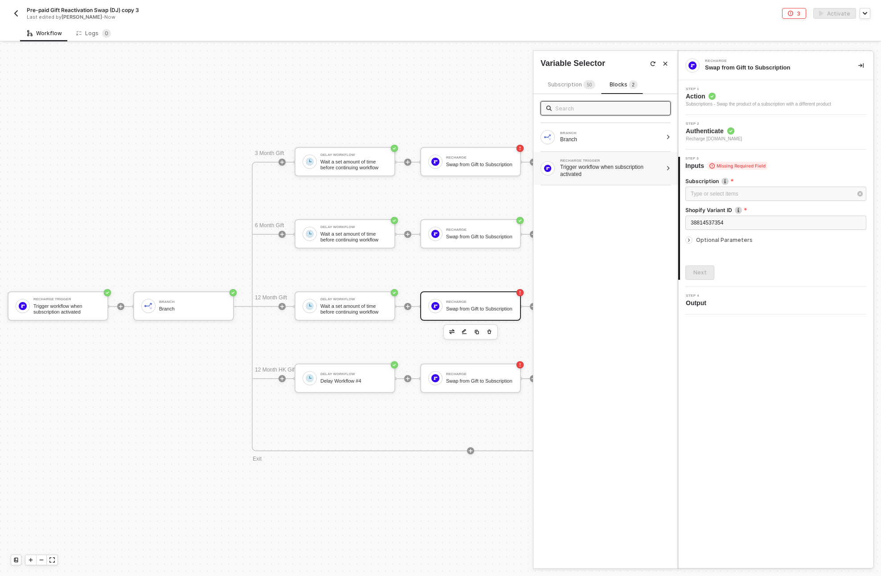
click at [582, 180] on div "RECHARGE TRIGGER Trigger workflow when subscription activated" at bounding box center [605, 168] width 144 height 33
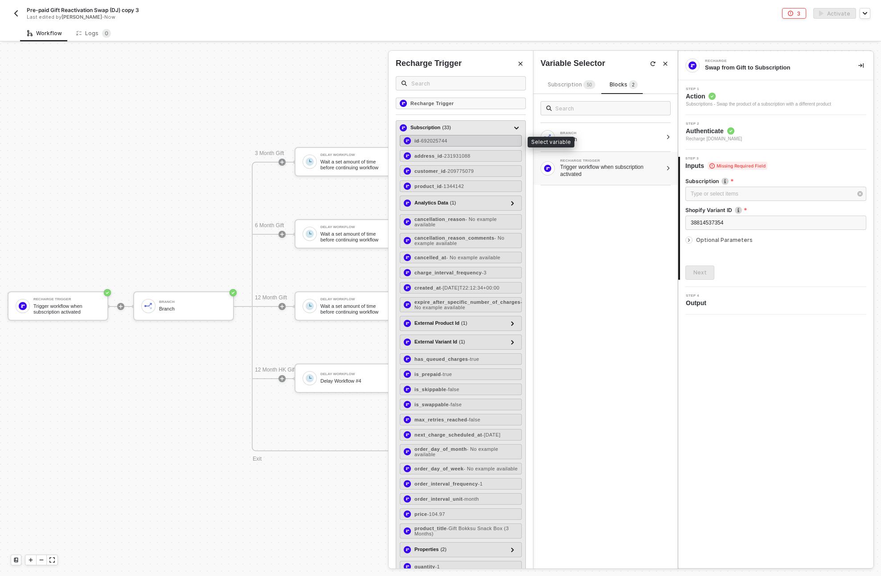
click at [437, 142] on span "- 692025744" at bounding box center [433, 140] width 28 height 5
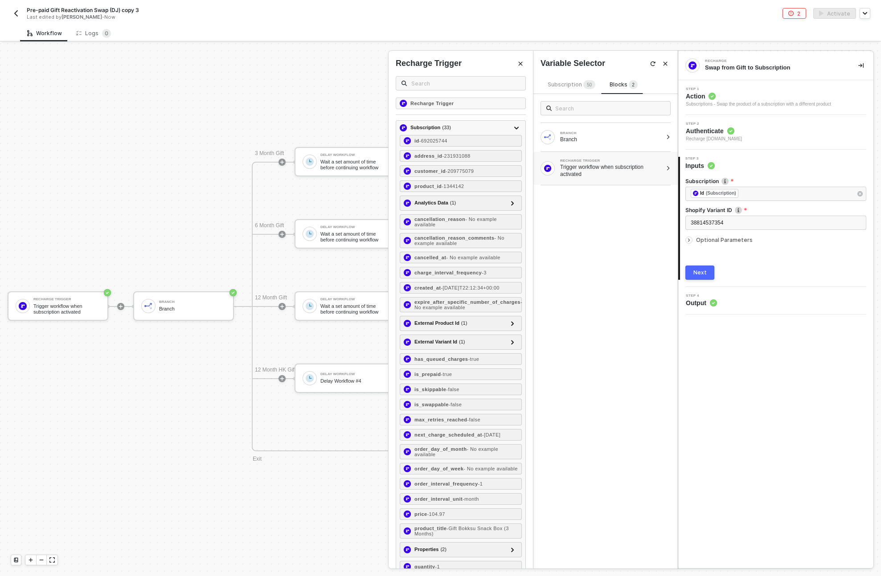
click at [709, 273] on button "Next" at bounding box center [699, 273] width 29 height 14
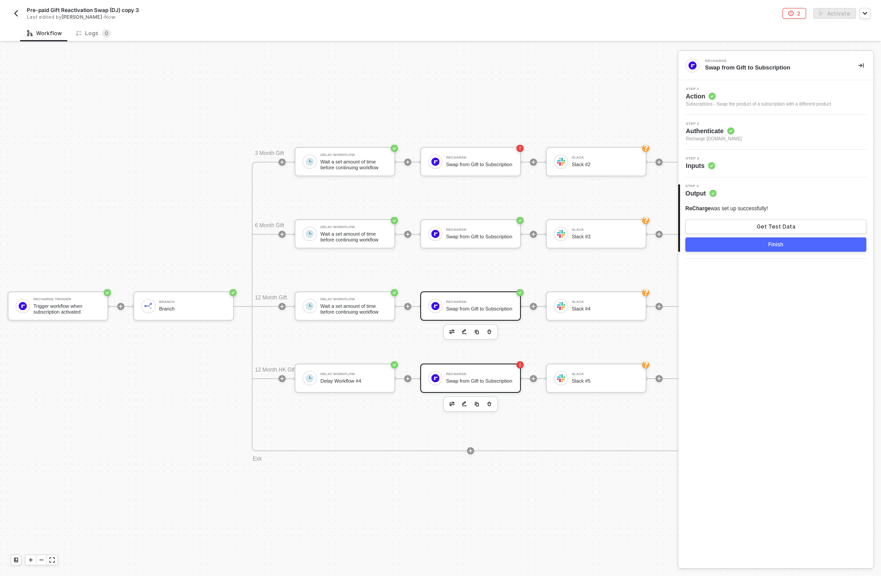
click at [470, 378] on div "Swap from Gift to Subscription" at bounding box center [479, 381] width 67 height 6
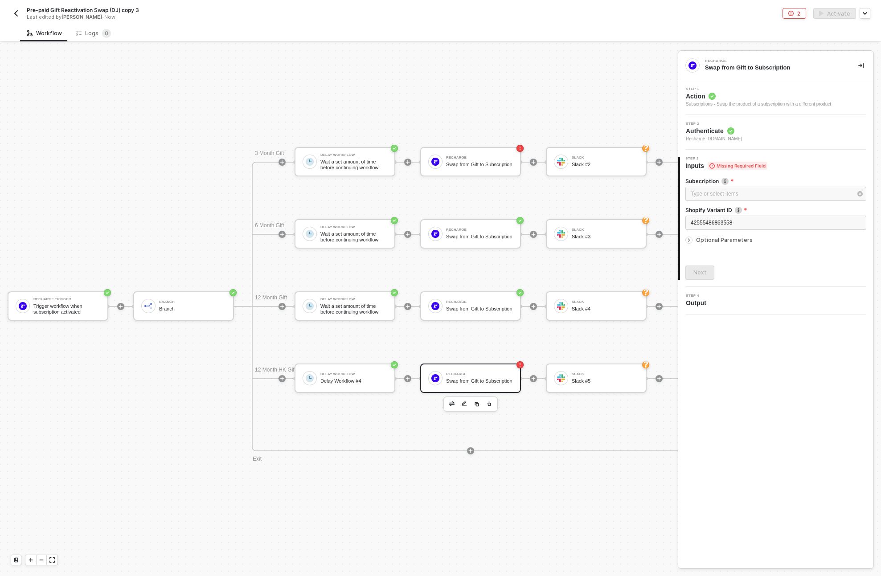
click at [760, 133] on div "Step 2 Authenticate Recharge bokksu.myshopify.com" at bounding box center [776, 132] width 193 height 20
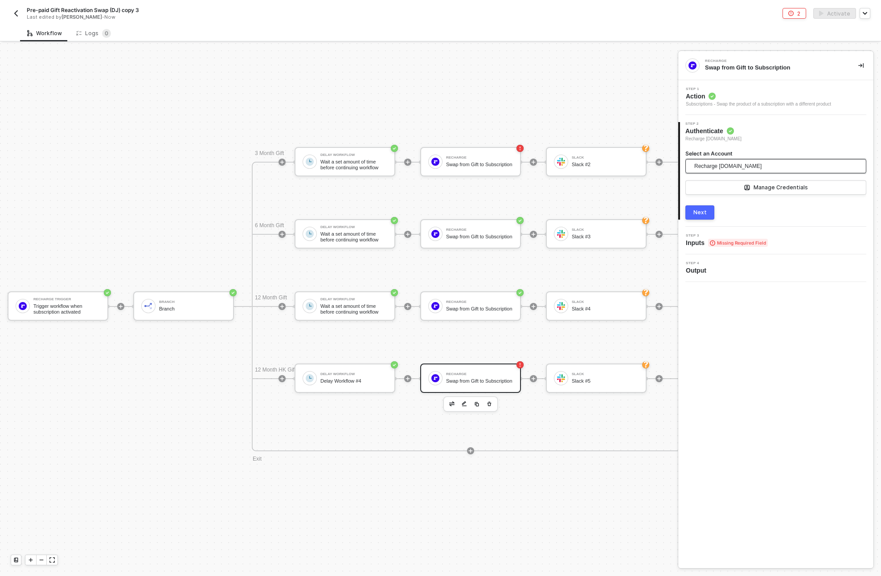
click at [749, 165] on span "Recharge bokksu.myshopify.com" at bounding box center [727, 166] width 67 height 13
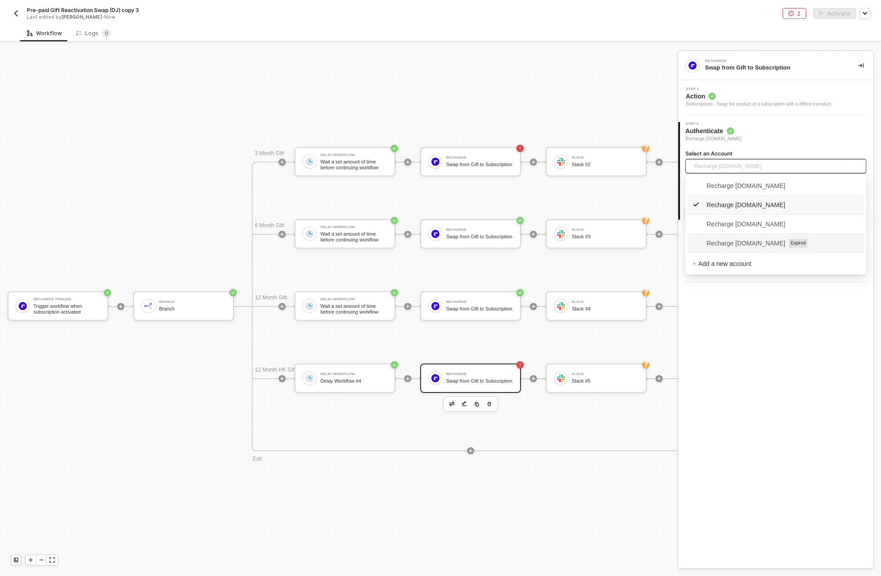
click at [749, 241] on span "Recharge [DOMAIN_NAME]" at bounding box center [738, 243] width 93 height 10
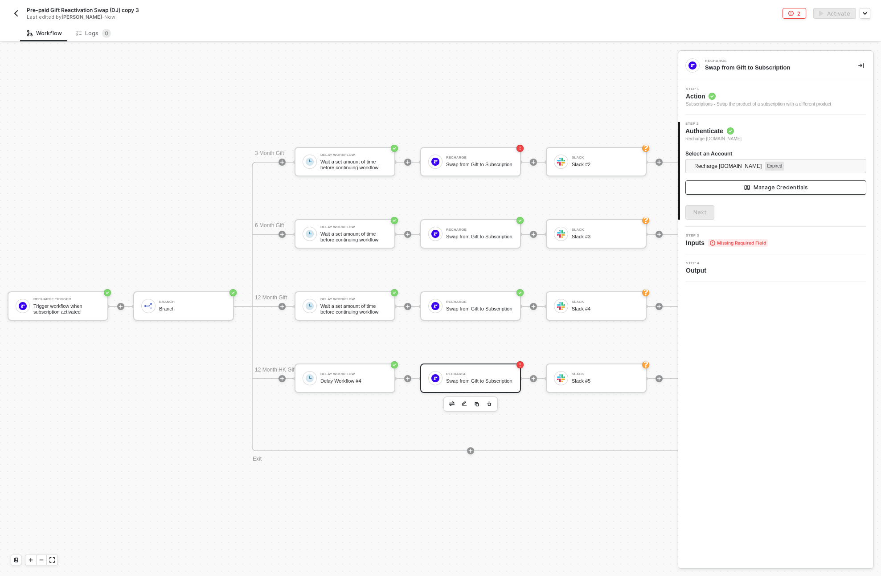
click at [720, 188] on button "Manage Credentials" at bounding box center [775, 187] width 181 height 14
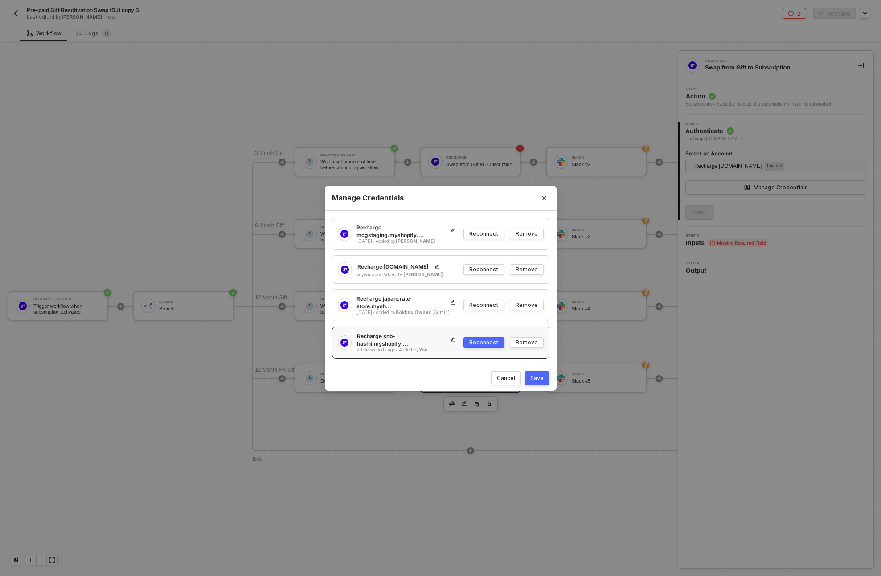
click at [479, 339] on div "Reconnect" at bounding box center [483, 343] width 29 height 8
click at [537, 374] on div "Save" at bounding box center [536, 378] width 13 height 8
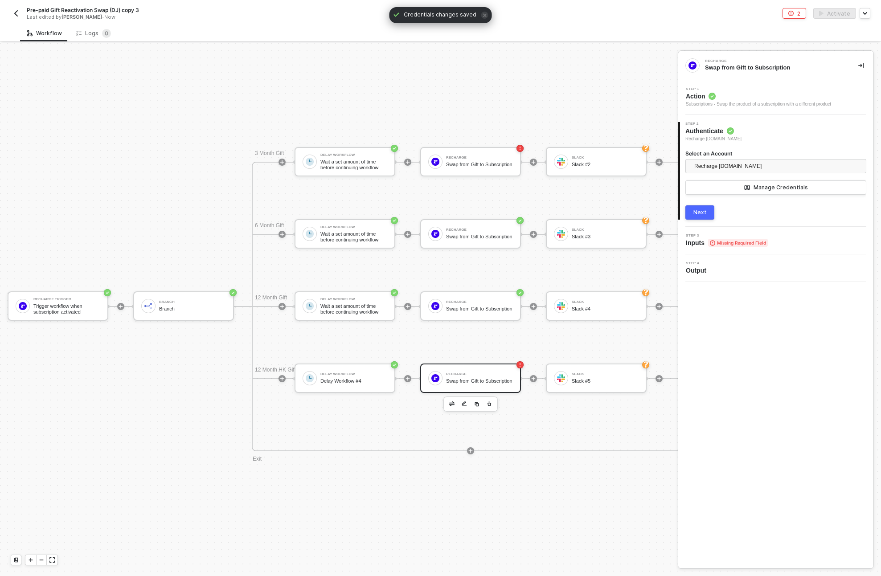
click at [700, 214] on div "Next" at bounding box center [699, 212] width 13 height 7
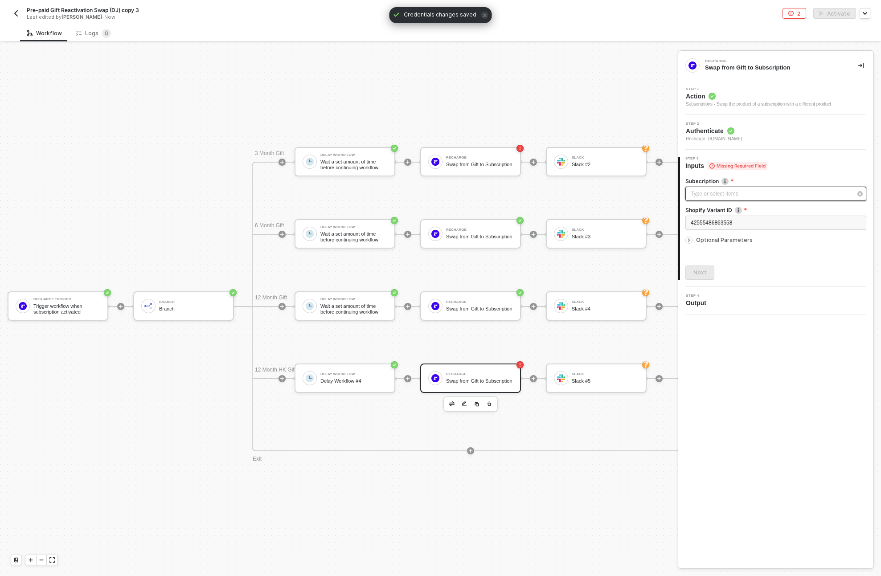
click at [705, 193] on div "Type or select items ﻿" at bounding box center [771, 194] width 161 height 8
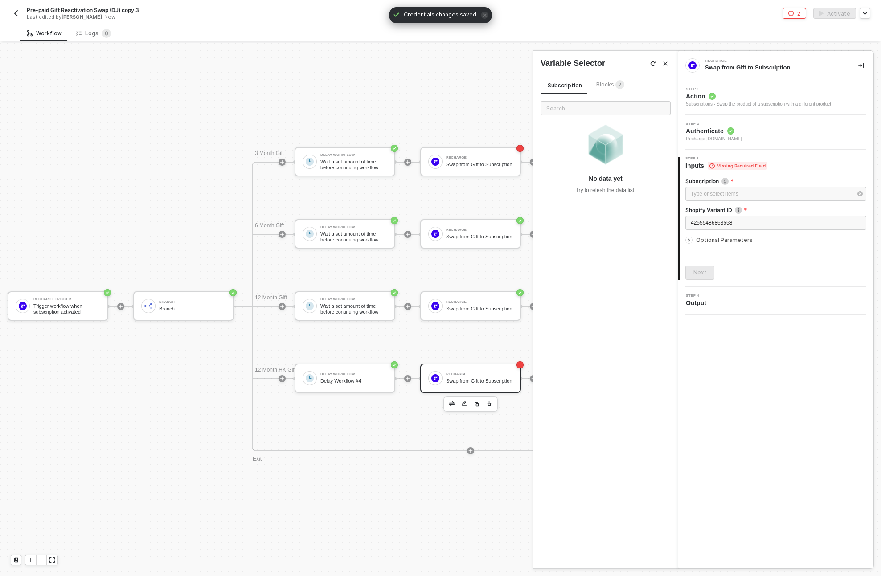
click at [601, 84] on span "Blocks 2" at bounding box center [610, 84] width 28 height 7
click at [580, 174] on div "Trigger workflow when subscription activated" at bounding box center [611, 171] width 102 height 14
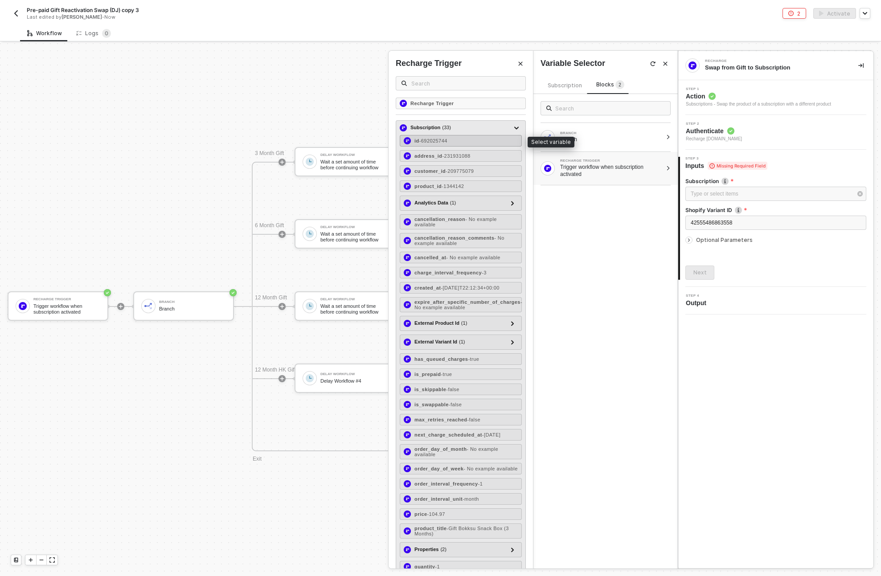
click at [440, 145] on div "id - 692025744" at bounding box center [461, 141] width 122 height 12
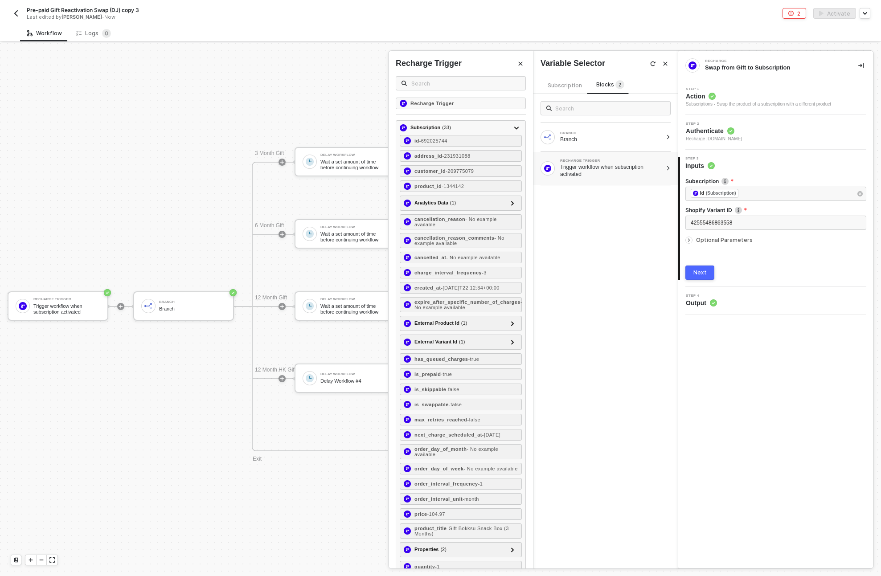
click at [697, 272] on div "Next" at bounding box center [699, 272] width 13 height 7
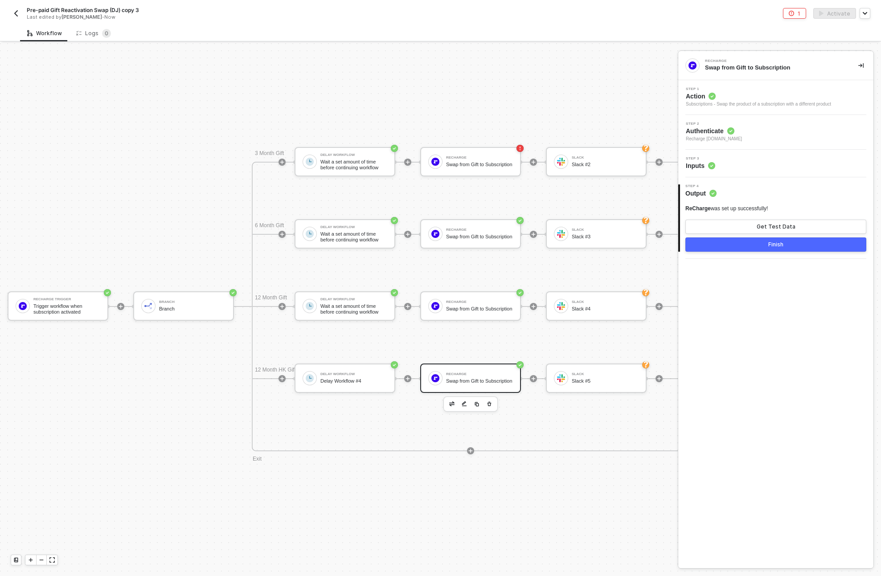
click at [733, 240] on button "Finish" at bounding box center [775, 244] width 181 height 14
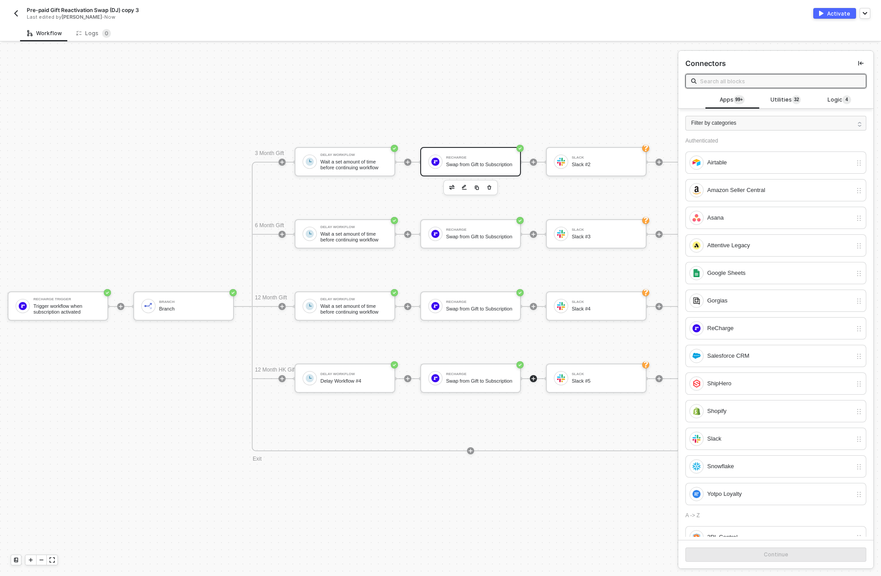
click at [460, 147] on div "ReCharge Swap from Gift to Subscription" at bounding box center [470, 161] width 101 height 29
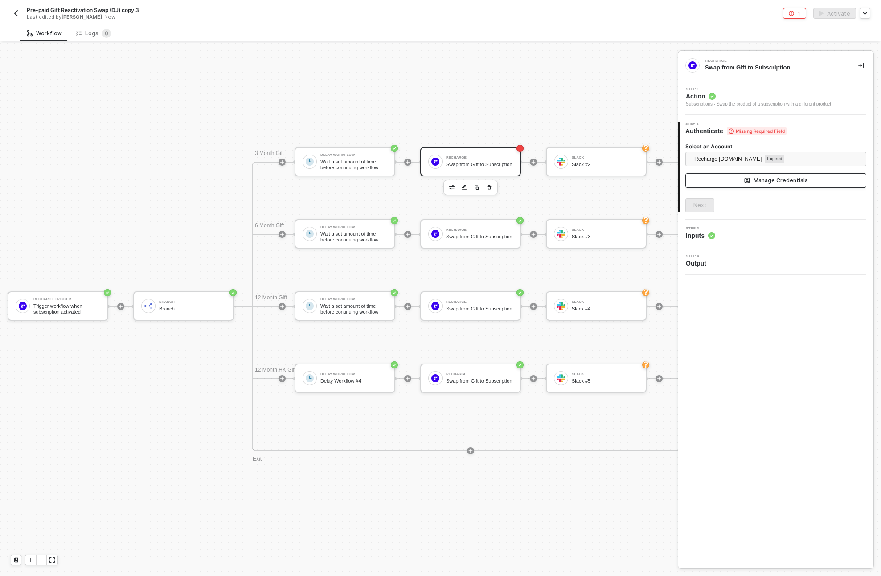
click at [738, 181] on button "Manage Credentials" at bounding box center [775, 180] width 181 height 14
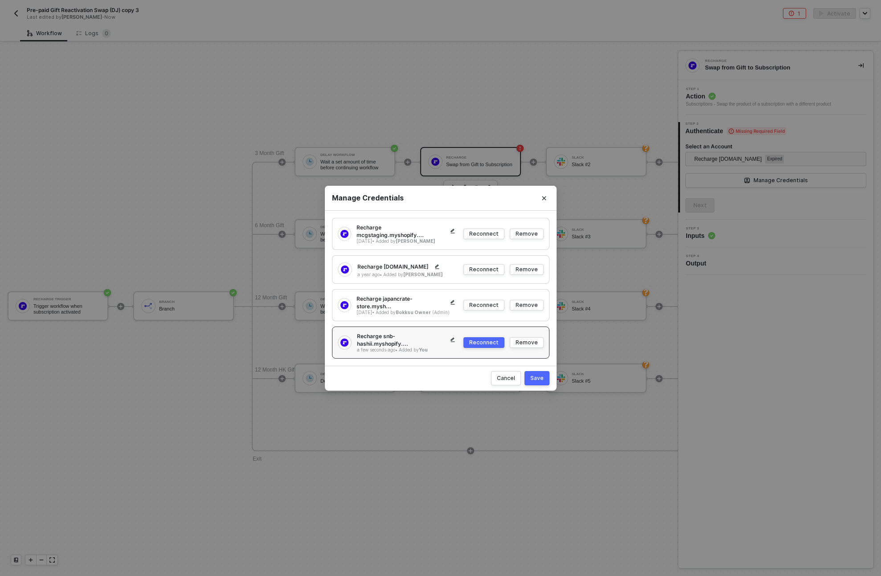
click at [483, 344] on button "Reconnect" at bounding box center [483, 342] width 41 height 11
click at [527, 373] on button "Save" at bounding box center [536, 378] width 25 height 14
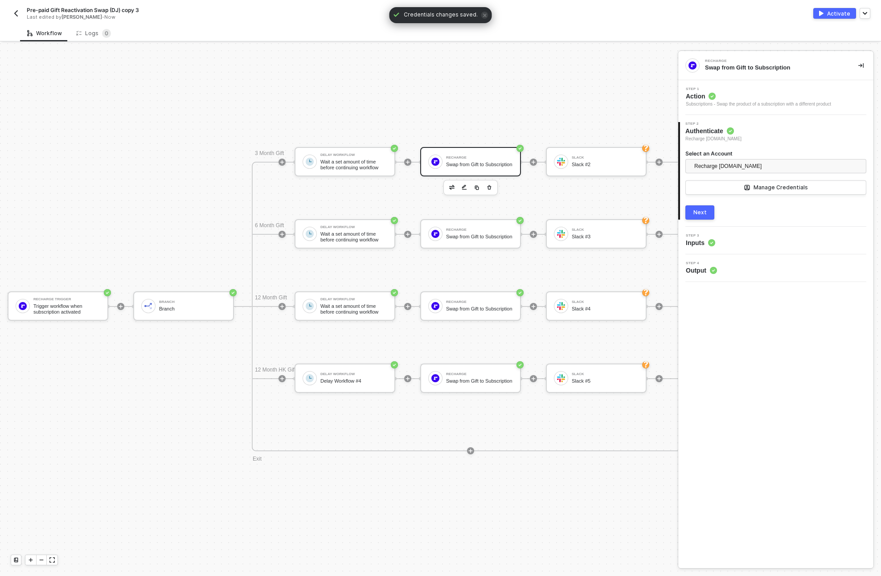
click at [698, 203] on div "Select an Account Recharge snb-hashii.myshopify.com Manage Credentials" at bounding box center [775, 178] width 181 height 56
click at [698, 210] on div "Next" at bounding box center [699, 212] width 13 height 7
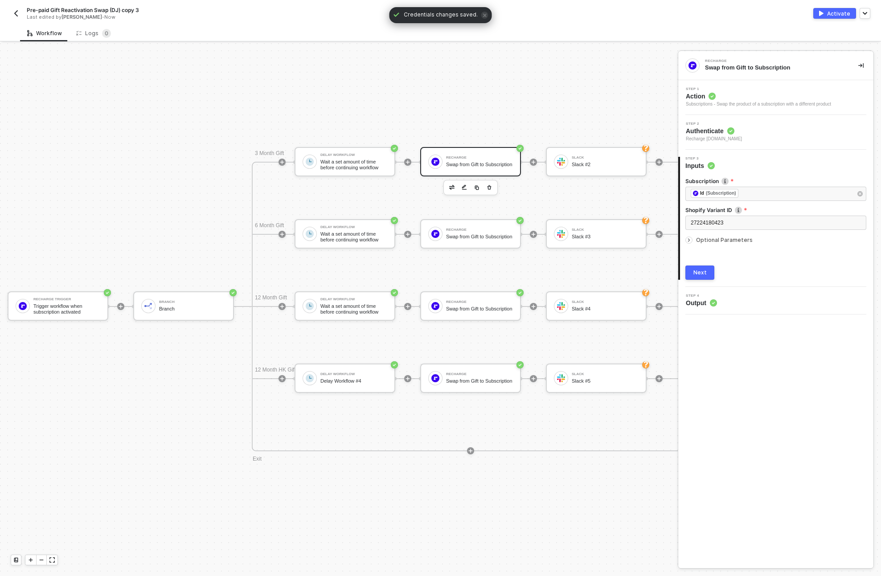
click at [699, 270] on div "Next" at bounding box center [699, 272] width 13 height 7
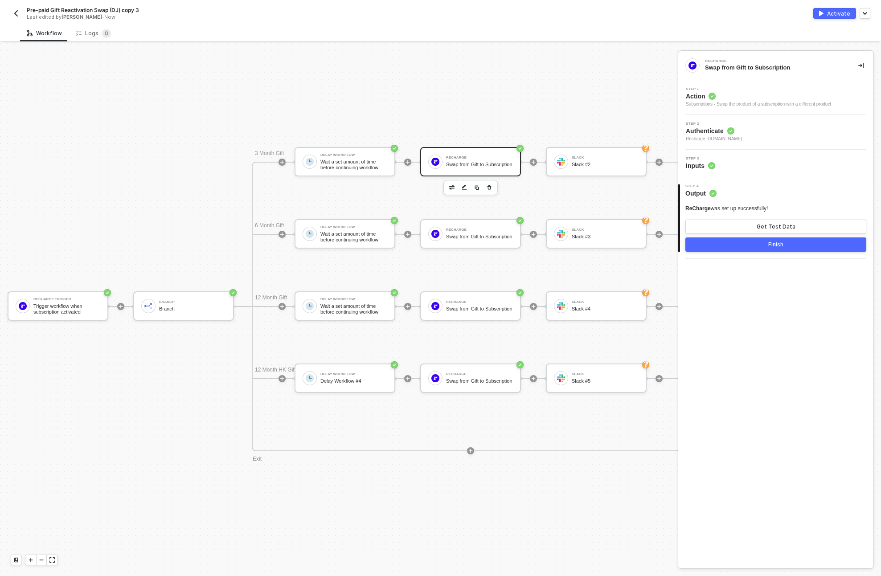
click at [755, 246] on button "Finish" at bounding box center [775, 244] width 181 height 14
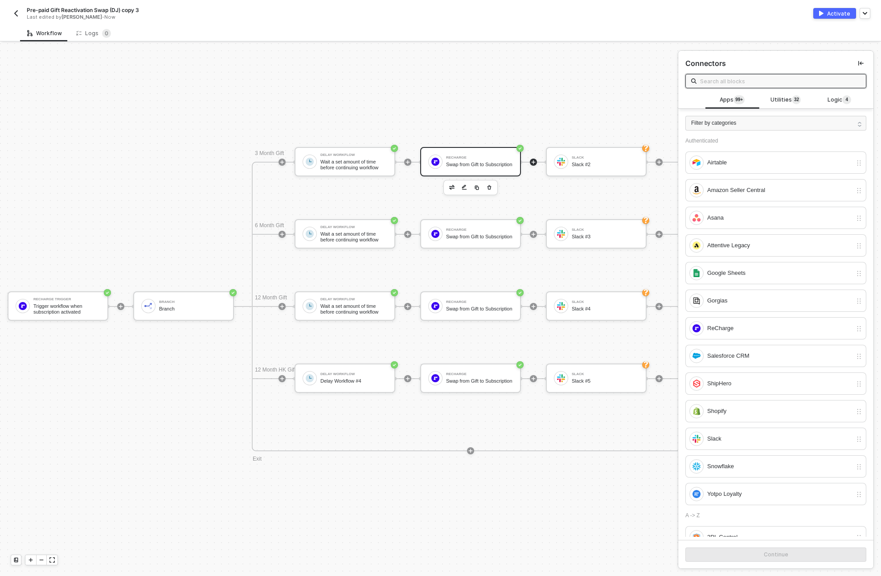
click at [450, 162] on div "Swap from Gift to Subscription" at bounding box center [479, 165] width 67 height 6
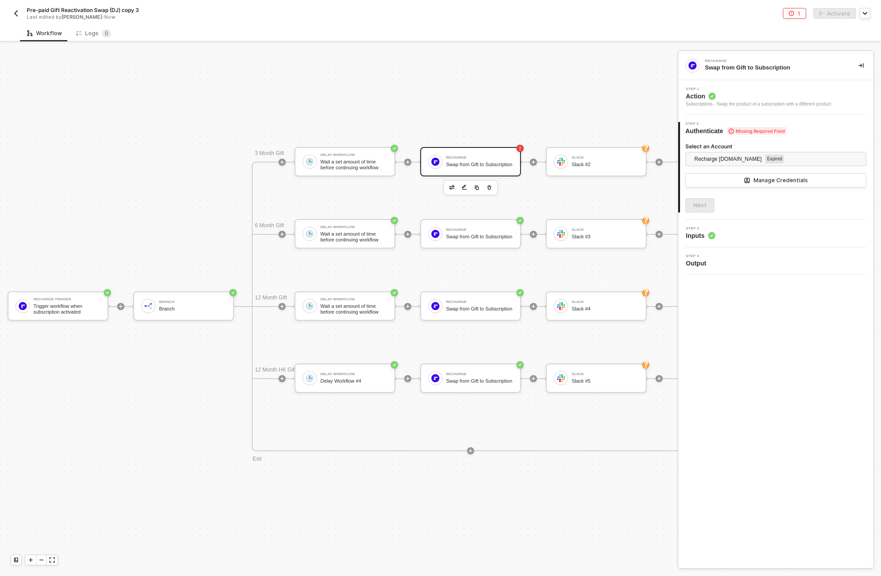
click at [744, 231] on div "Step 3 Inputs" at bounding box center [776, 233] width 193 height 13
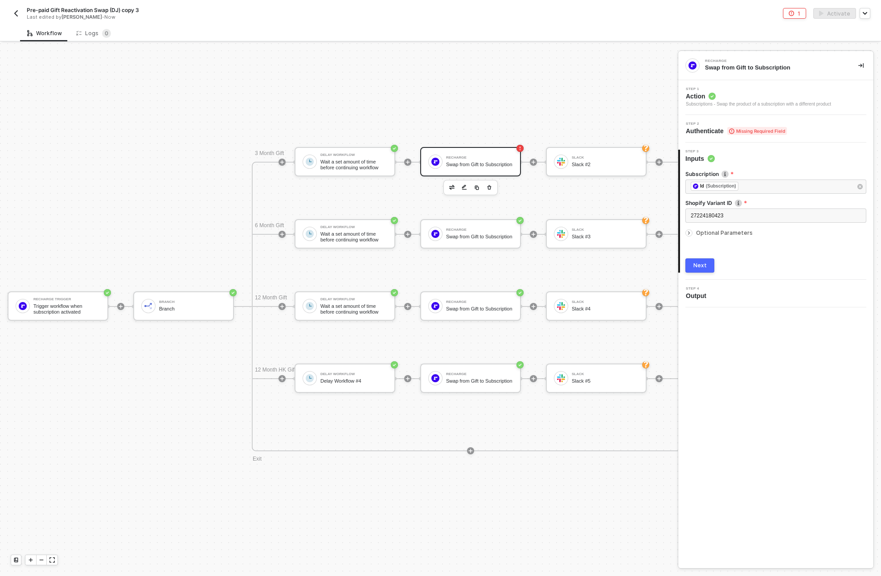
click at [729, 133] on span "Missing Required Field" at bounding box center [757, 131] width 60 height 8
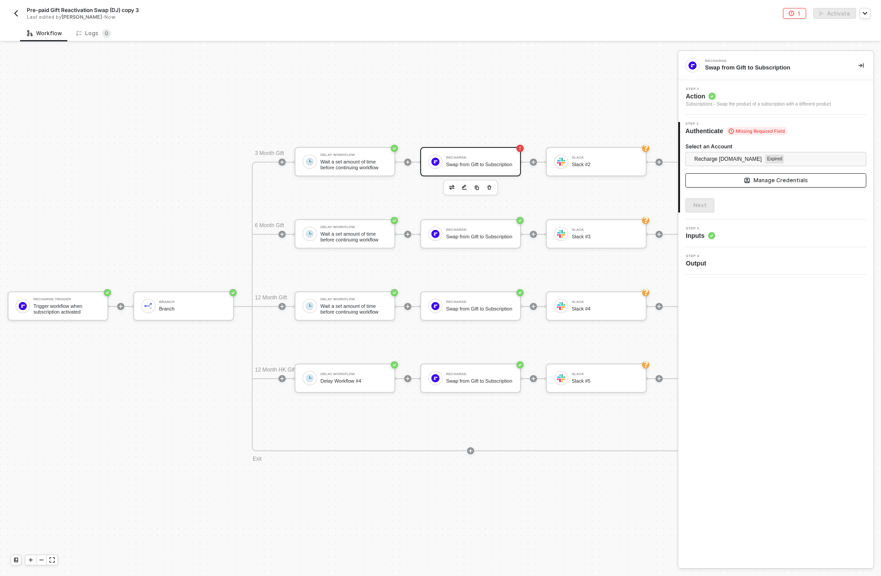
click at [751, 180] on button "Manage Credentials" at bounding box center [775, 180] width 181 height 14
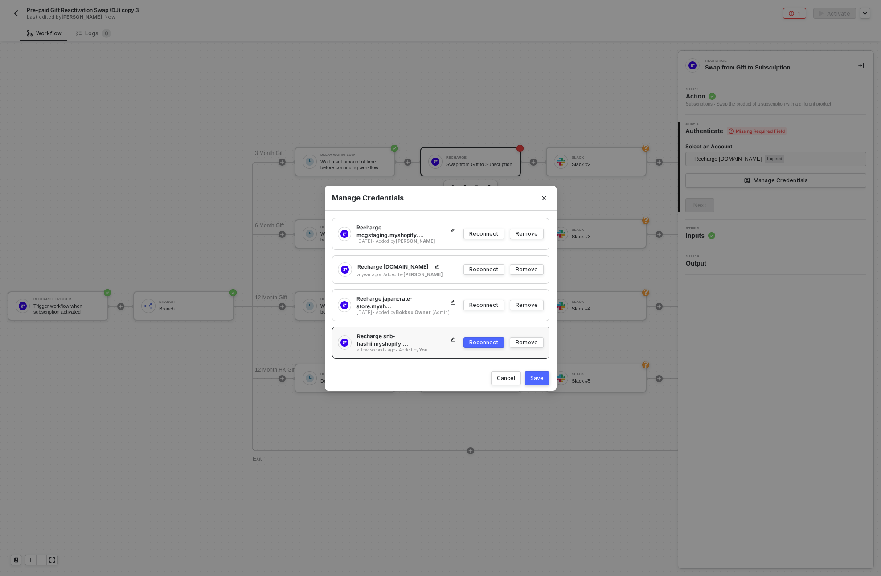
click at [476, 340] on div "Reconnect" at bounding box center [483, 343] width 29 height 8
click at [539, 375] on div "Save" at bounding box center [536, 378] width 13 height 8
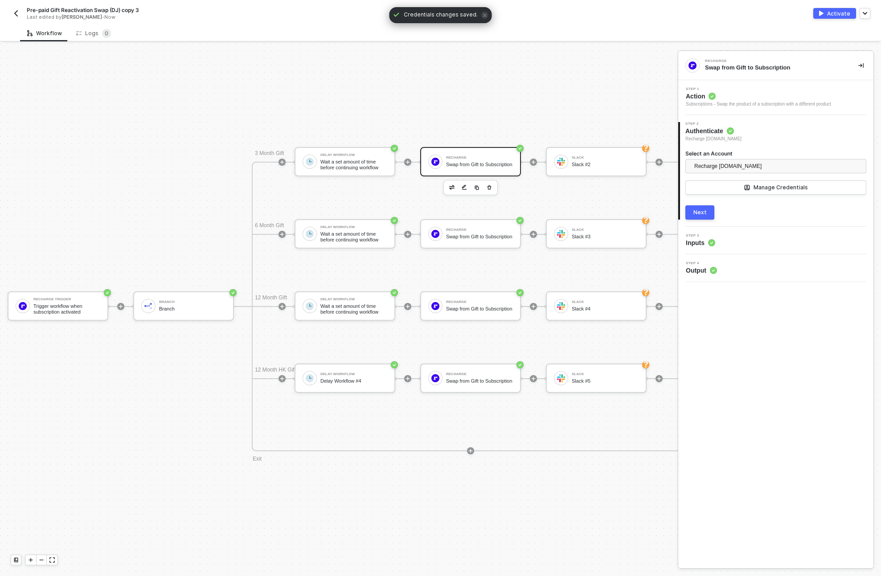
click at [706, 208] on button "Next" at bounding box center [699, 212] width 29 height 14
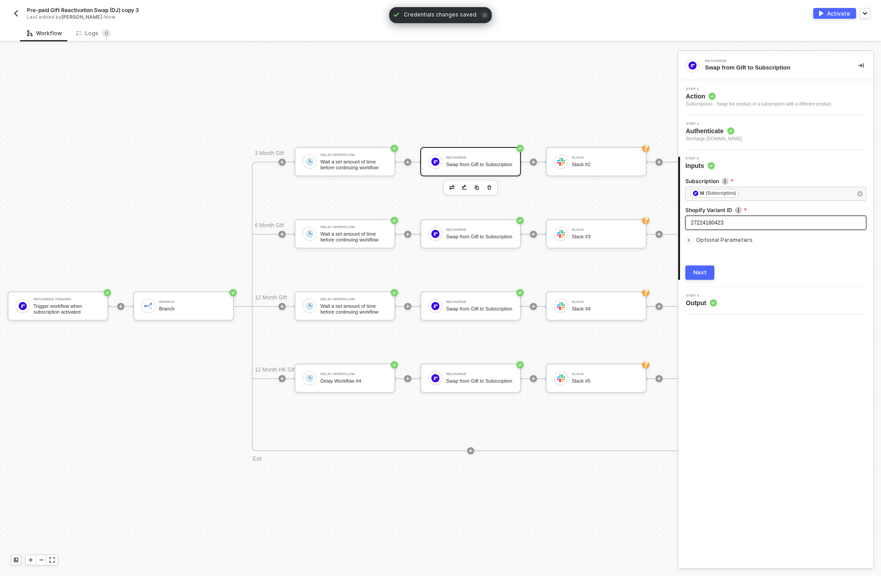
click at [712, 222] on span "27224180423" at bounding box center [707, 223] width 33 height 6
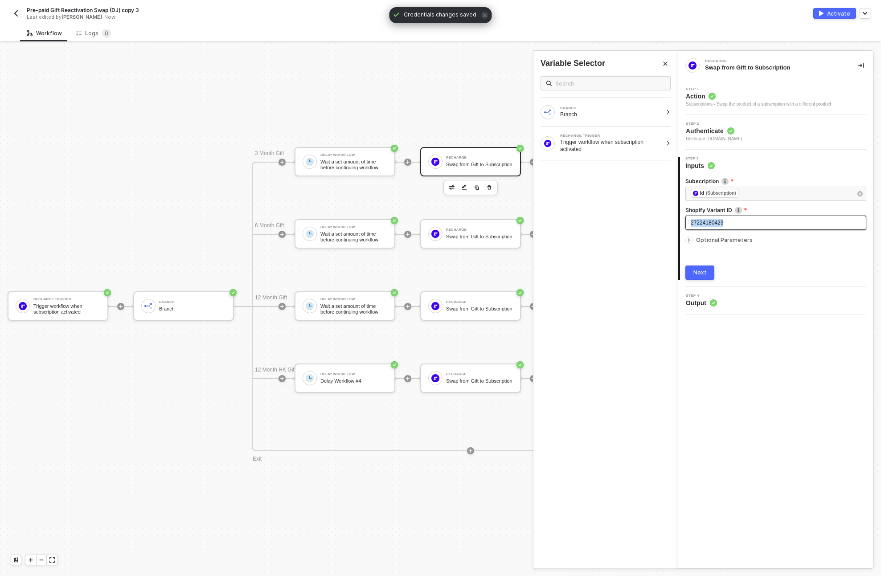
click at [712, 222] on span "27224180423" at bounding box center [707, 223] width 33 height 6
copy span "27224180423"
click at [14, 10] on img "button" at bounding box center [15, 13] width 7 height 7
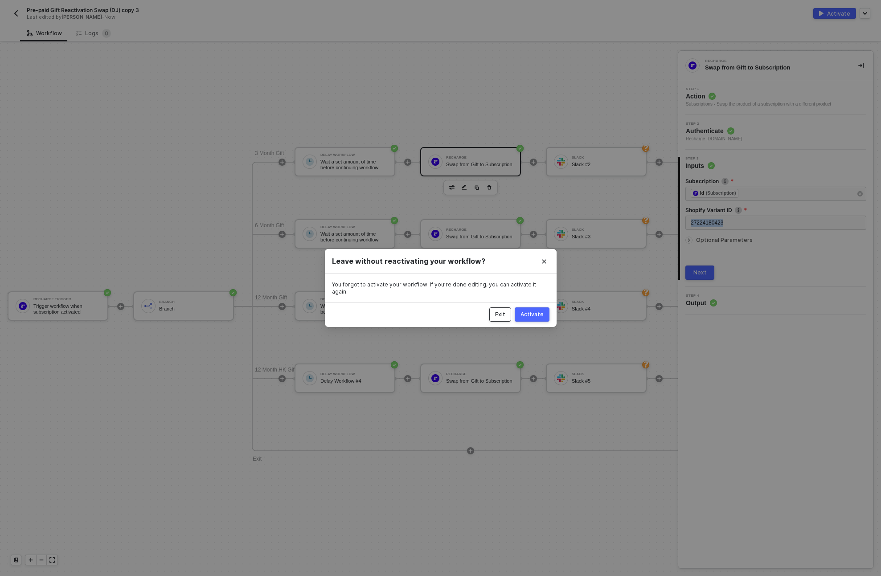
click at [503, 311] on div "Exit" at bounding box center [500, 314] width 10 height 7
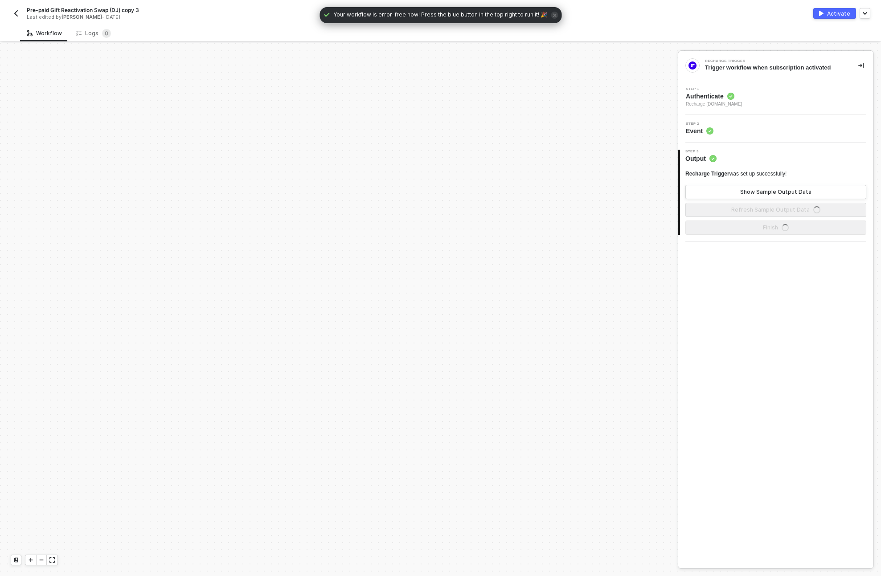
scroll to position [422, 0]
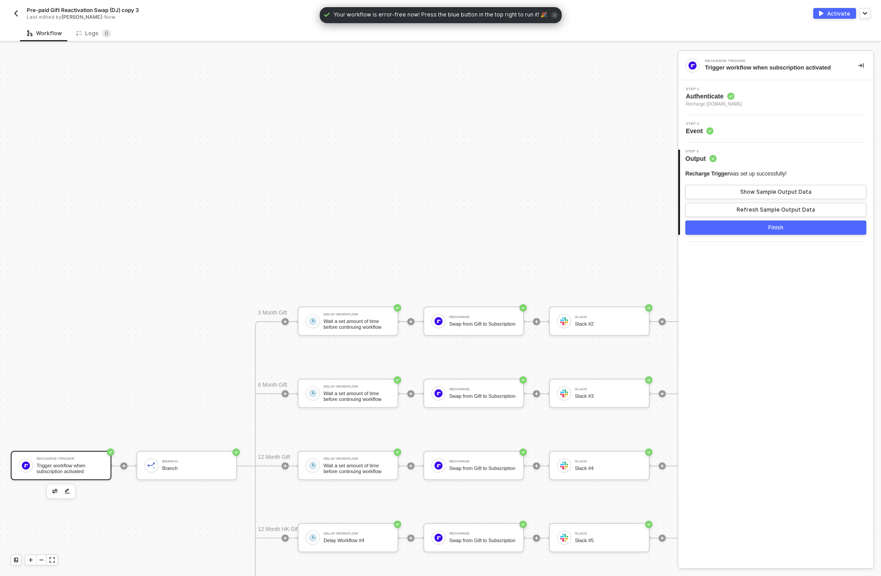
click at [16, 16] on img "button" at bounding box center [15, 13] width 7 height 7
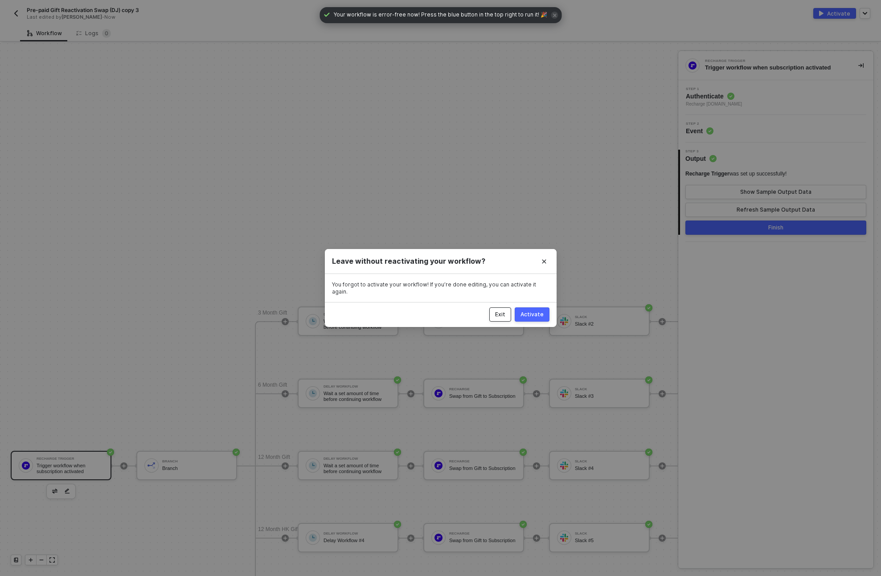
click at [504, 312] on div "Exit" at bounding box center [500, 314] width 10 height 7
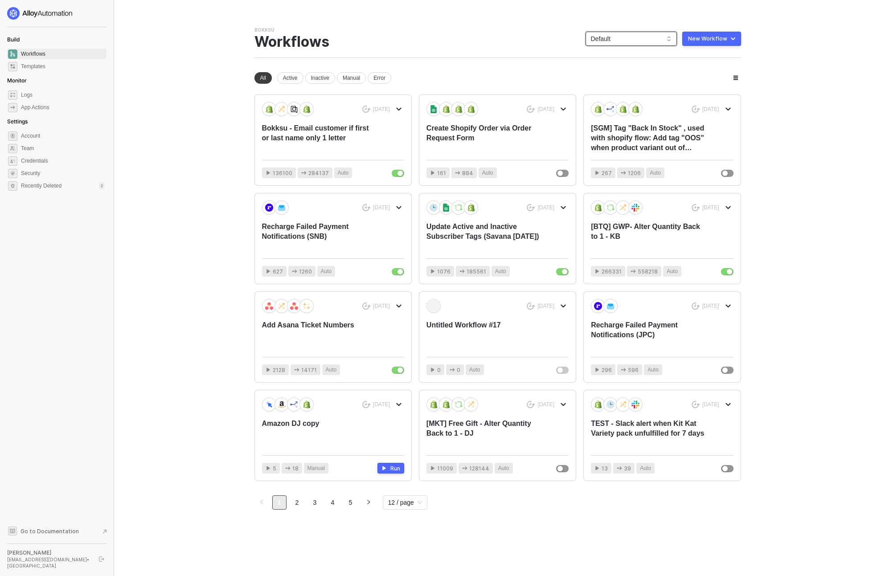
click at [631, 34] on span "Default" at bounding box center [631, 38] width 81 height 13
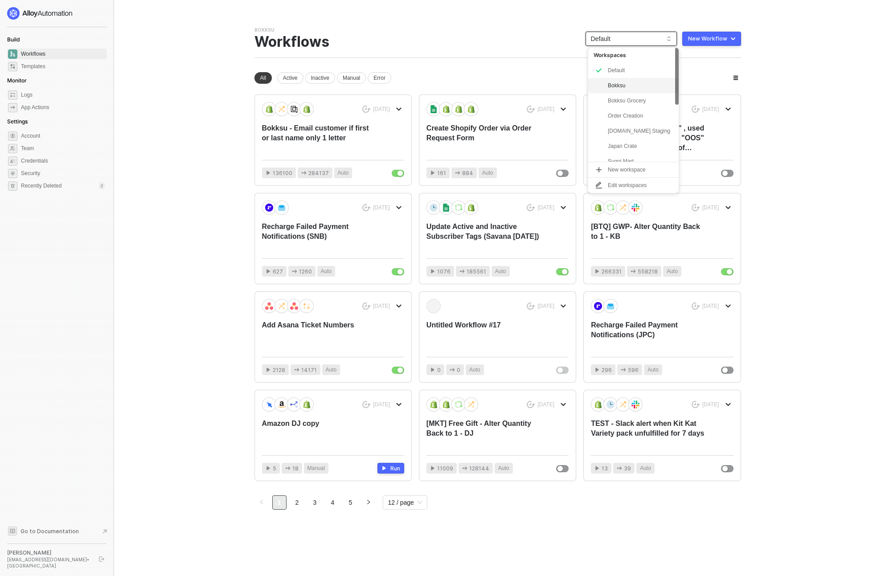
click at [631, 82] on div "Bokksu" at bounding box center [641, 85] width 66 height 11
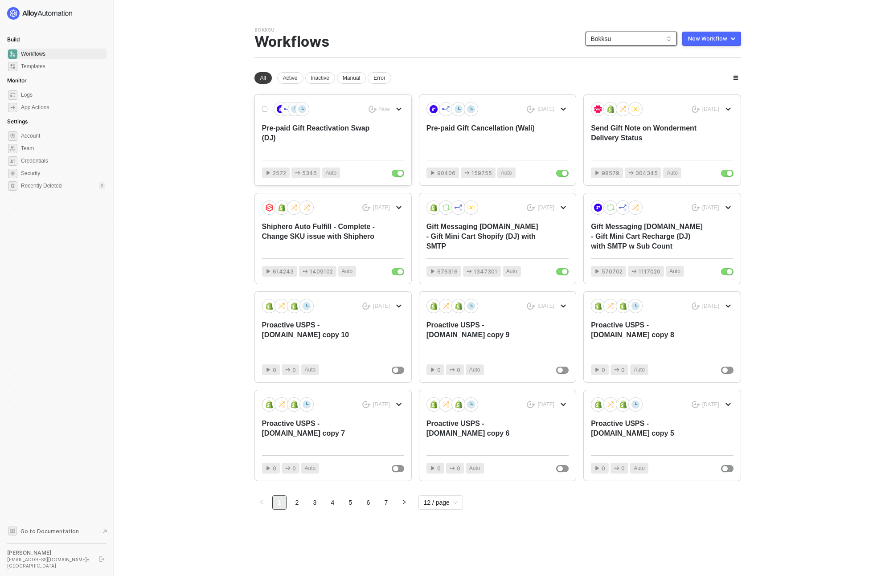
click at [323, 134] on div "Pre-paid Gift Reactivation Swap (DJ)" at bounding box center [319, 137] width 114 height 29
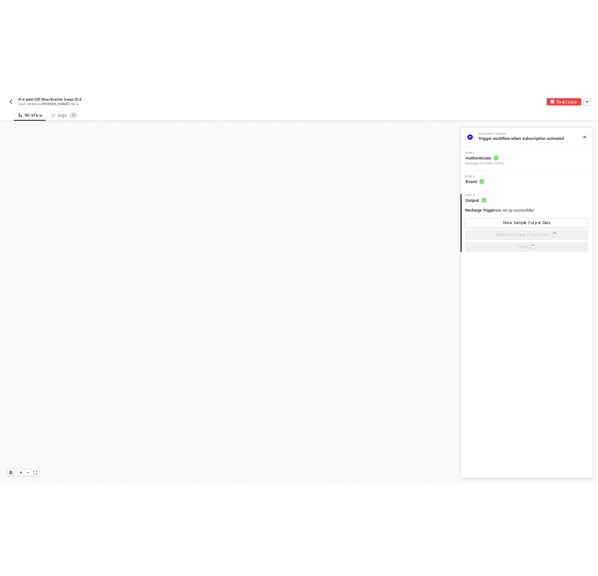
scroll to position [422, 0]
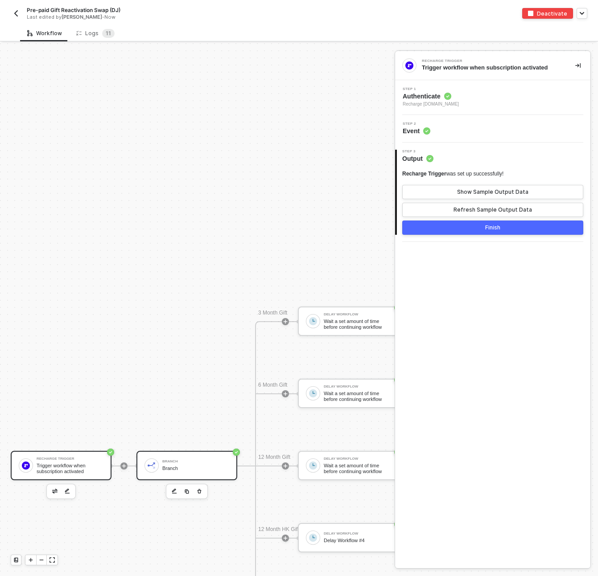
click at [167, 469] on div "Branch" at bounding box center [195, 469] width 67 height 6
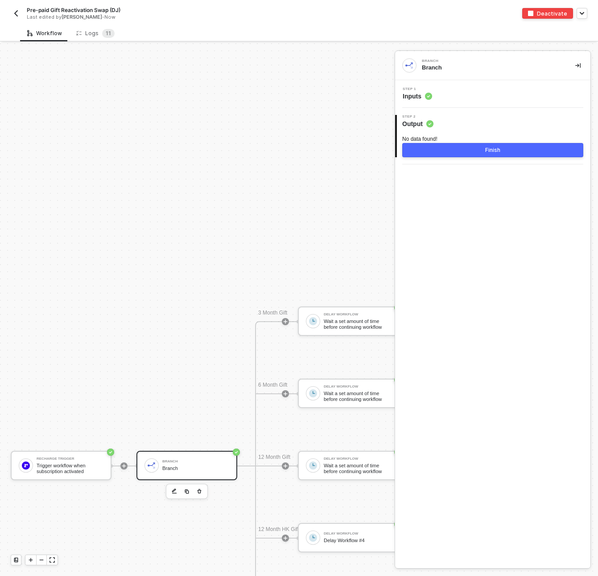
click at [458, 98] on div "Step 1 Inputs" at bounding box center [493, 93] width 193 height 13
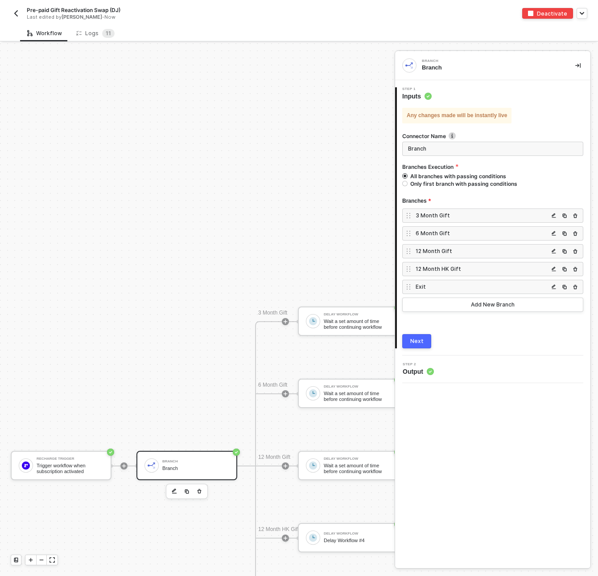
click at [454, 210] on div "3 Month Gift" at bounding box center [492, 216] width 181 height 14
click at [450, 213] on div "3 Month Gift" at bounding box center [481, 216] width 133 height 8
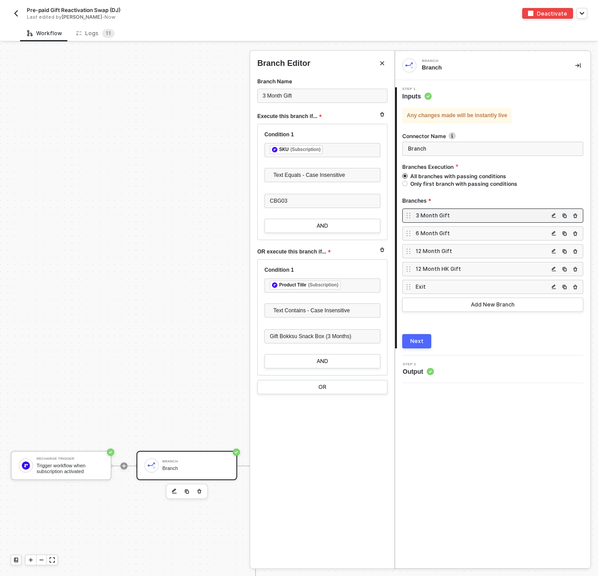
click at [443, 232] on div "6 Month Gift" at bounding box center [481, 233] width 133 height 8
click at [434, 253] on div "12 Month Gift" at bounding box center [481, 251] width 133 height 8
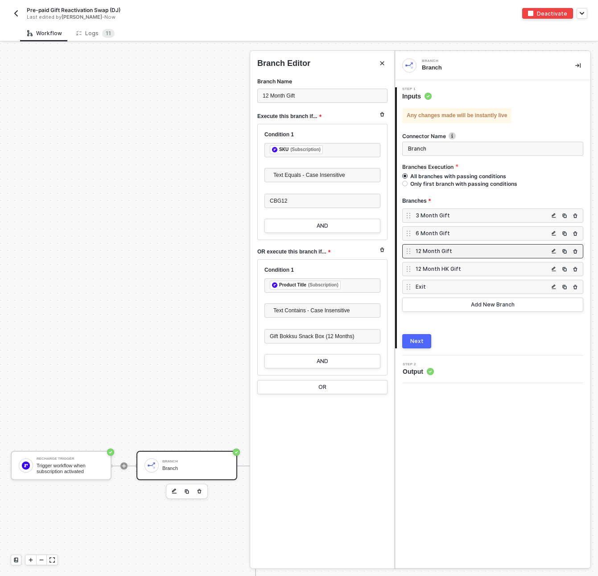
click at [446, 267] on div "12 Month HK Gift" at bounding box center [481, 269] width 133 height 8
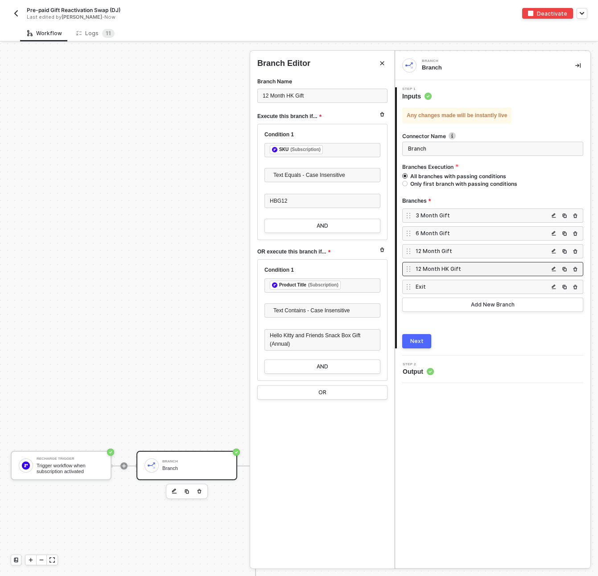
click at [438, 284] on div "Exit" at bounding box center [481, 287] width 133 height 8
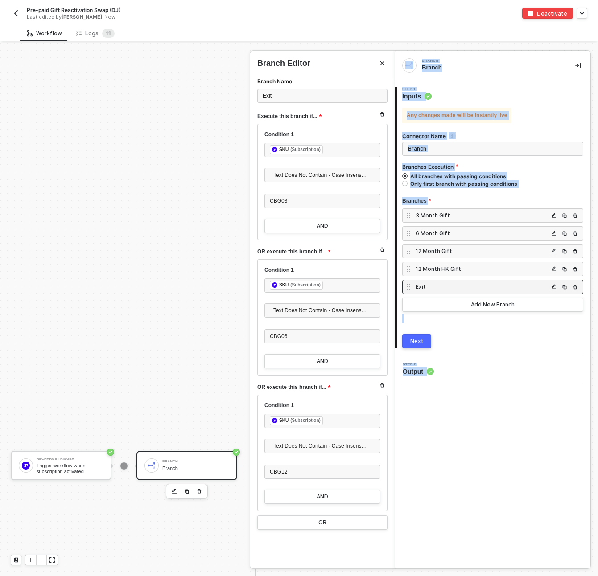
drag, startPoint x: 160, startPoint y: 120, endPoint x: -11, endPoint y: 98, distance: 172.5
click at [0, 98] on html "Alloy Pre-paid Gift Reactivation Swap (DJ) Last edited by Kelan Bonislawski - N…" at bounding box center [299, 288] width 598 height 576
click at [111, 133] on div at bounding box center [299, 309] width 598 height 533
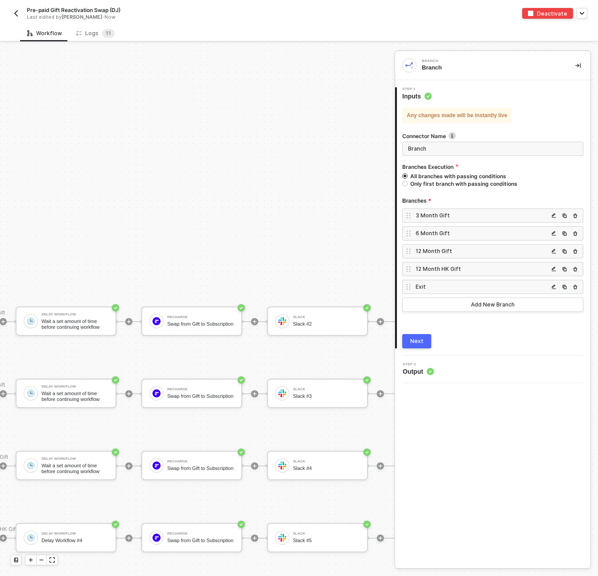
scroll to position [422, 349]
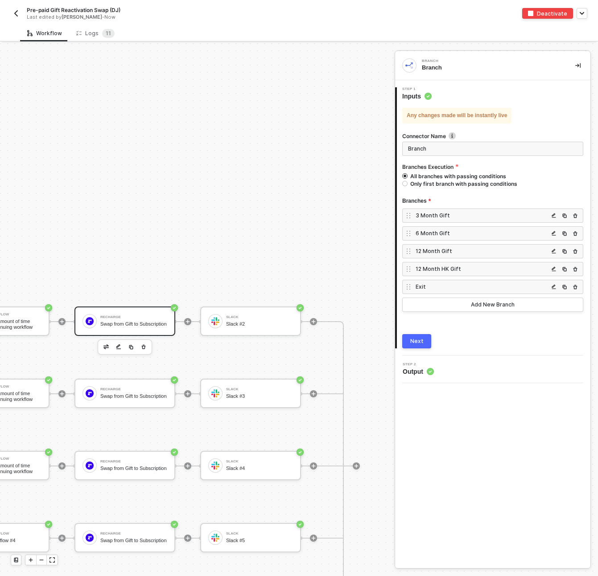
click at [99, 325] on div "ReCharge Swap from Gift to Subscription" at bounding box center [132, 321] width 70 height 17
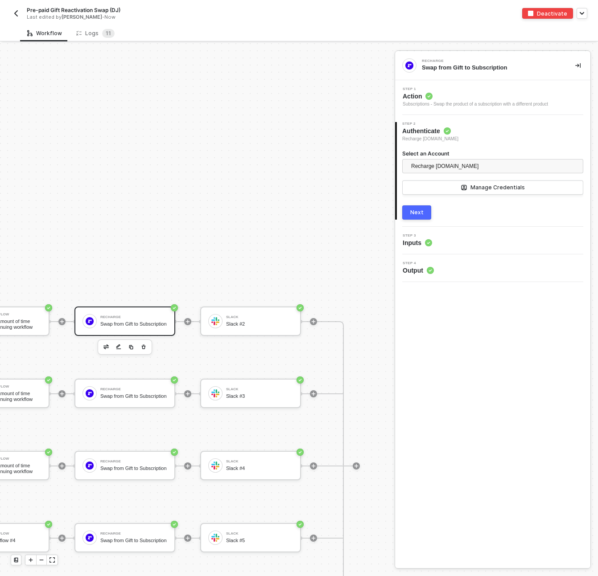
click at [417, 214] on div "Next" at bounding box center [416, 212] width 13 height 7
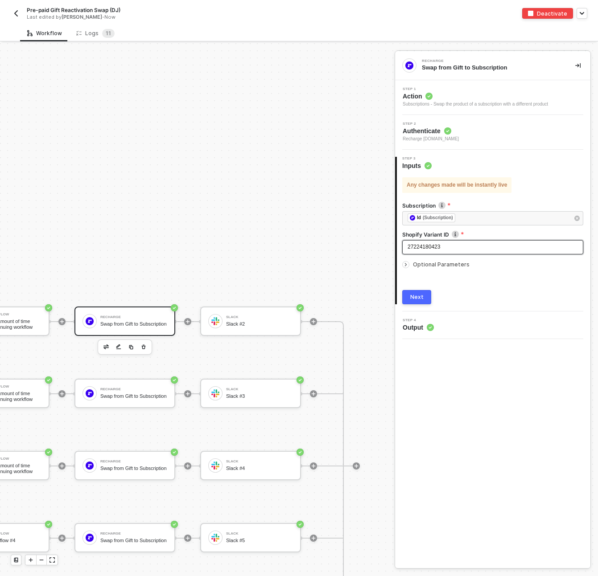
click at [473, 246] on div "27224180423" at bounding box center [492, 247] width 170 height 8
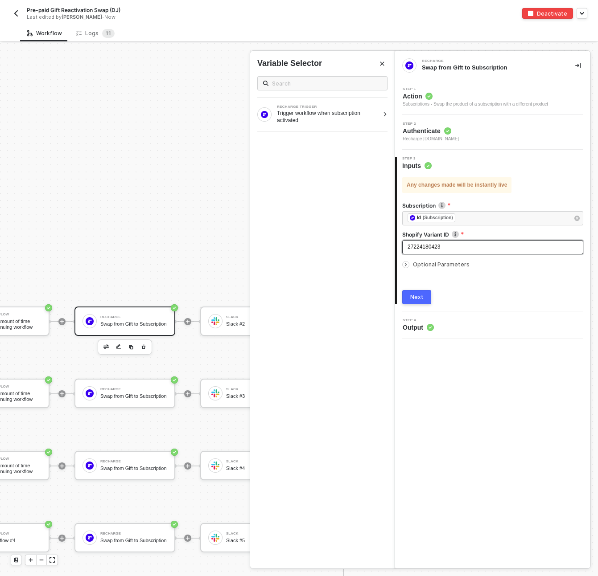
click at [473, 246] on div "27224180423" at bounding box center [492, 247] width 170 height 8
click at [443, 248] on div "27224180423" at bounding box center [492, 247] width 170 height 8
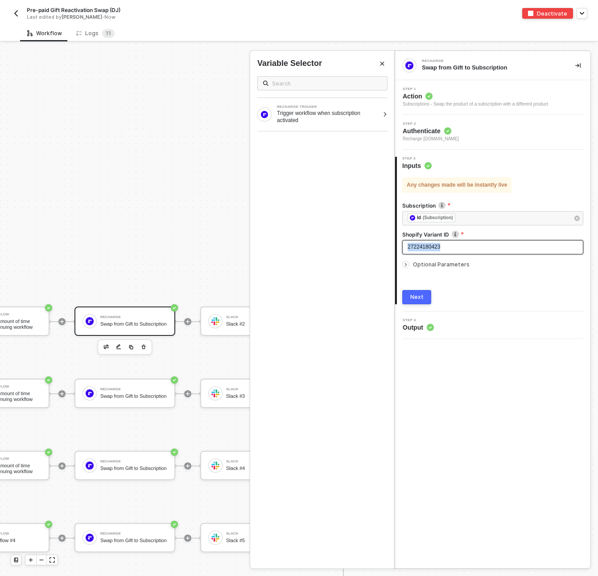
click at [443, 248] on div "27224180423" at bounding box center [492, 247] width 170 height 8
copy span "27224180423"
click at [406, 263] on icon "icon-arrow-right-small" at bounding box center [405, 264] width 5 height 5
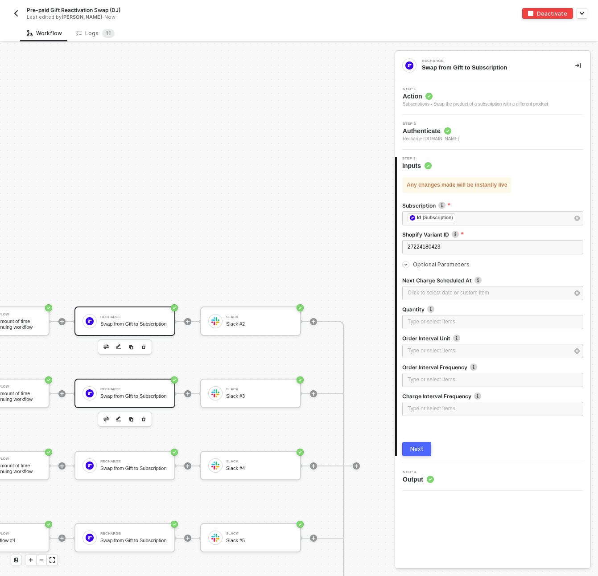
click at [113, 393] on div "Swap from Gift to Subscription" at bounding box center [133, 396] width 67 height 6
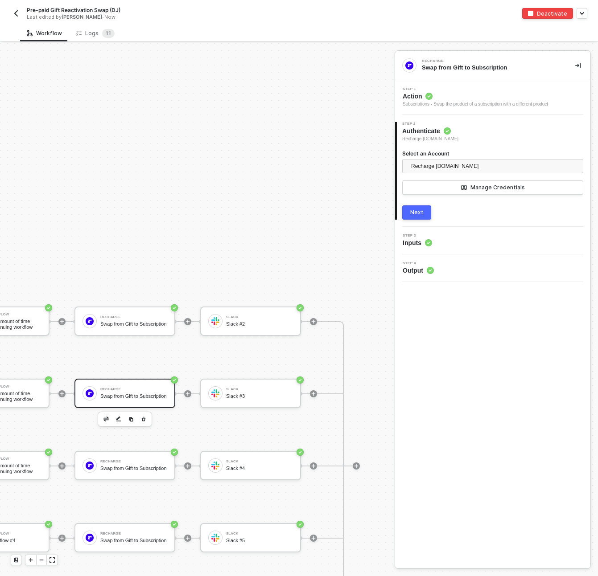
click at [442, 238] on div "Step 3 Inputs" at bounding box center [493, 240] width 193 height 13
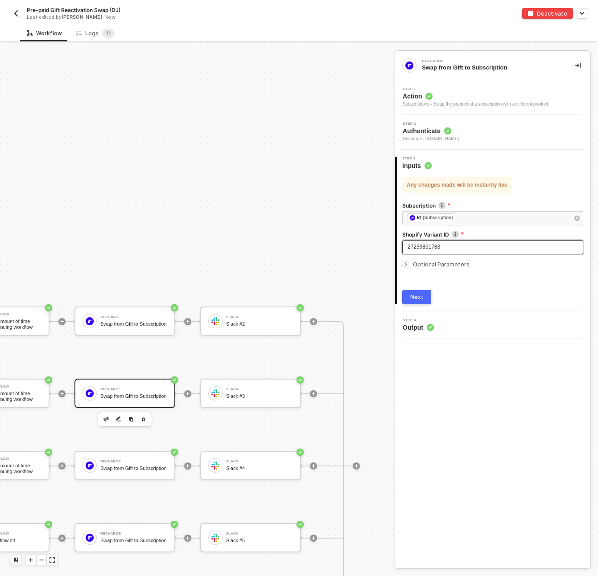
click at [437, 245] on span "27239851783" at bounding box center [423, 247] width 33 height 6
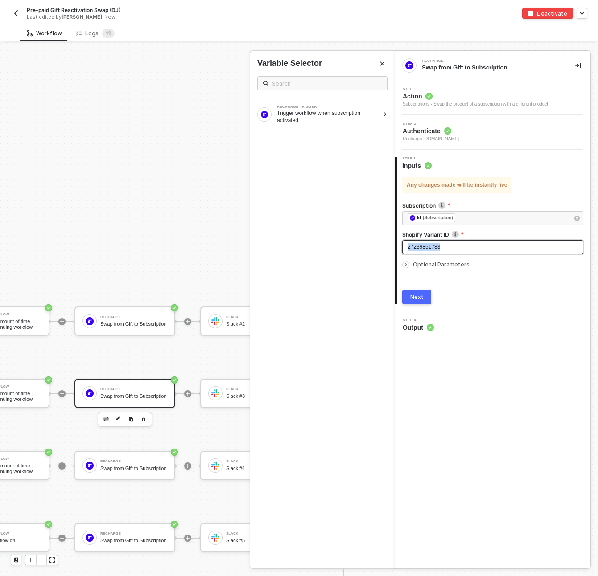
click at [437, 245] on span "27239851783" at bounding box center [423, 247] width 33 height 6
copy span "27239851783"
click at [58, 8] on span "Pre-paid Gift Reactivation Swap (DJ)" at bounding box center [74, 10] width 94 height 8
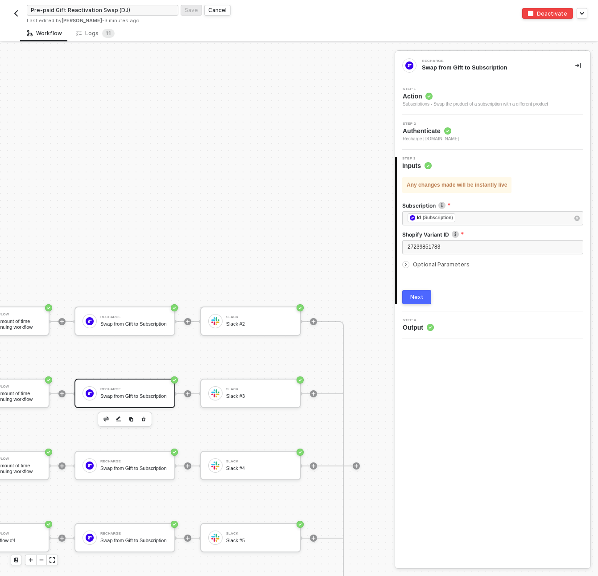
click at [58, 8] on input "Pre-paid Gift Reactivation Swap (DJ)" at bounding box center [103, 10] width 152 height 11
click at [130, 322] on div "Swap from Gift to Subscription" at bounding box center [133, 324] width 67 height 6
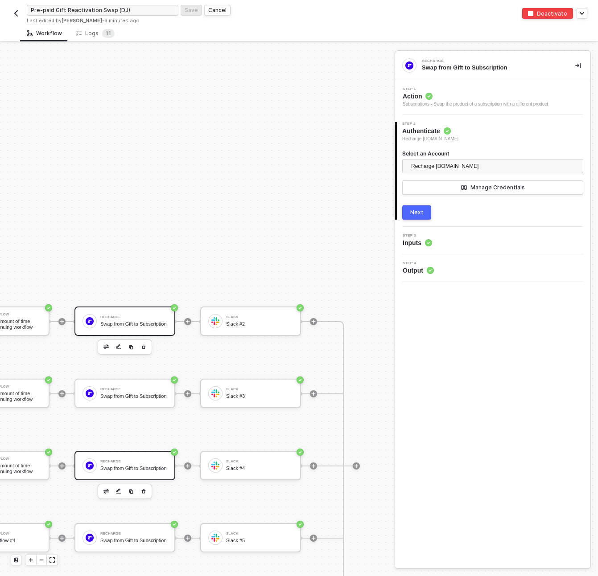
click at [116, 467] on div "Swap from Gift to Subscription" at bounding box center [133, 469] width 67 height 6
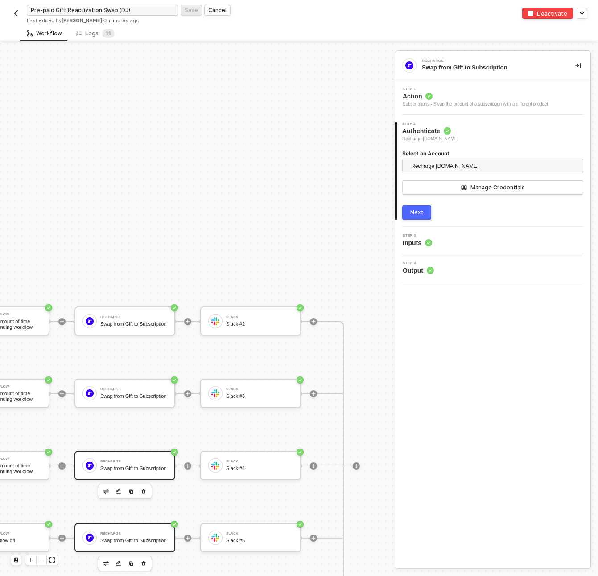
click at [132, 540] on div "Swap from Gift to Subscription" at bounding box center [133, 541] width 67 height 6
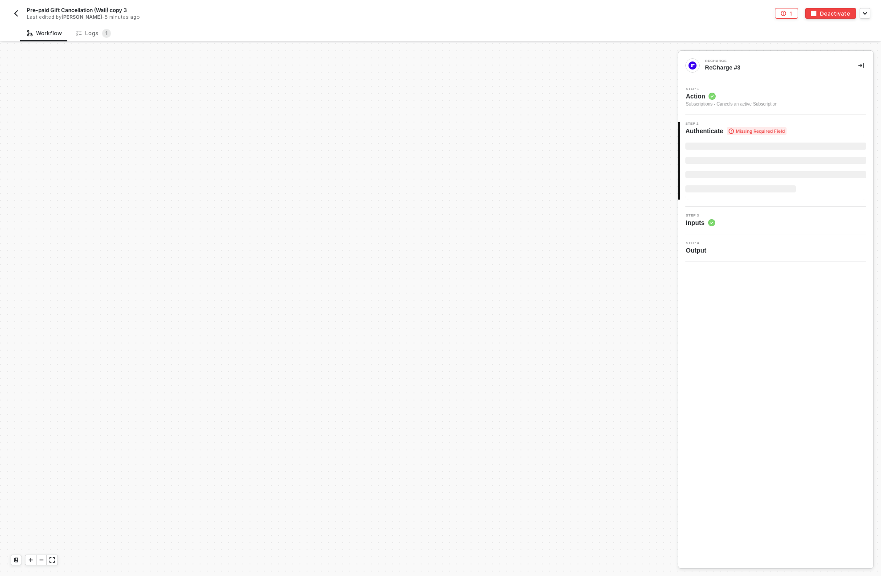
scroll to position [367, 0]
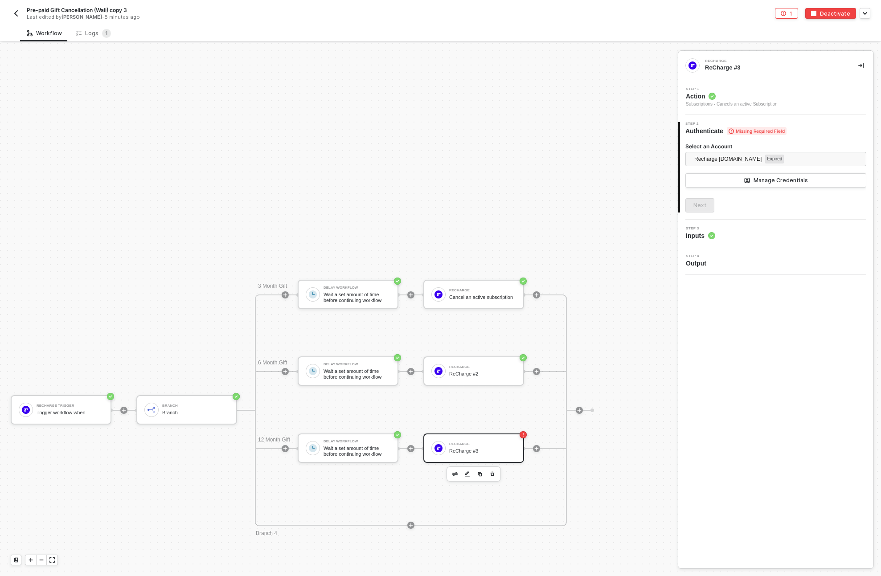
click at [53, 7] on span "Pre-paid Gift Cancellation (Wali) copy 3" at bounding box center [77, 10] width 100 height 8
click at [53, 7] on input "Pre-paid Gift Cancellation (Wali) copy 3" at bounding box center [103, 10] width 152 height 11
